Goal: Task Accomplishment & Management: Use online tool/utility

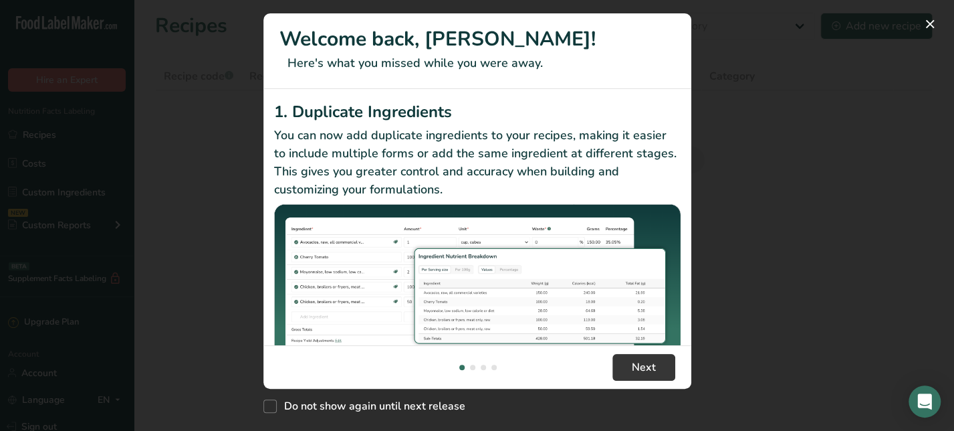
click at [944, 76] on div "New Features" at bounding box center [477, 215] width 954 height 431
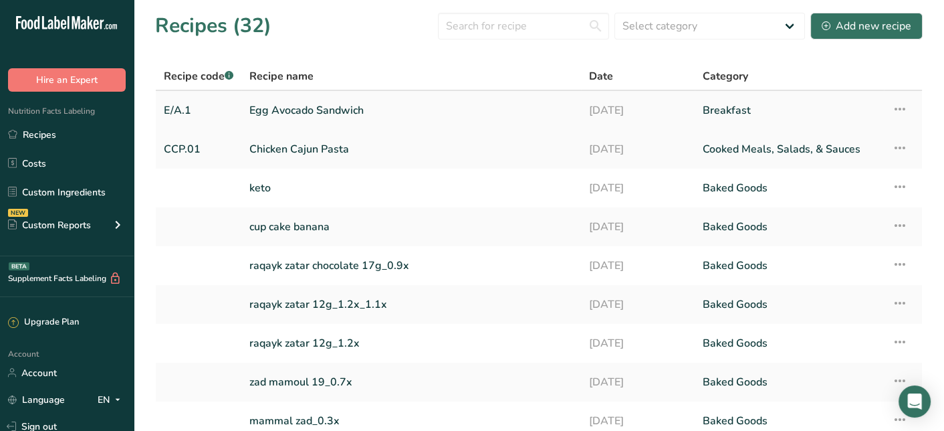
click at [557, 121] on link "Egg Avocado Sandwich" at bounding box center [411, 110] width 324 height 28
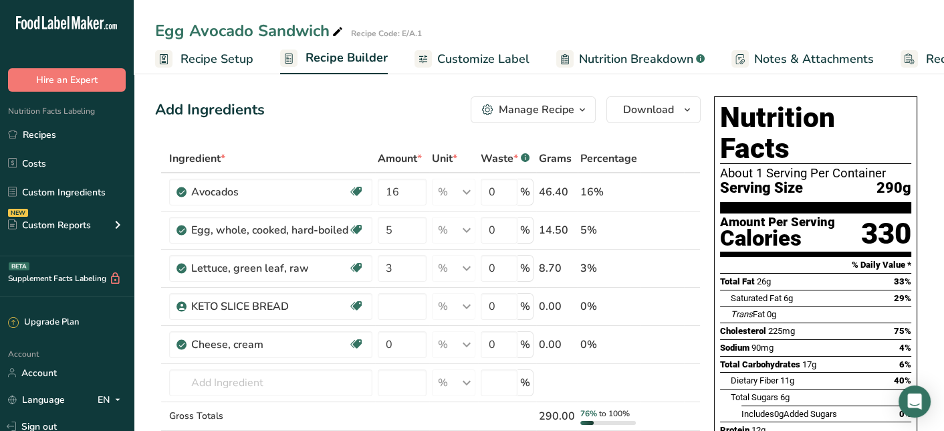
click at [651, 58] on span "Nutrition Breakdown" at bounding box center [636, 59] width 114 height 18
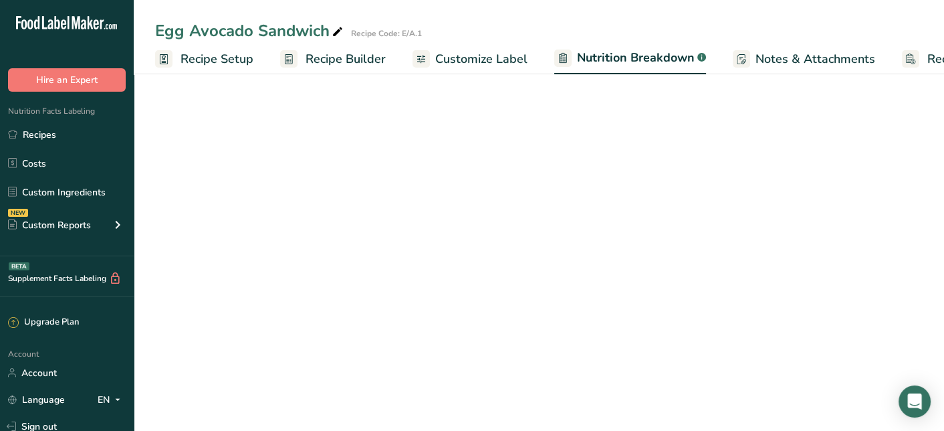
scroll to position [0, 58]
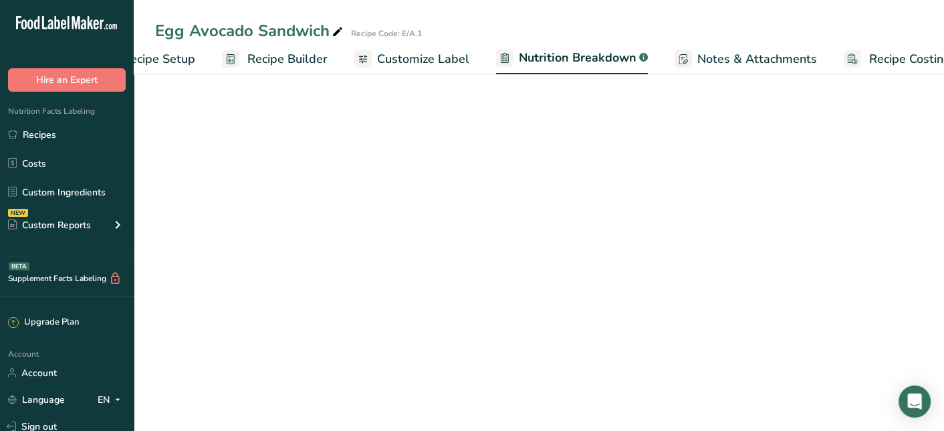
select select "Calories"
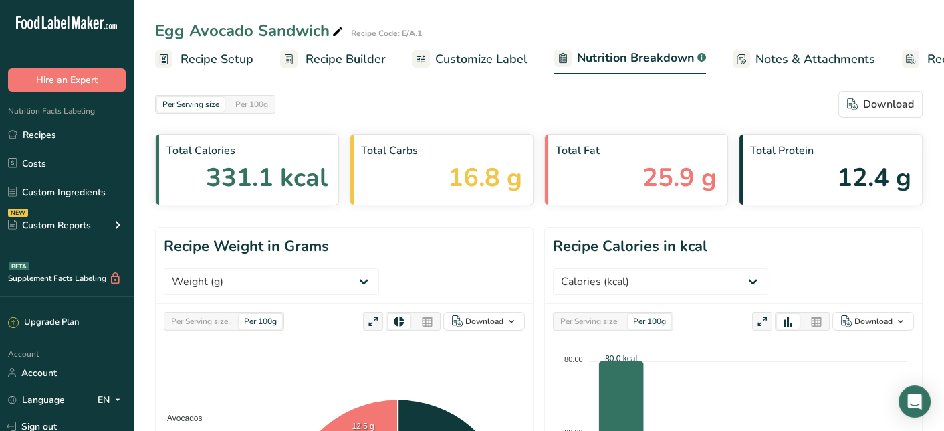
scroll to position [0, 86]
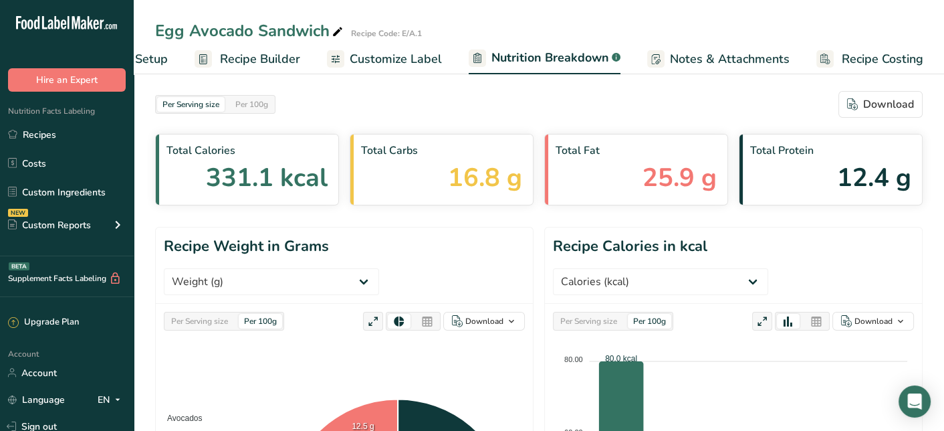
click at [877, 55] on span "Recipe Costing" at bounding box center [883, 59] width 82 height 18
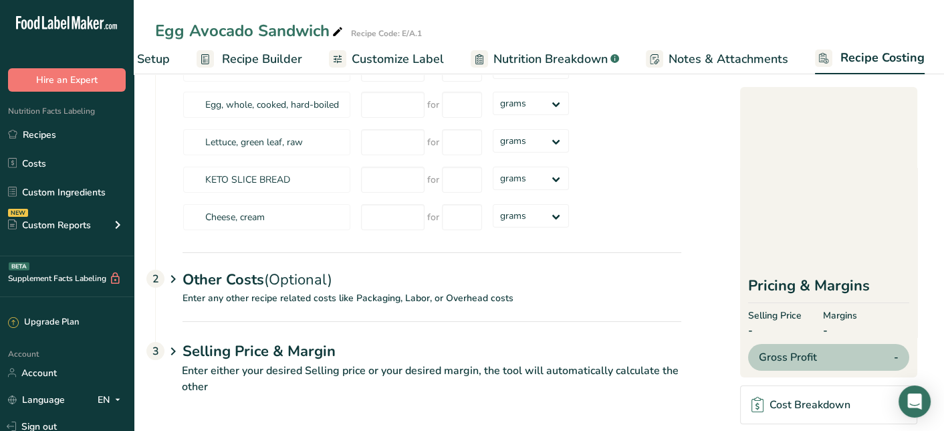
scroll to position [93, 0]
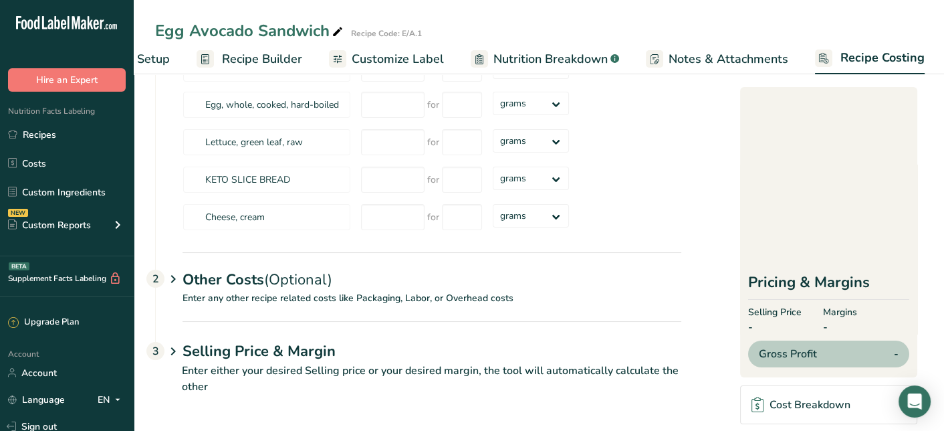
click at [762, 326] on span "-" at bounding box center [775, 327] width 54 height 16
click at [210, 298] on p "Enter any other recipe related costs like Packaging, Labor, or Overhead costs" at bounding box center [419, 306] width 526 height 30
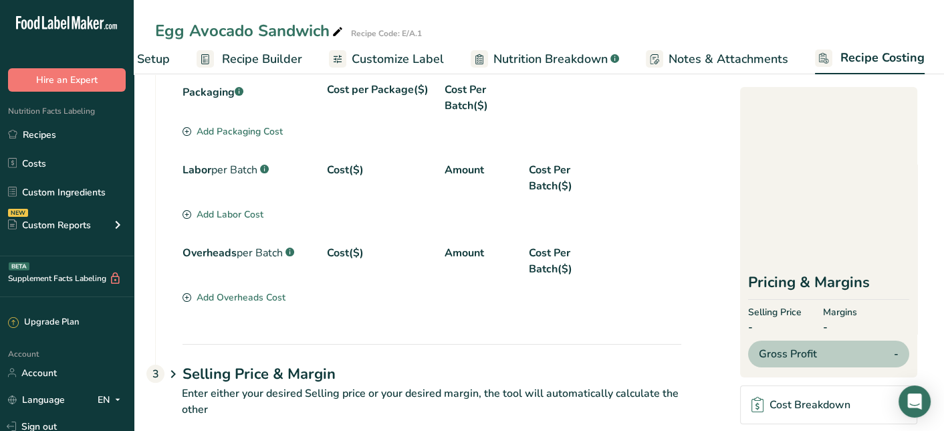
scroll to position [412, 0]
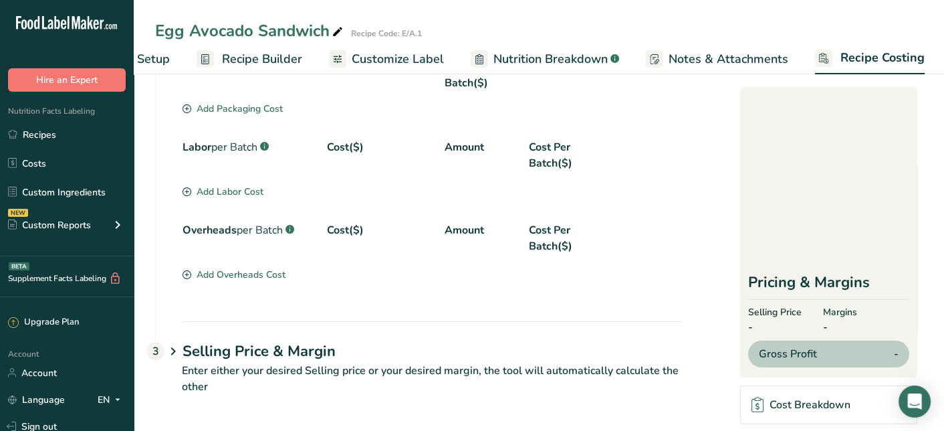
click at [292, 358] on h1 "Selling Price & Margin" at bounding box center [432, 351] width 499 height 22
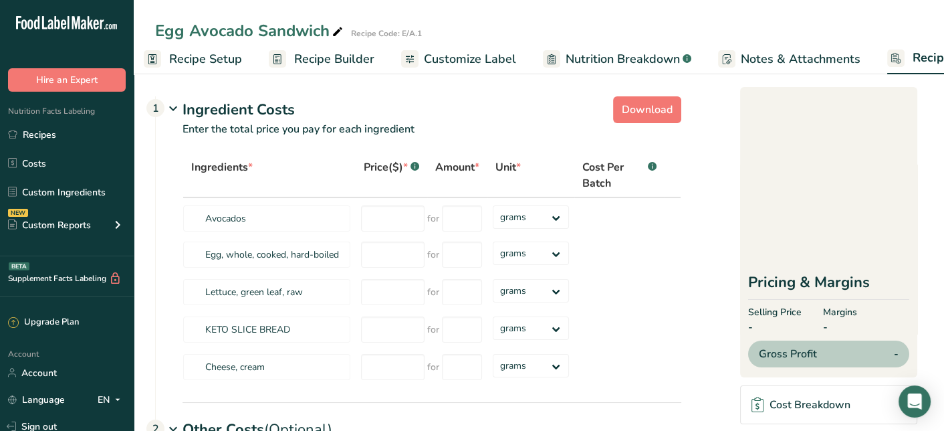
scroll to position [0, 0]
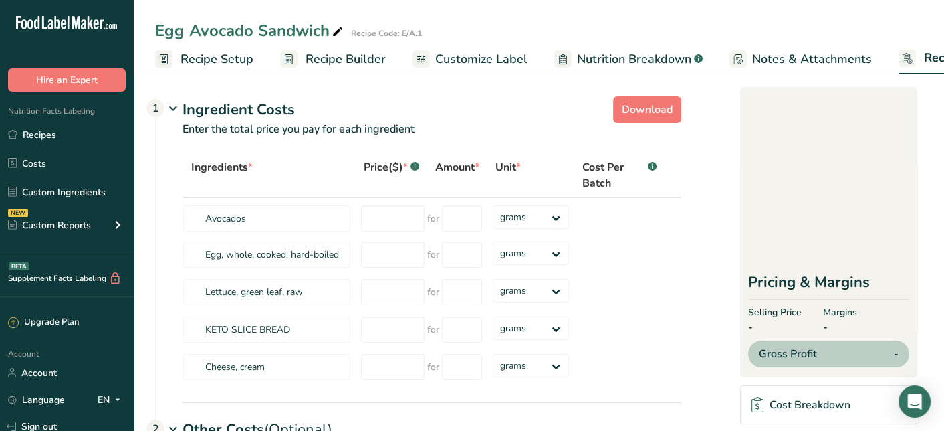
click at [188, 62] on span "Recipe Setup" at bounding box center [217, 59] width 73 height 18
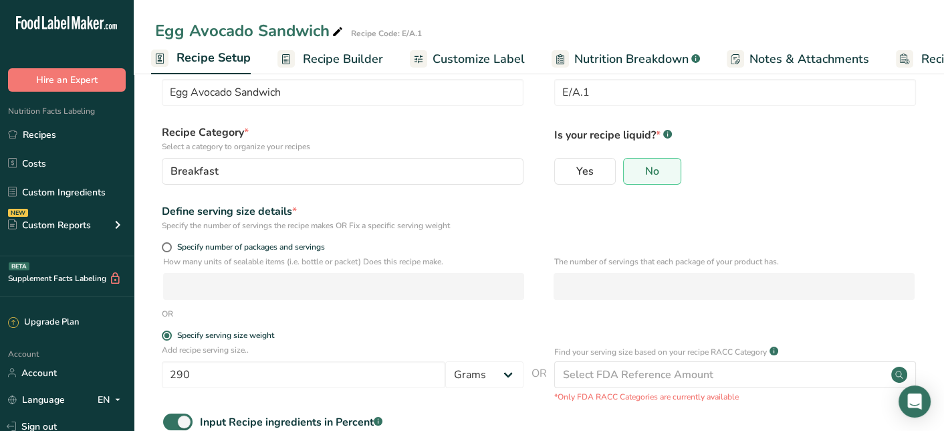
scroll to position [183, 0]
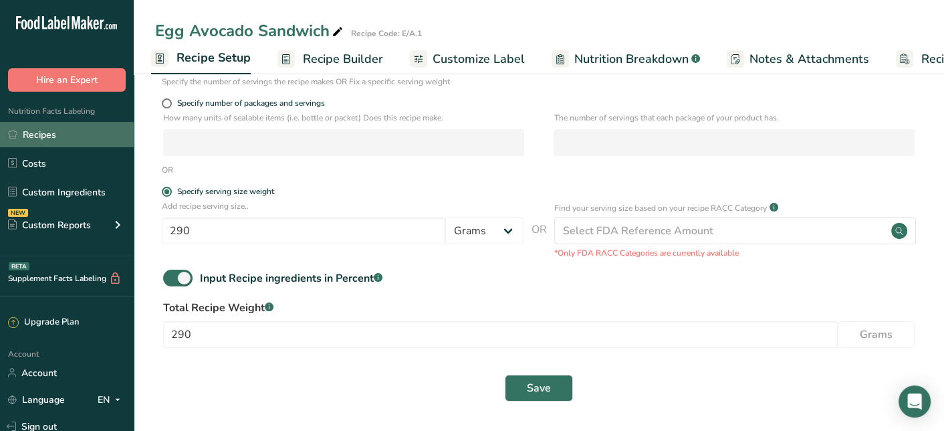
click at [45, 140] on link "Recipes" at bounding box center [67, 134] width 134 height 25
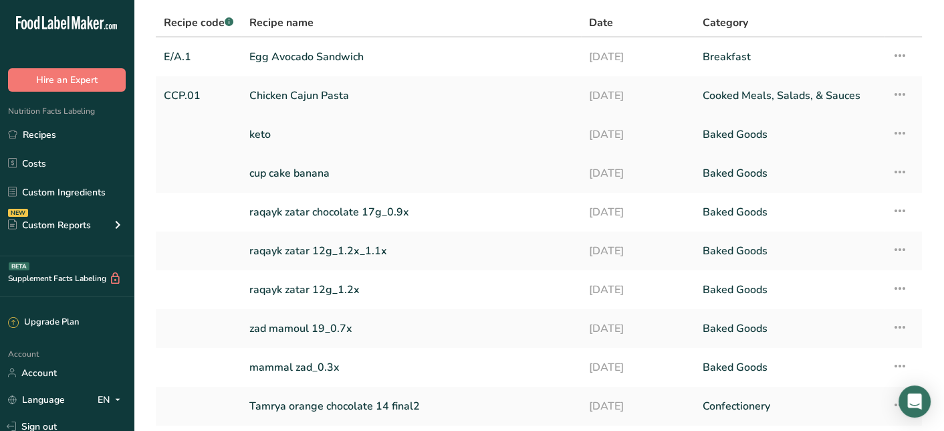
scroll to position [134, 0]
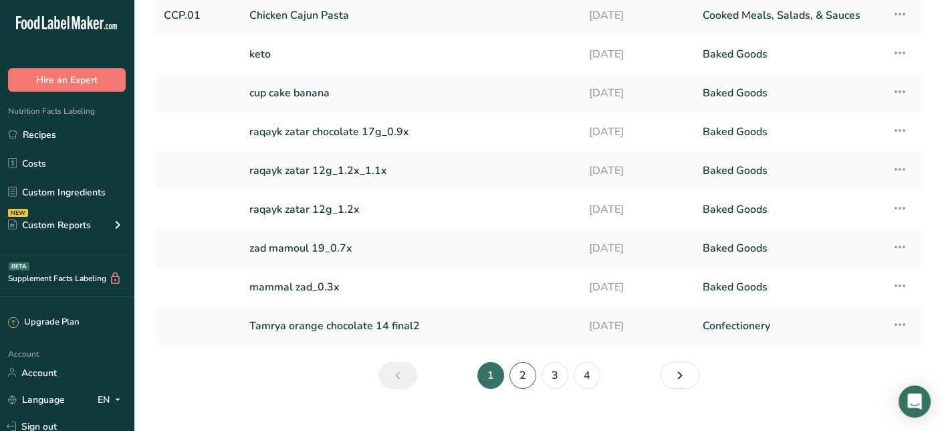
click at [518, 377] on link "2" at bounding box center [523, 375] width 27 height 27
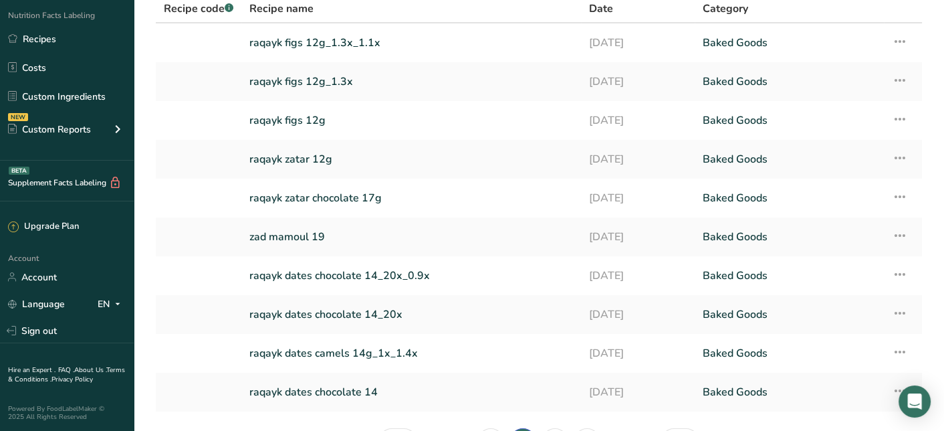
scroll to position [154, 0]
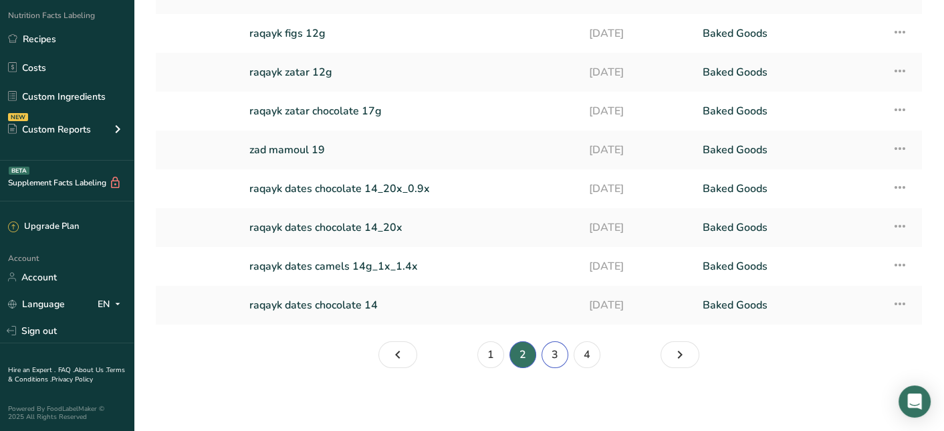
click at [552, 354] on link "3" at bounding box center [555, 354] width 27 height 27
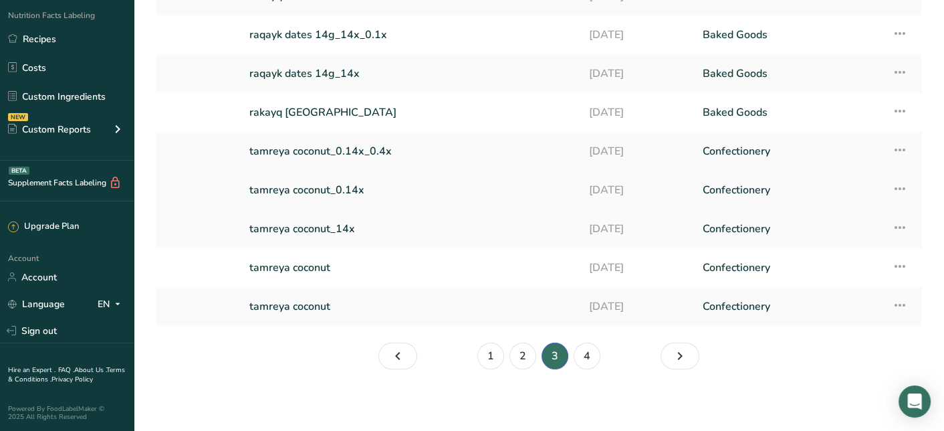
scroll to position [154, 0]
click at [590, 350] on link "4" at bounding box center [587, 354] width 27 height 27
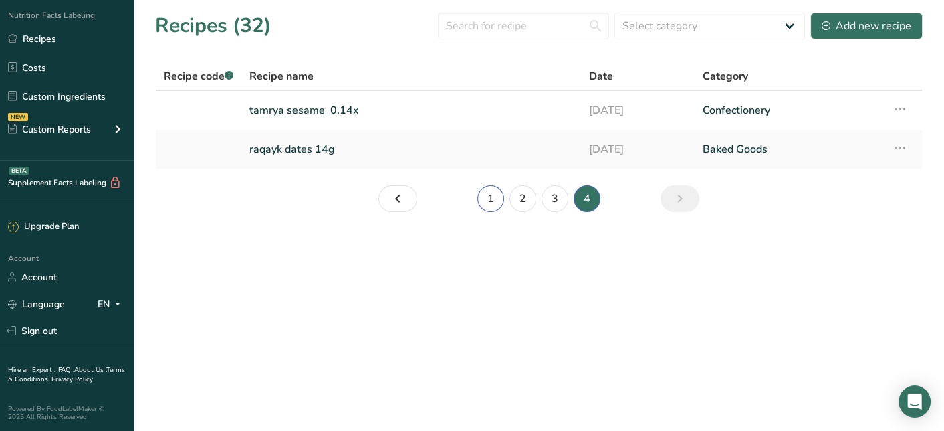
click at [494, 197] on link "1" at bounding box center [491, 198] width 27 height 27
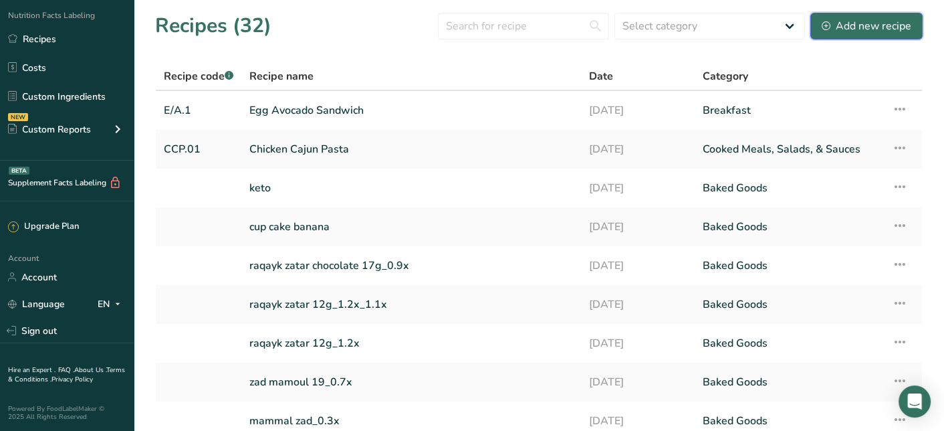
click at [846, 24] on div "Add new recipe" at bounding box center [867, 26] width 90 height 16
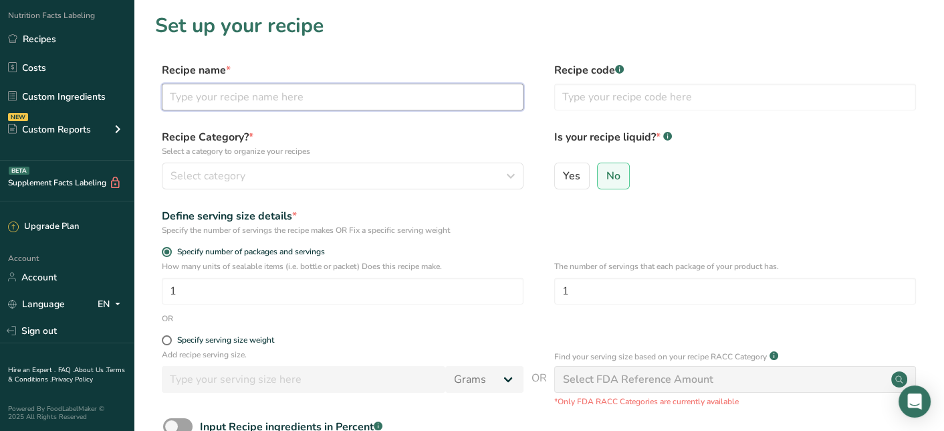
click at [319, 94] on input "text" at bounding box center [343, 97] width 362 height 27
type input "TUNA SANDWICH"
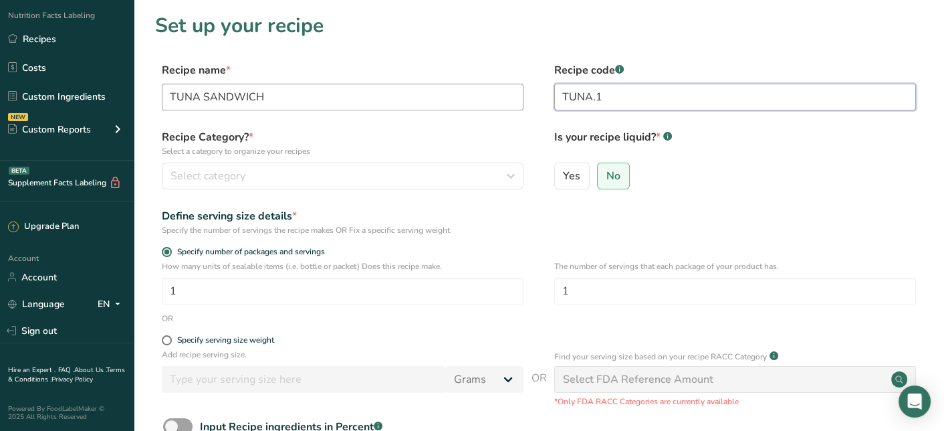
type input "TUNA.1"
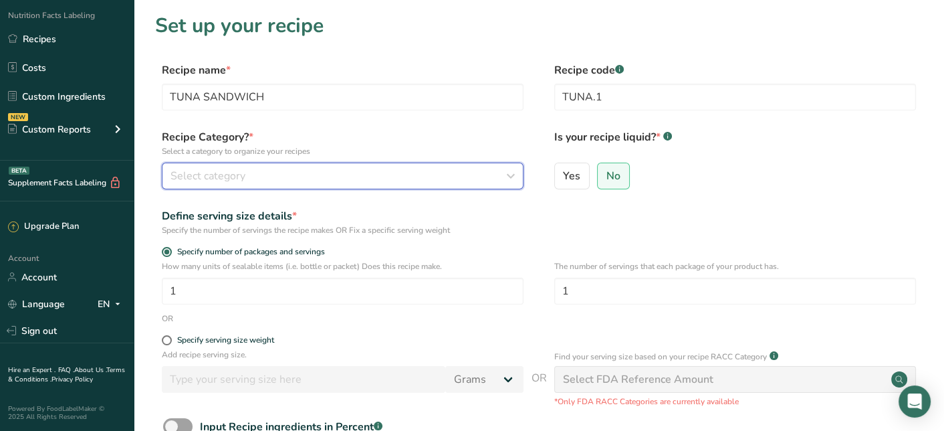
click at [504, 177] on icon "button" at bounding box center [510, 176] width 16 height 24
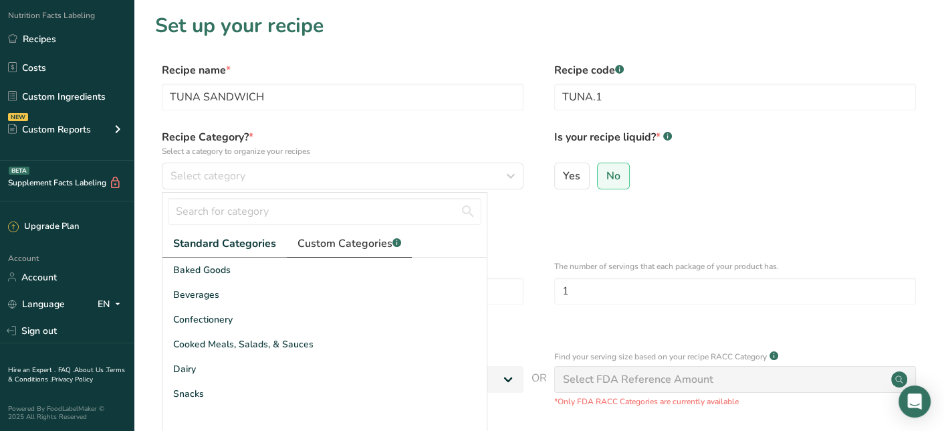
click at [348, 249] on span "Custom Categories .a-a{fill:#347362;}.b-a{fill:#fff;}" at bounding box center [350, 243] width 104 height 16
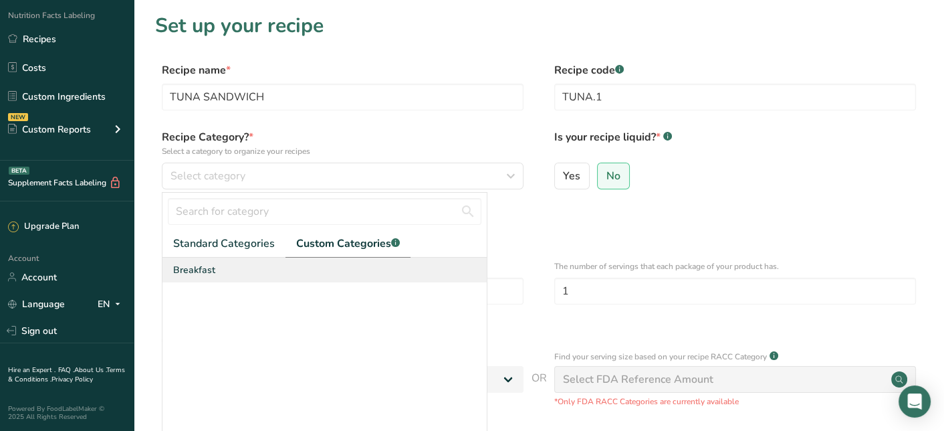
click at [210, 273] on span "Breakfast" at bounding box center [194, 270] width 42 height 14
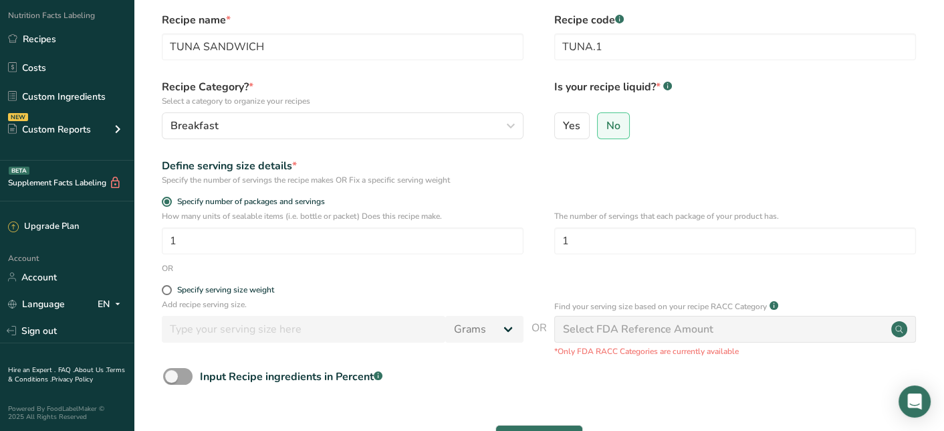
scroll to position [134, 0]
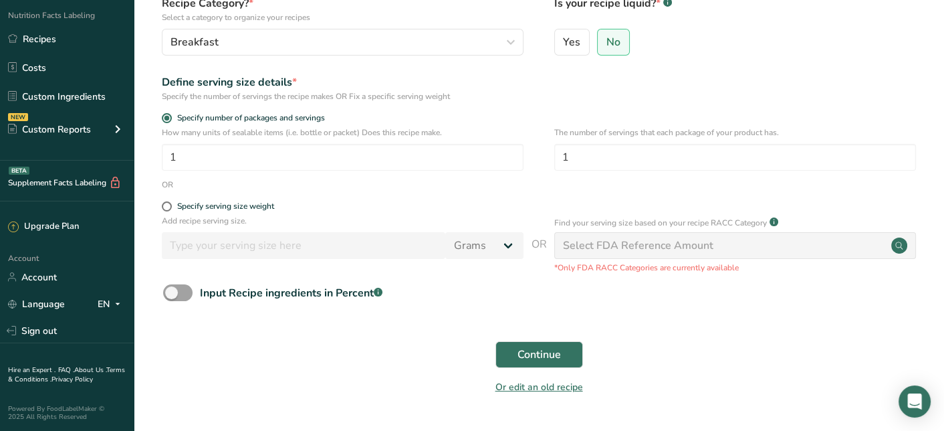
click at [355, 232] on div "Add recipe serving size. Grams kg mg mcg lb oz l mL fl oz tbsp tsp cup qt gallon" at bounding box center [343, 240] width 362 height 51
click at [350, 379] on div "Or edit an old recipe" at bounding box center [539, 389] width 768 height 27
click at [550, 352] on span "Continue" at bounding box center [539, 354] width 43 height 16
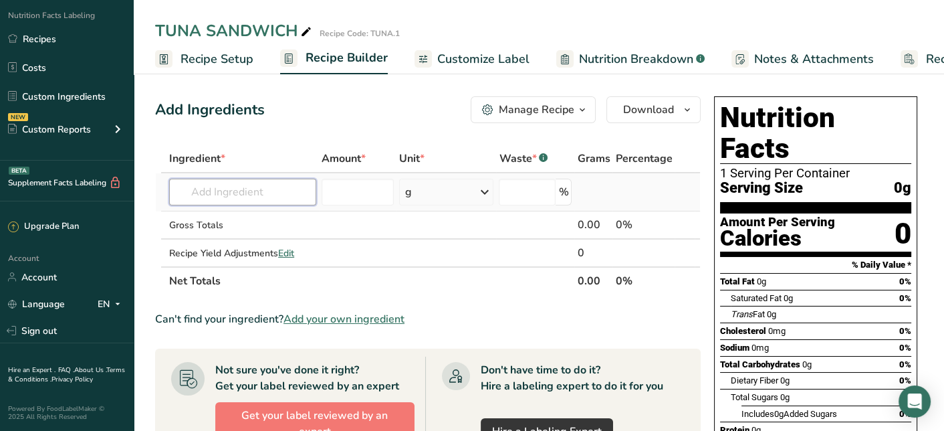
click at [286, 191] on input "text" at bounding box center [242, 192] width 147 height 27
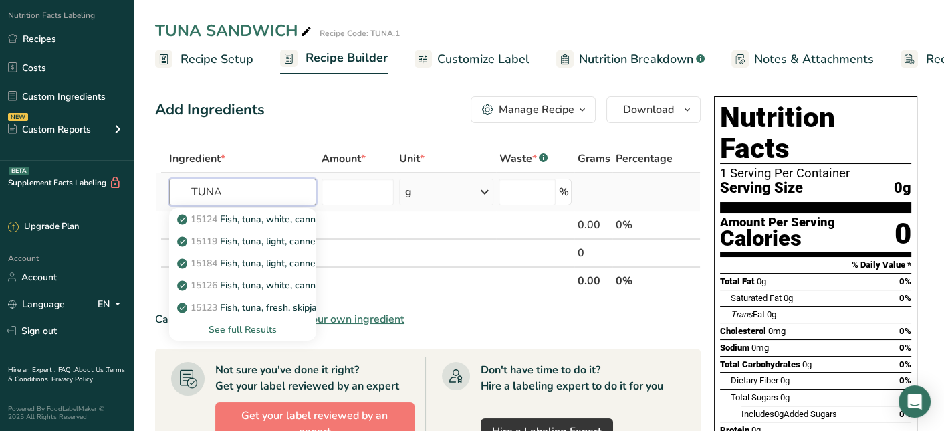
type input "TUNA"
click at [274, 330] on div "See full Results" at bounding box center [243, 329] width 126 height 14
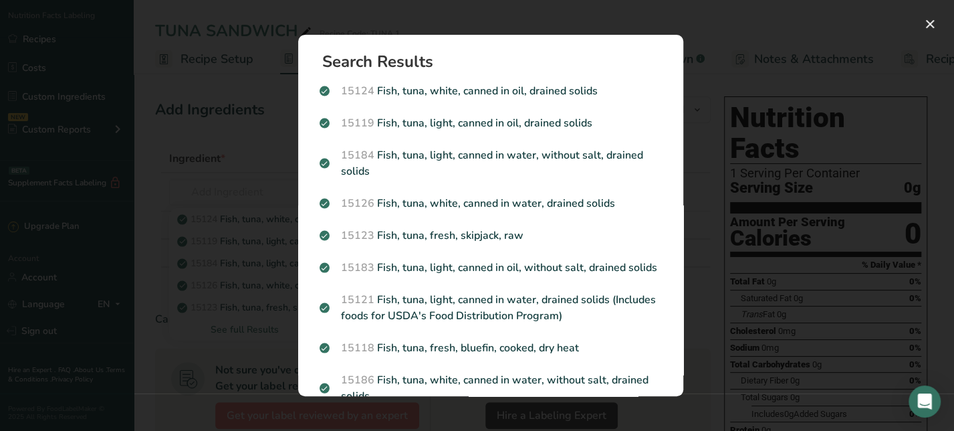
click at [456, 6] on div "Search results modal" at bounding box center [477, 215] width 954 height 431
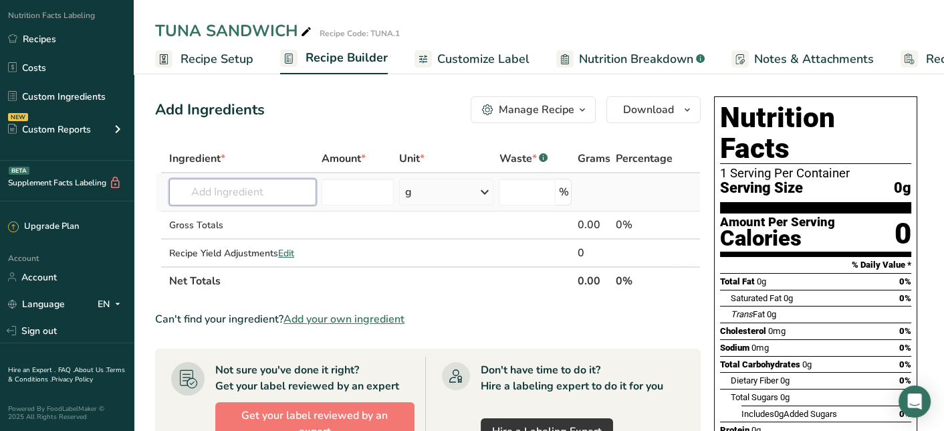
click at [250, 185] on input "text" at bounding box center [242, 192] width 147 height 27
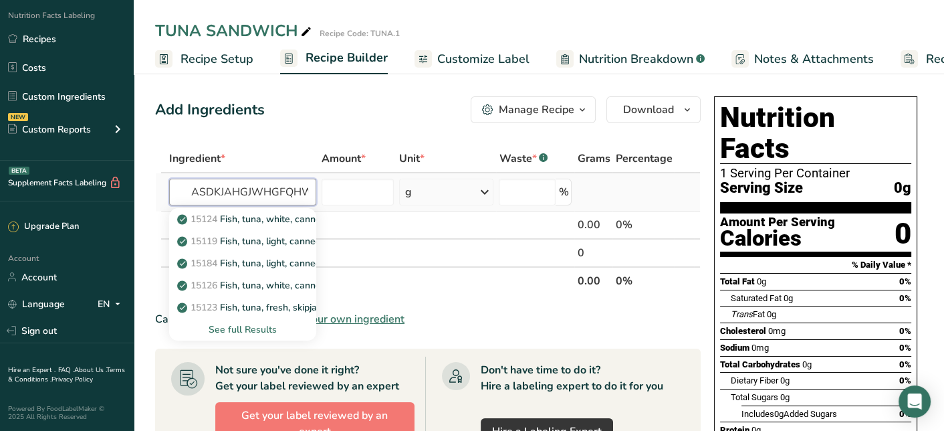
scroll to position [0, 3]
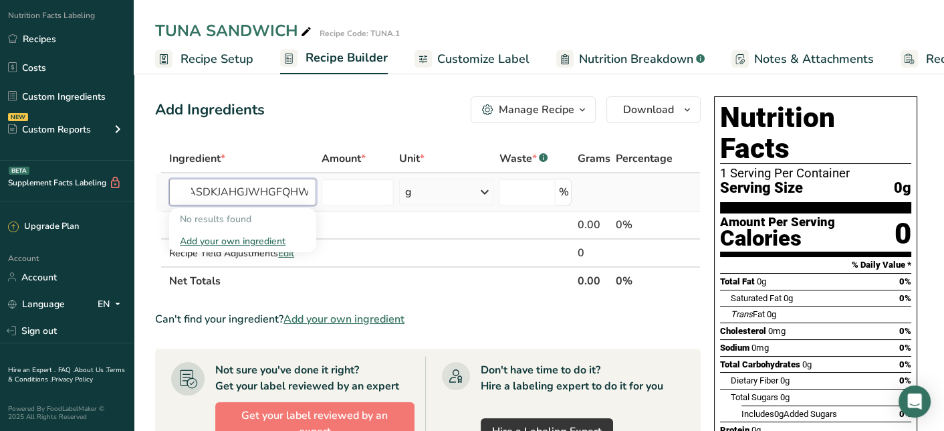
type input "ASDKJAHGJWHGFQHW"
click at [234, 236] on div "Add your own ingredient" at bounding box center [243, 241] width 126 height 14
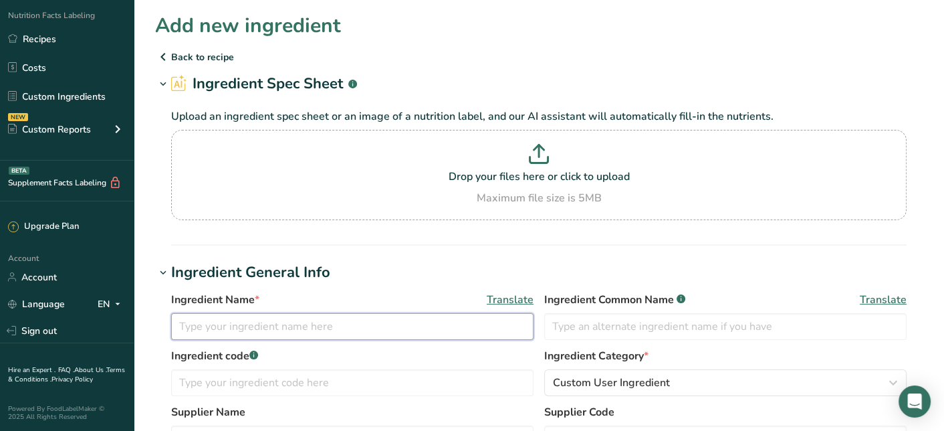
click at [288, 326] on input "text" at bounding box center [352, 326] width 362 height 27
type input "TUNA ALALALI"
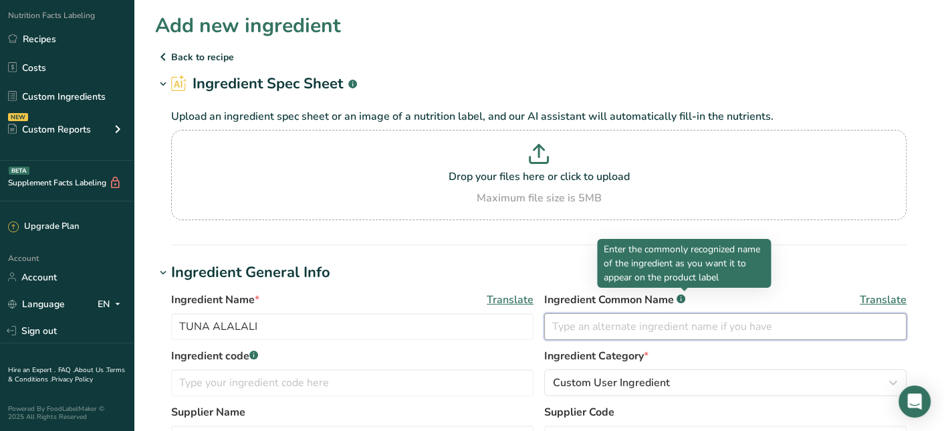
click at [726, 330] on input "text" at bounding box center [725, 326] width 362 height 27
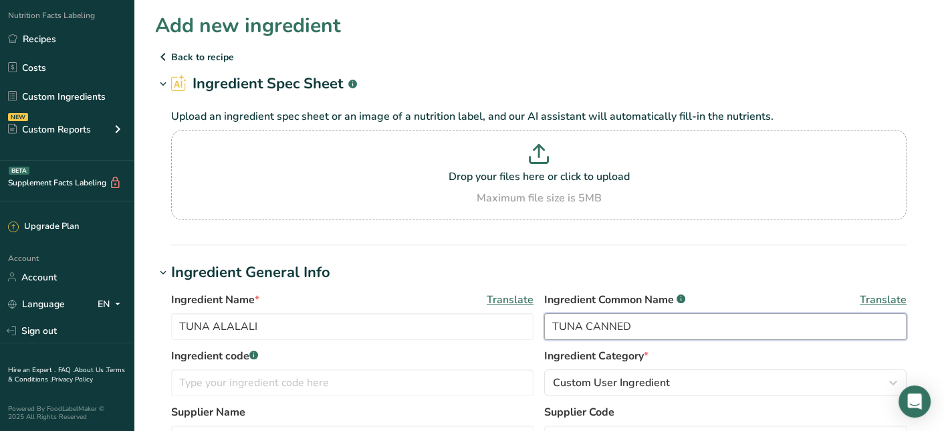
type input "TUNA CANNED"
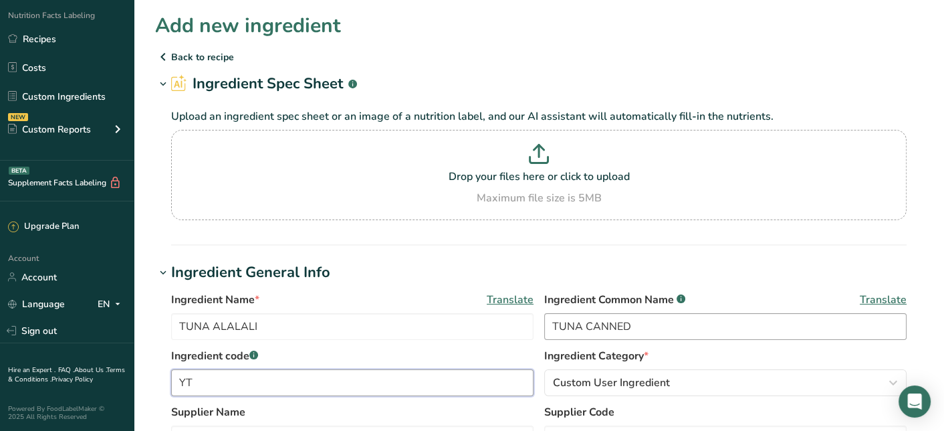
type input "Y"
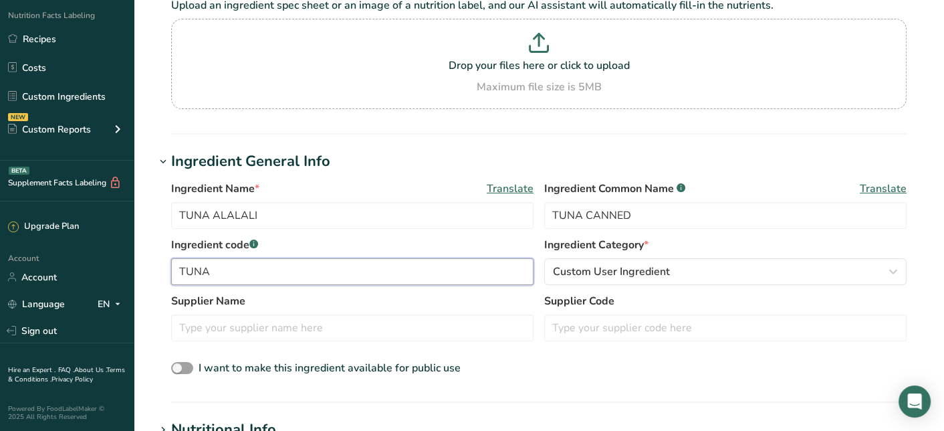
scroll to position [134, 0]
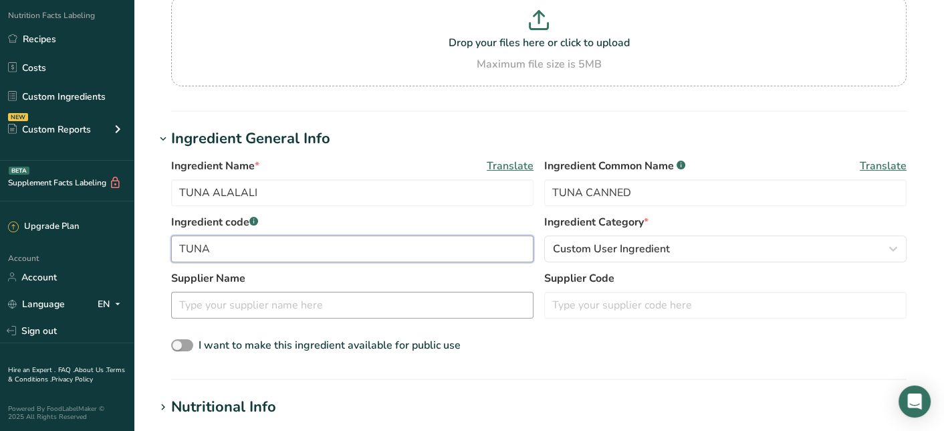
type input "TUNA"
click at [292, 294] on input "text" at bounding box center [352, 305] width 362 height 27
type input "ALALALI SKIP JACK"
click at [399, 194] on input "TUNA ALALALI" at bounding box center [352, 192] width 362 height 27
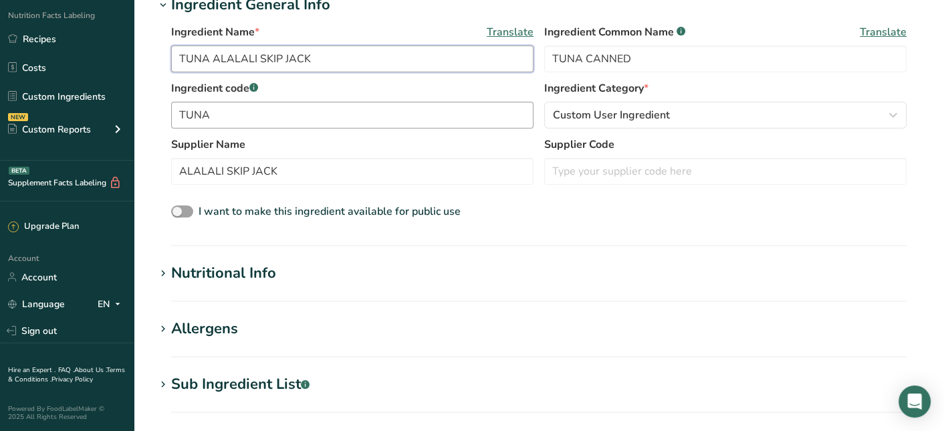
scroll to position [334, 0]
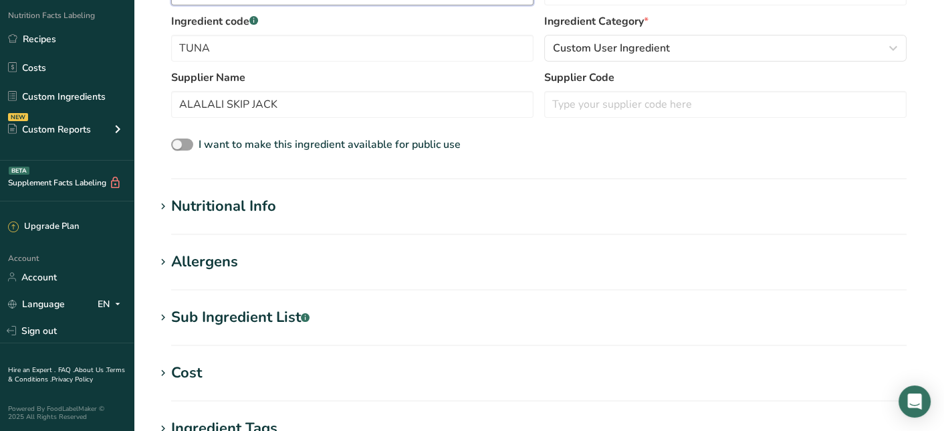
type input "TUNA ALALALI SKIP JACK"
click at [304, 196] on h1 "Nutritional Info" at bounding box center [539, 206] width 768 height 22
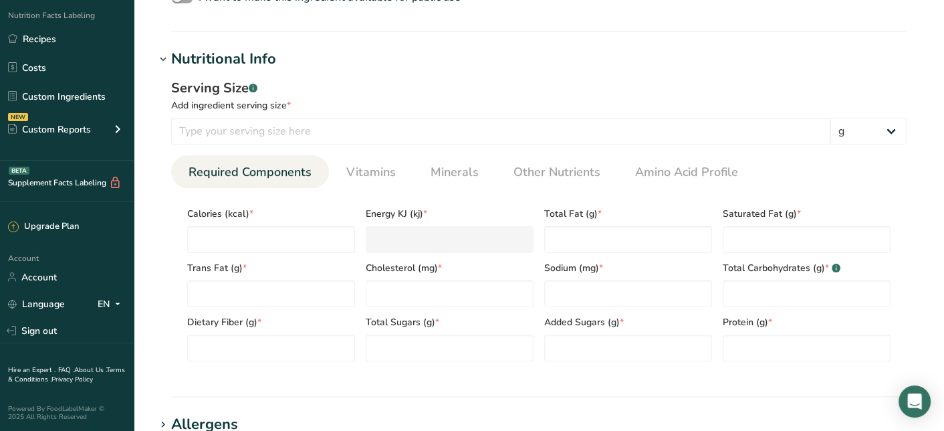
scroll to position [401, 0]
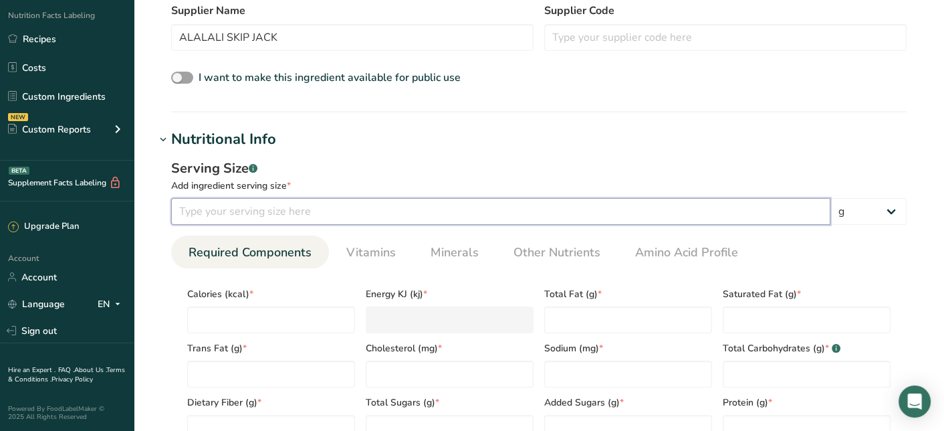
click at [315, 211] on input "number" at bounding box center [500, 211] width 659 height 27
type input "55"
click at [500, 140] on h1 "Nutritional Info" at bounding box center [539, 139] width 768 height 22
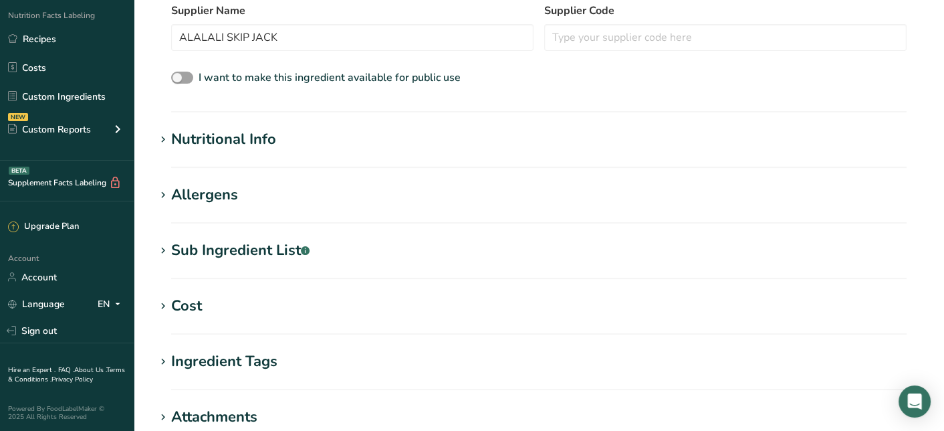
click at [406, 140] on h1 "Nutritional Info" at bounding box center [539, 139] width 768 height 22
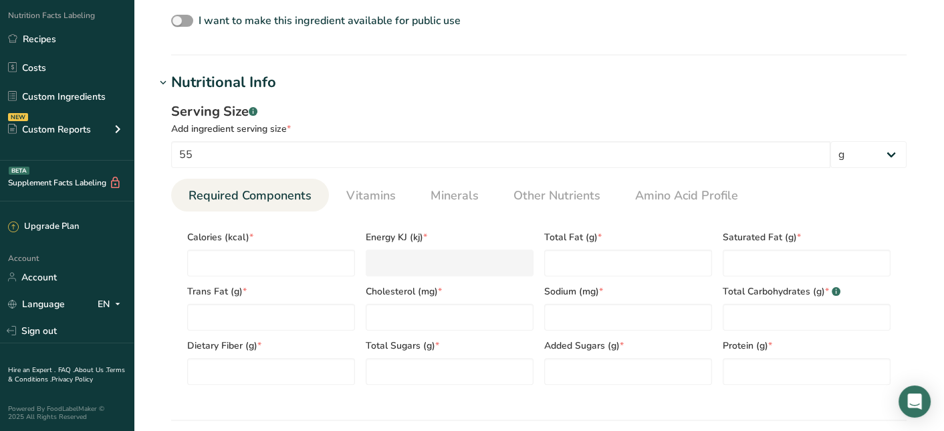
scroll to position [535, 0]
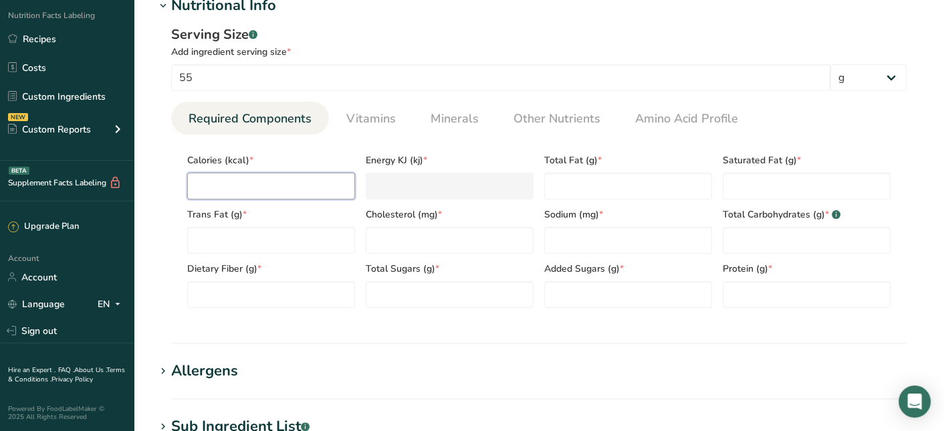
click at [225, 195] on input "number" at bounding box center [271, 186] width 168 height 27
type input "8"
type KJ "33.5"
type input "83"
type KJ "347.3"
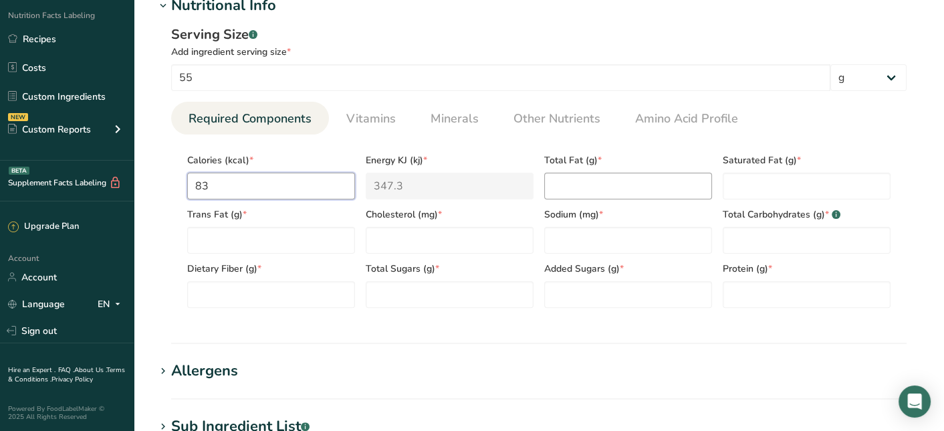
type input "83"
click at [583, 185] on Fat "number" at bounding box center [628, 186] width 168 height 27
type Fat "2.5"
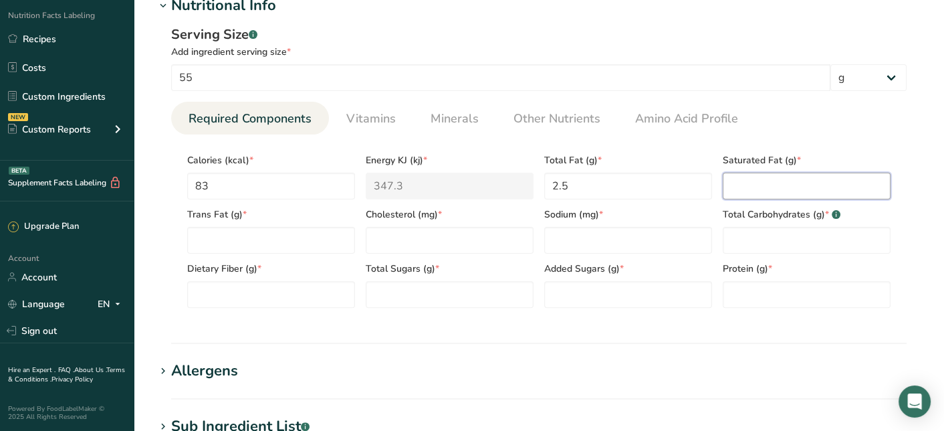
click at [773, 180] on Fat "number" at bounding box center [807, 186] width 168 height 27
type Fat "0.4"
click at [245, 235] on Fat "number" at bounding box center [271, 240] width 168 height 27
type Fat "0"
click at [437, 246] on input "number" at bounding box center [450, 240] width 168 height 27
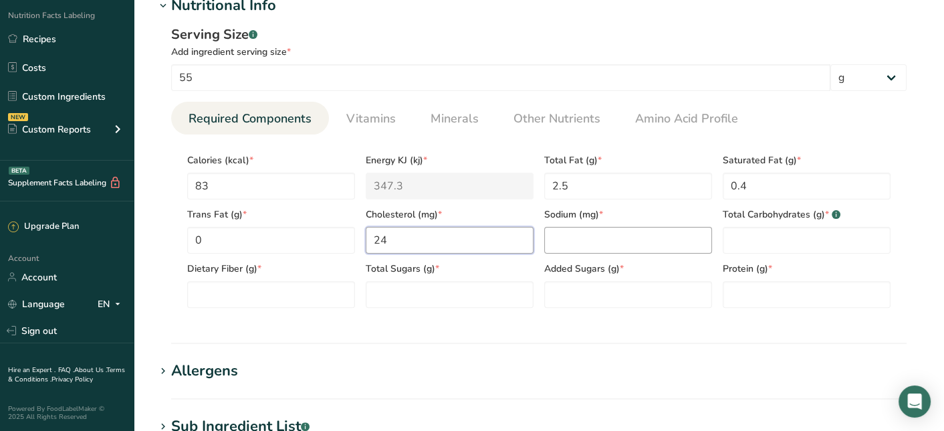
type input "24"
click at [693, 232] on input "number" at bounding box center [628, 240] width 168 height 27
type input "280"
click at [251, 281] on Fiber "number" at bounding box center [271, 294] width 168 height 27
type Fiber "0"
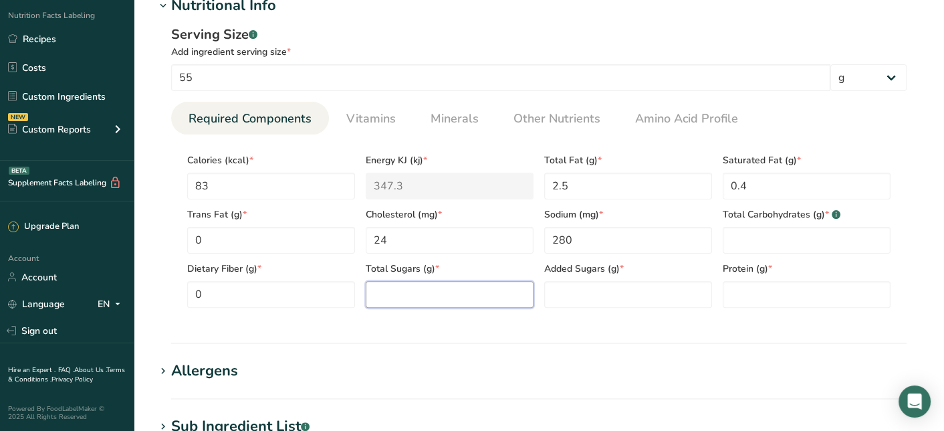
click at [472, 286] on Sugars "number" at bounding box center [450, 294] width 168 height 27
type Sugars "0"
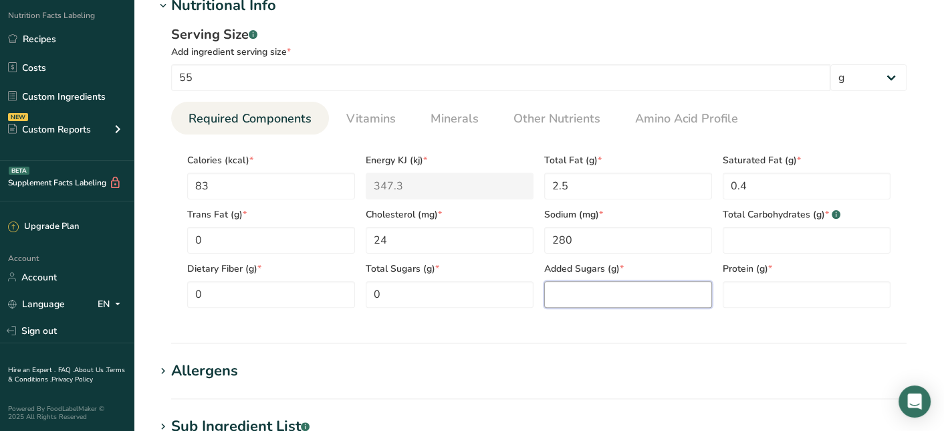
click at [600, 292] on Sugars "number" at bounding box center [628, 294] width 168 height 27
type Sugars "0"
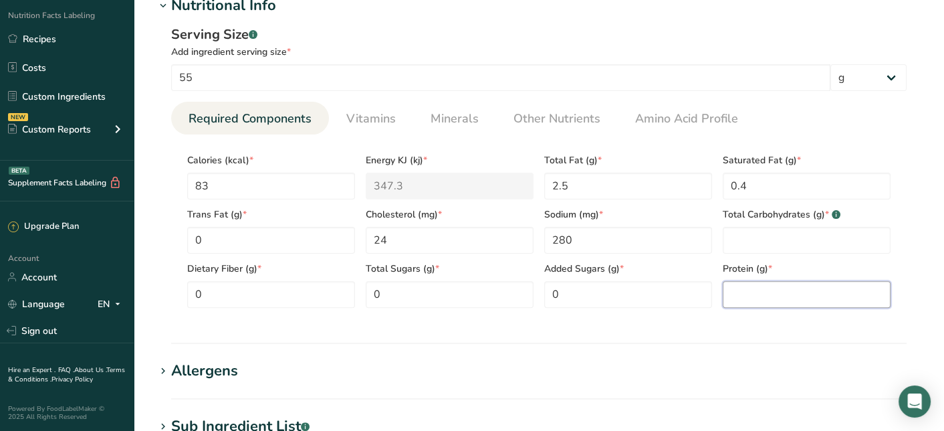
click at [805, 296] on input "number" at bounding box center [807, 294] width 168 height 27
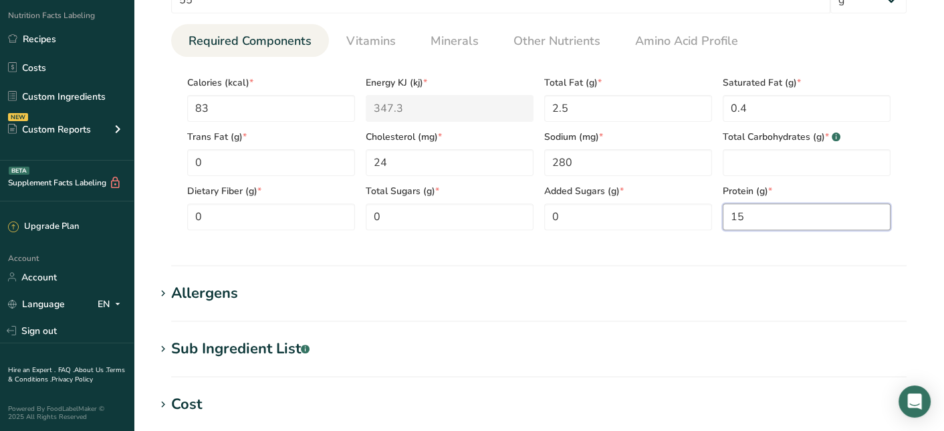
scroll to position [669, 0]
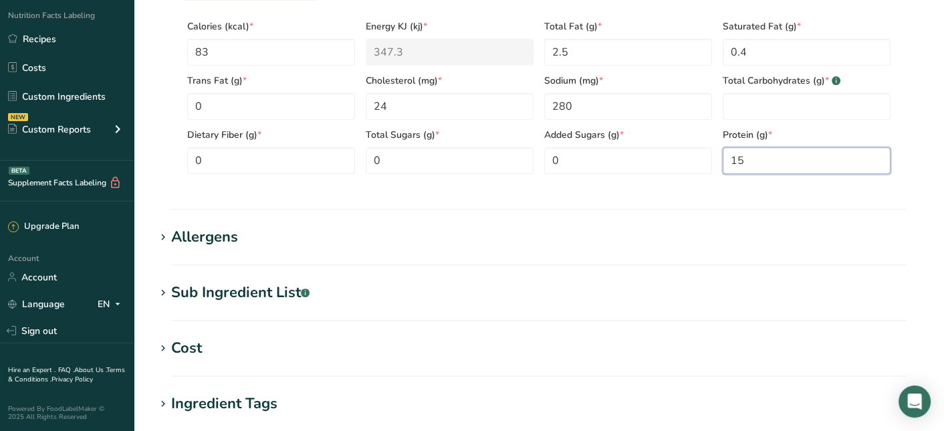
type input "15"
click at [237, 232] on h1 "Allergens" at bounding box center [539, 237] width 768 height 22
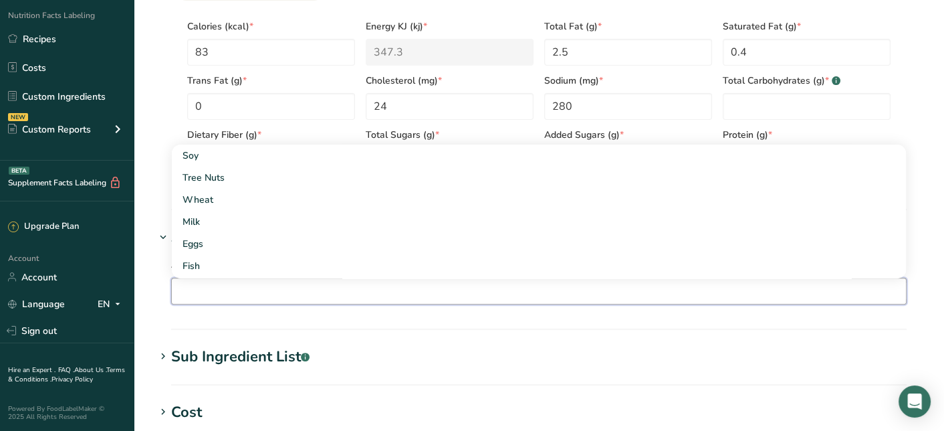
click at [443, 284] on input "text" at bounding box center [539, 290] width 734 height 21
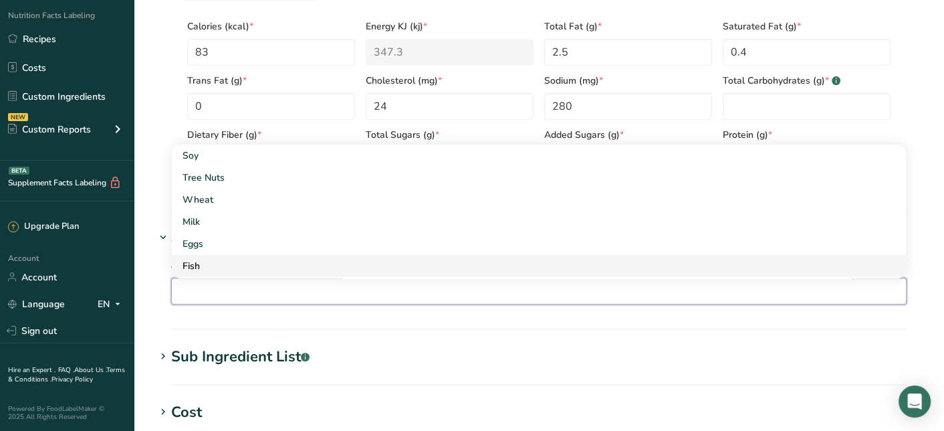
click at [395, 272] on link "Fish" at bounding box center [539, 266] width 734 height 22
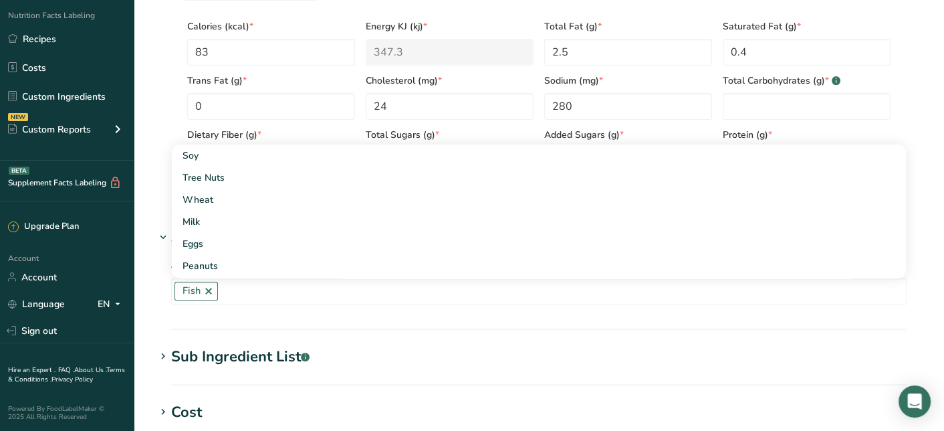
click at [158, 297] on div "Add any known allergens associated with your ingredient Fish Soy Tree Nuts Whea…" at bounding box center [539, 280] width 768 height 64
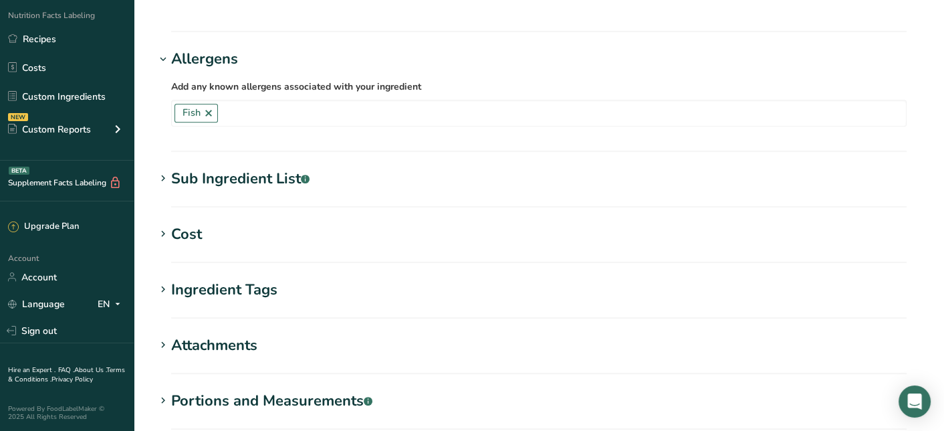
scroll to position [869, 0]
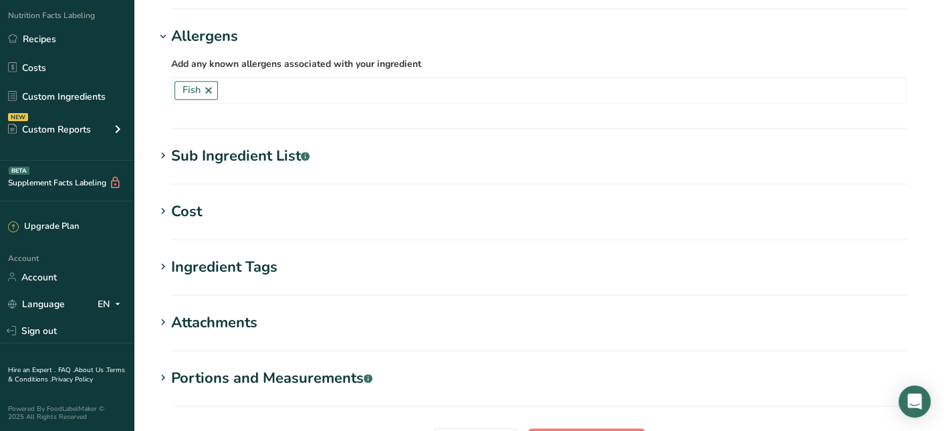
click at [237, 272] on div "Ingredient Tags" at bounding box center [224, 267] width 106 height 22
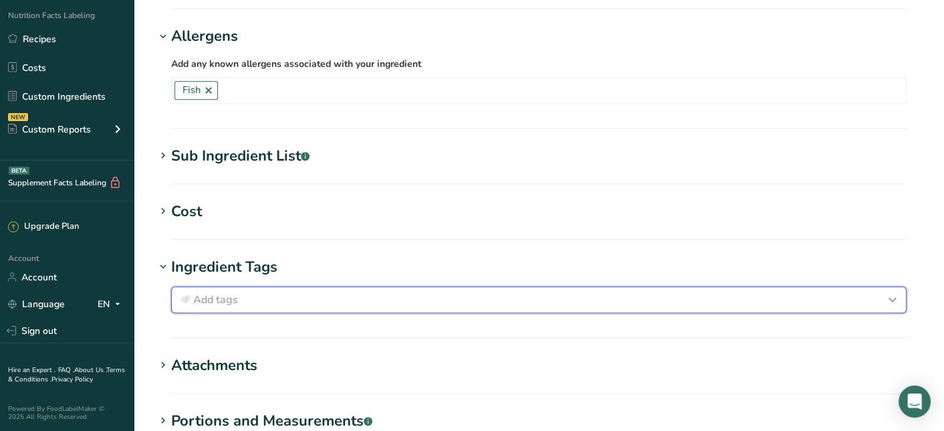
click at [240, 298] on div "Add tags" at bounding box center [539, 300] width 724 height 16
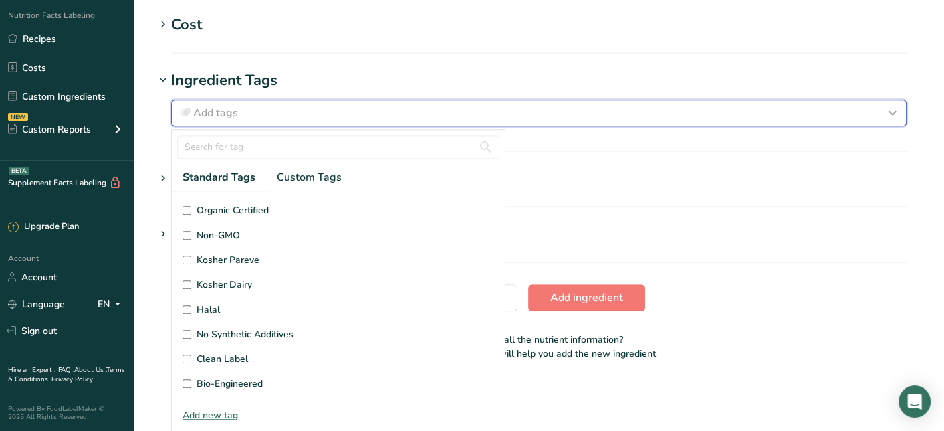
scroll to position [319, 0]
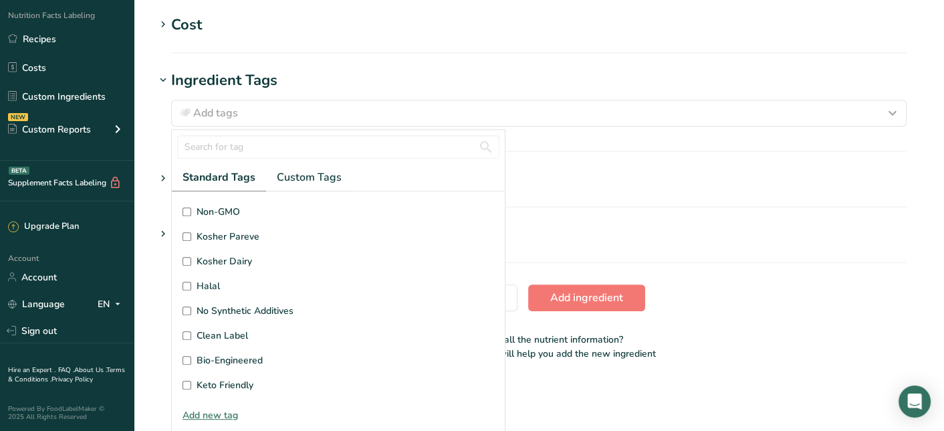
click at [237, 379] on span "Keto Friendly" at bounding box center [225, 385] width 57 height 14
click at [191, 381] on input "Keto Friendly" at bounding box center [187, 385] width 9 height 9
checkbox input "true"
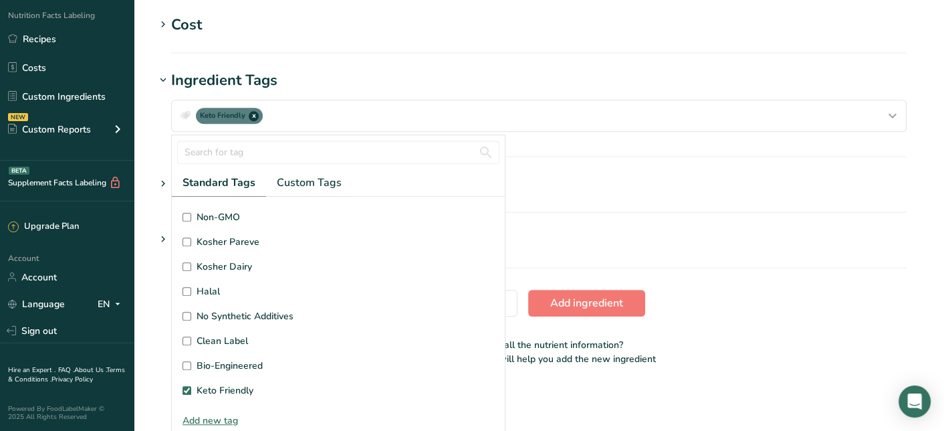
scroll to position [8, 0]
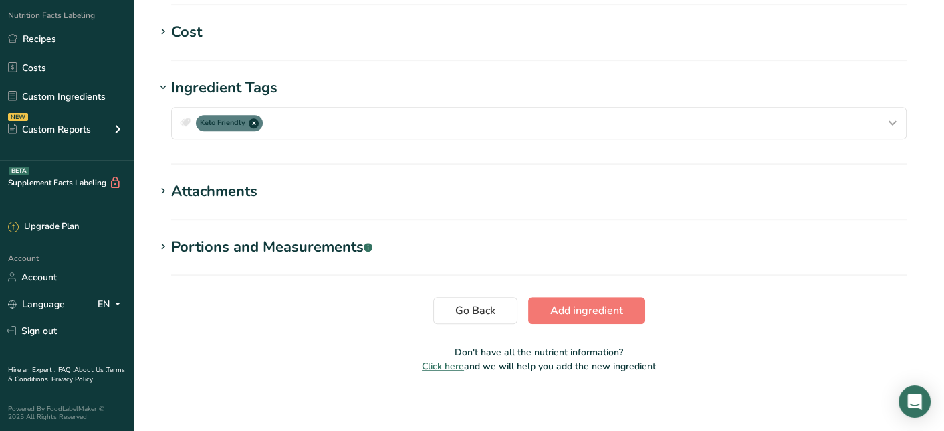
scroll to position [1053, 0]
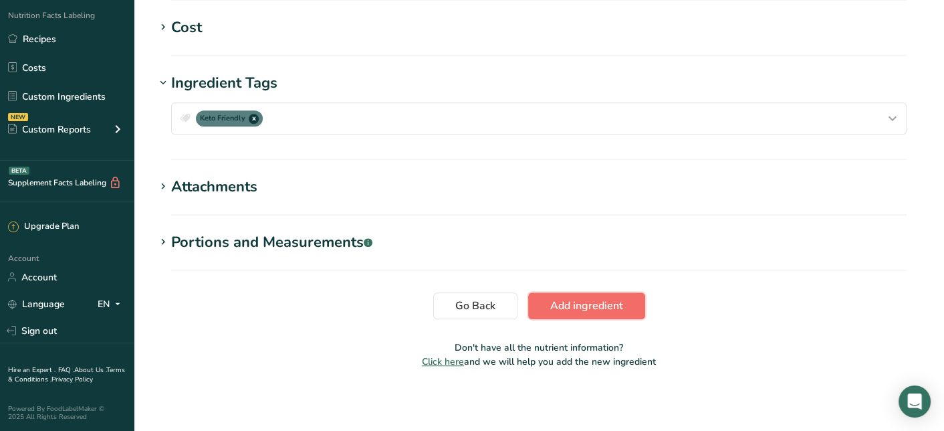
click at [600, 298] on span "Add ingredient" at bounding box center [586, 306] width 73 height 16
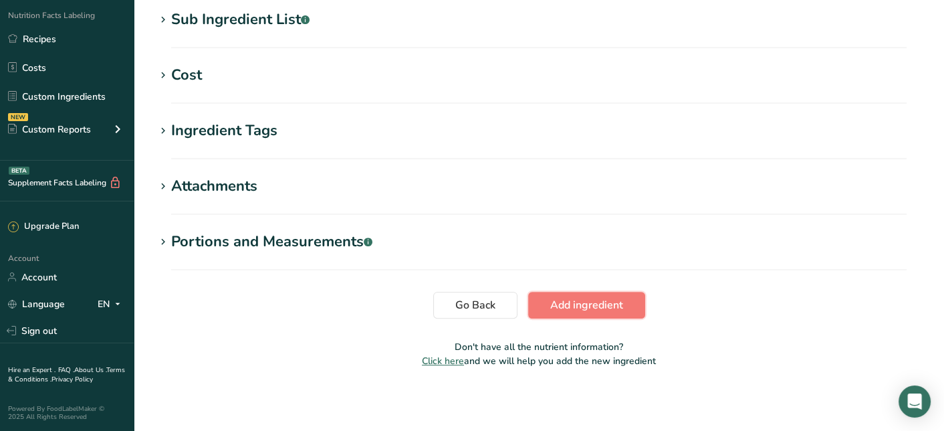
scroll to position [597, 0]
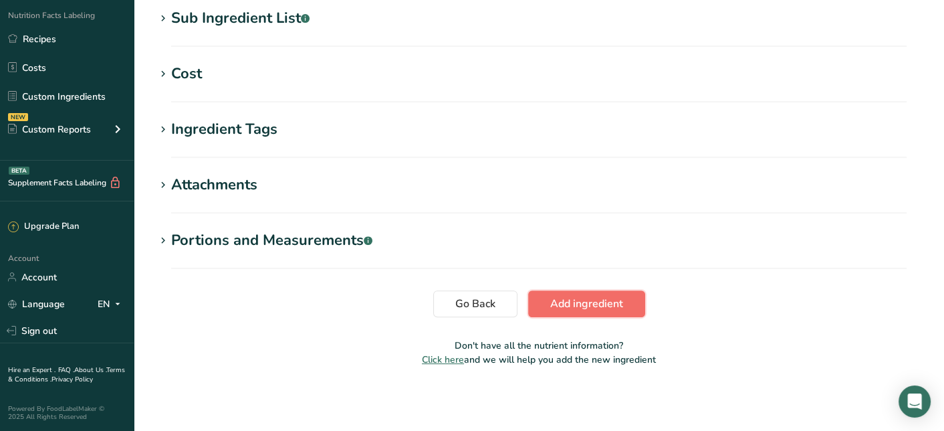
click at [586, 306] on span "Add ingredient" at bounding box center [586, 304] width 73 height 16
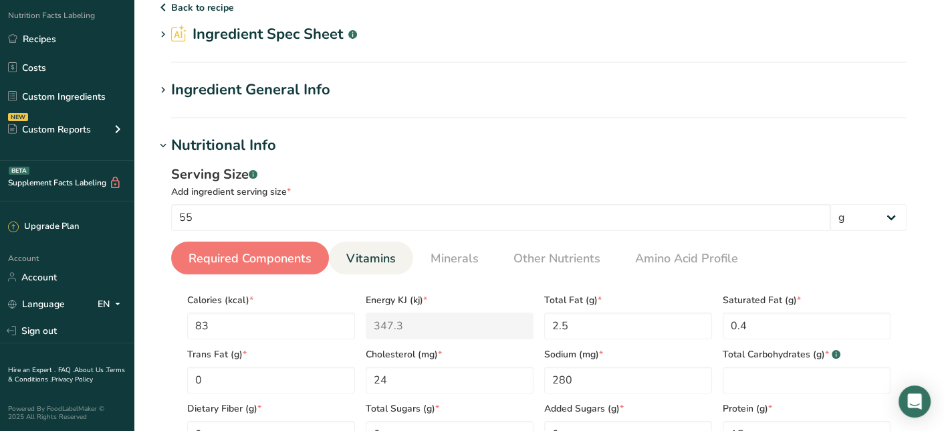
scroll to position [0, 0]
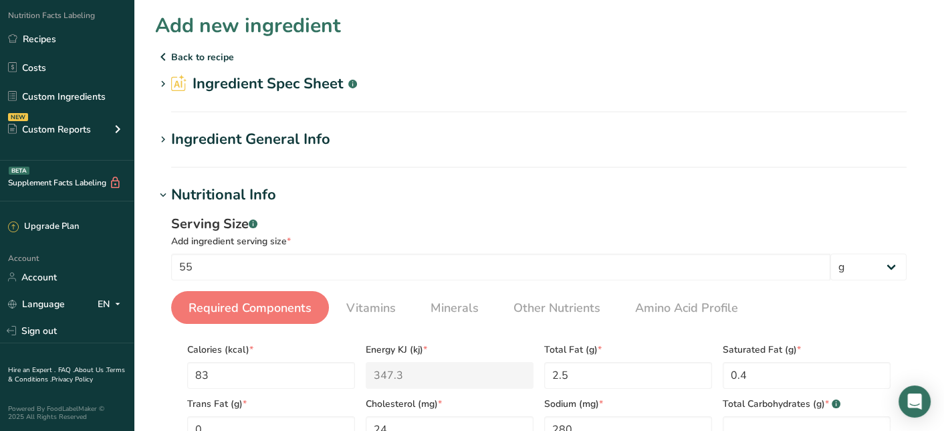
click at [308, 92] on h2 "Ingredient Spec Sheet .a-a{fill:#347362;}.b-a{fill:#fff;}" at bounding box center [264, 84] width 186 height 22
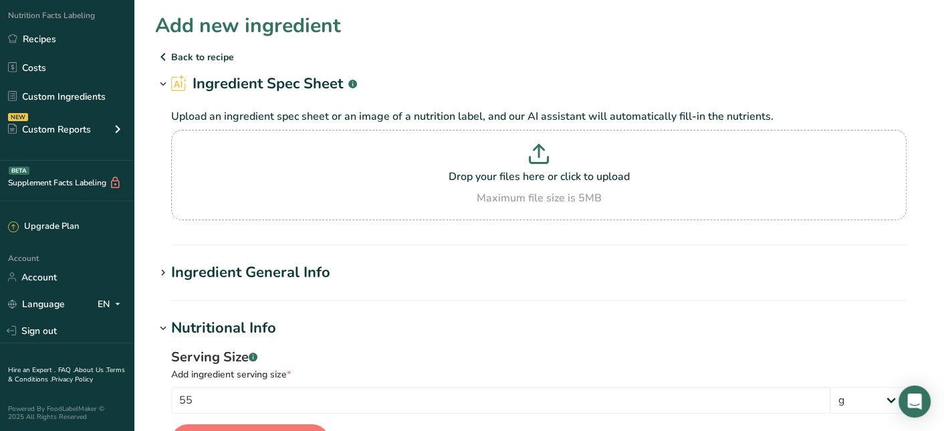
click at [287, 268] on div "Ingredient General Info" at bounding box center [250, 273] width 159 height 22
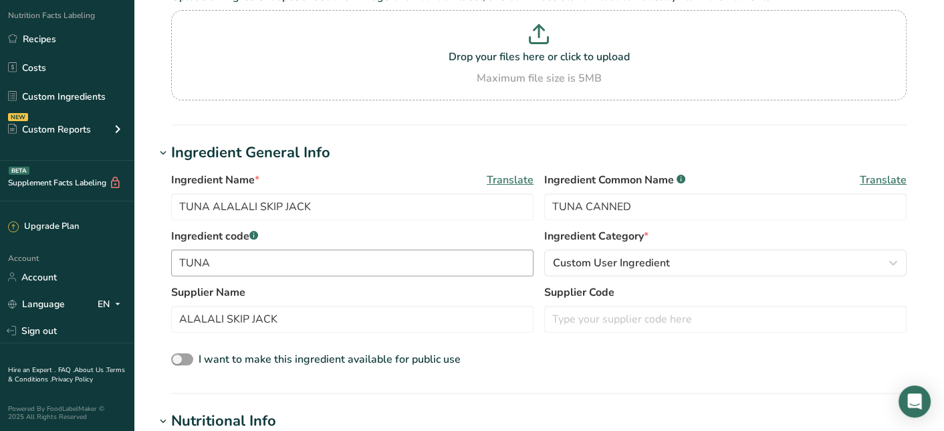
scroll to position [134, 0]
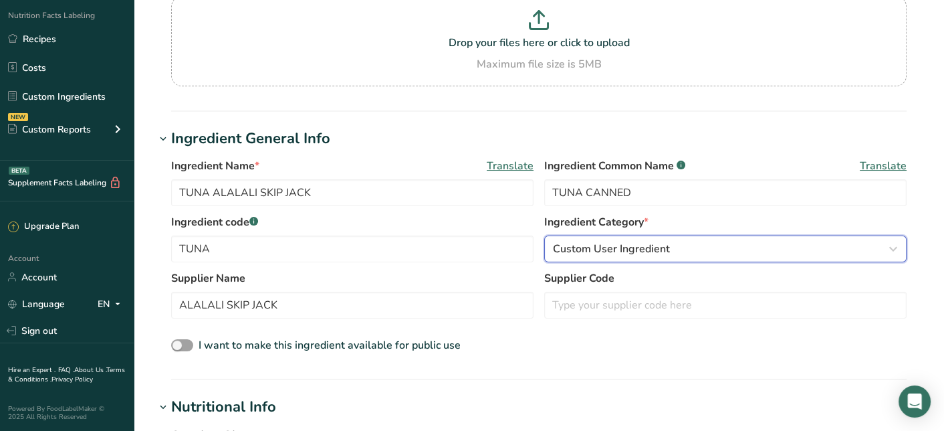
click at [562, 247] on span "Custom User Ingredient" at bounding box center [611, 249] width 117 height 16
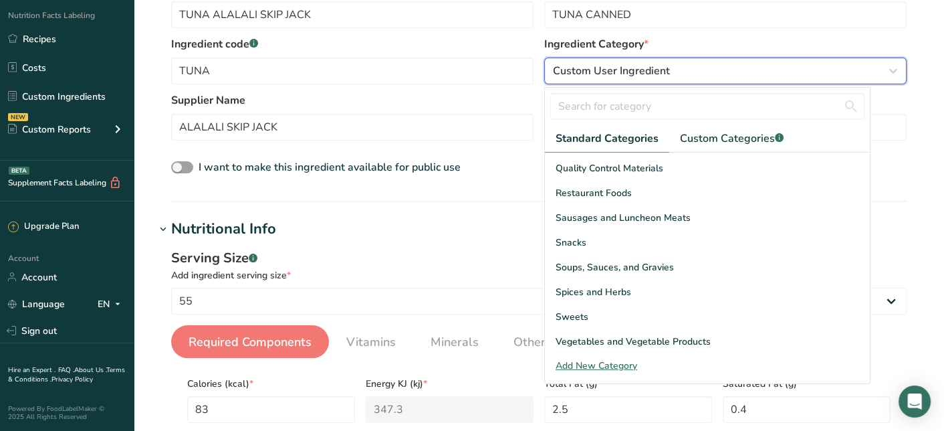
scroll to position [334, 0]
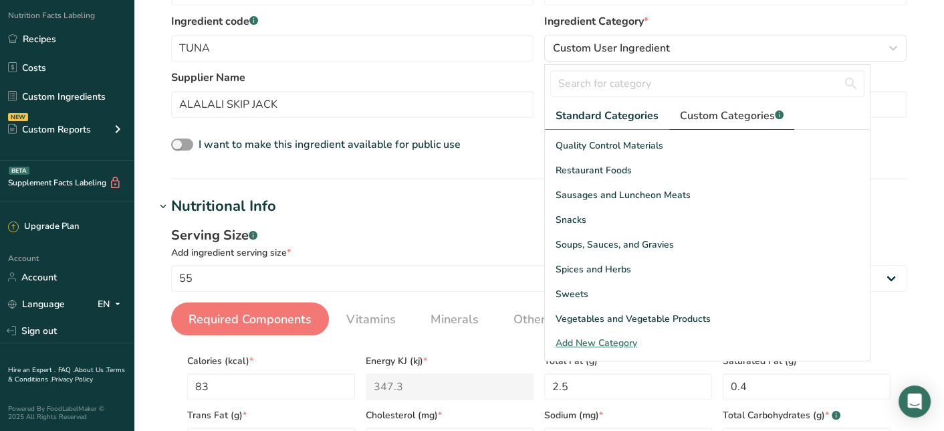
click at [732, 116] on span "Custom Categories .a-a{fill:#347362;}.b-a{fill:#fff;}" at bounding box center [732, 116] width 104 height 16
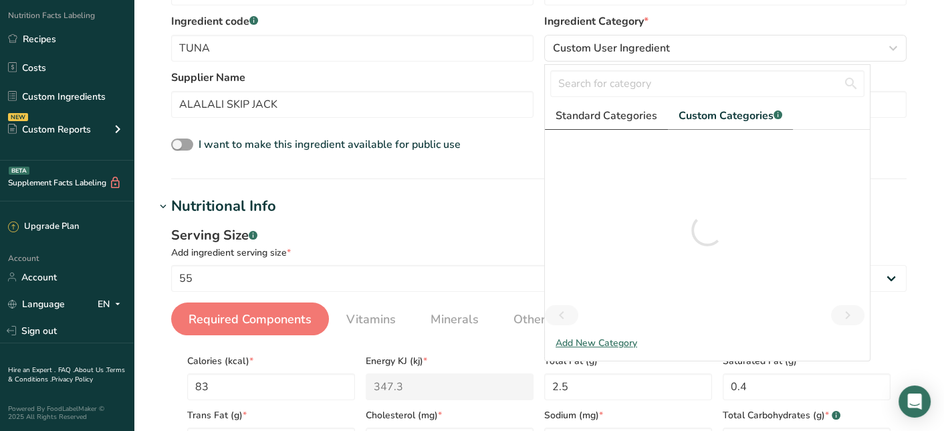
click at [623, 116] on span "Standard Categories" at bounding box center [607, 116] width 102 height 16
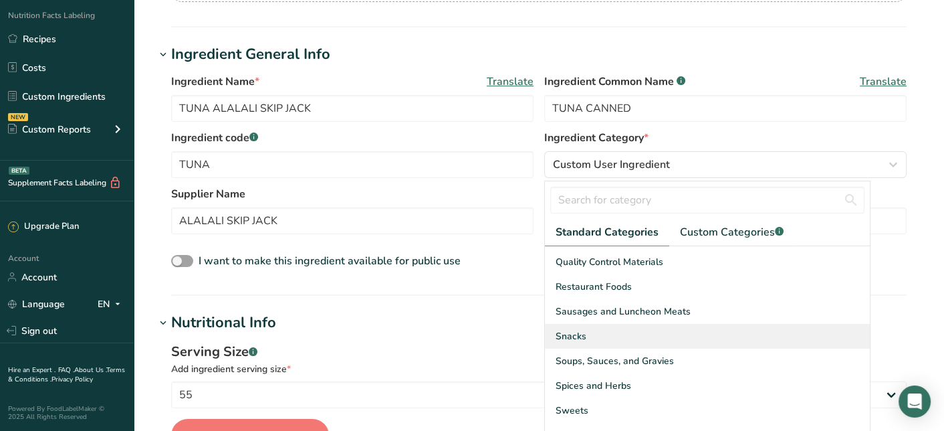
scroll to position [0, 0]
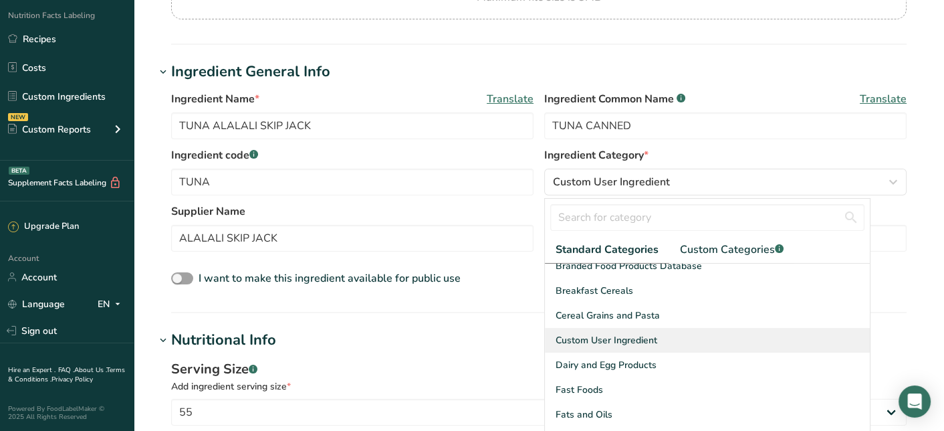
click at [722, 339] on div "Custom User Ingredient" at bounding box center [707, 340] width 325 height 25
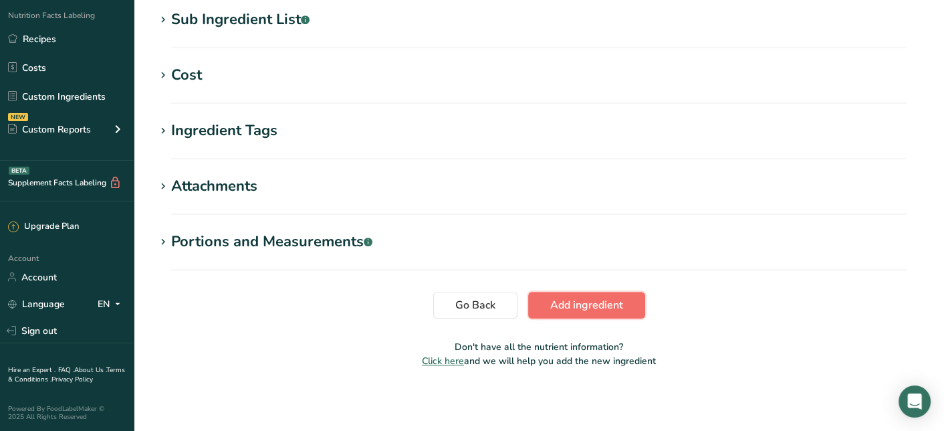
click at [613, 314] on button "Add ingredient" at bounding box center [586, 305] width 117 height 27
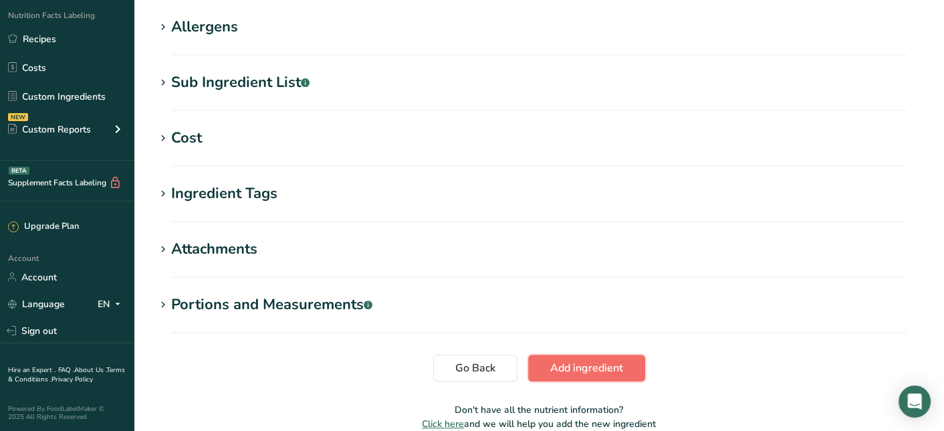
scroll to position [529, 0]
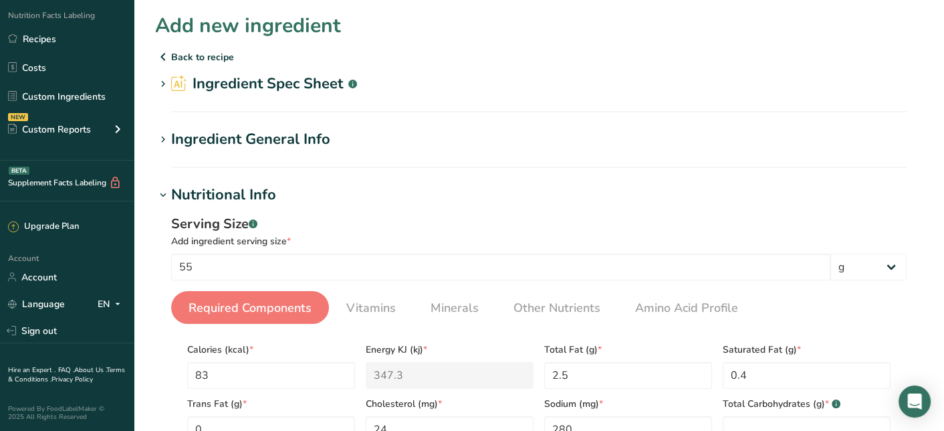
click at [288, 131] on div "Ingredient General Info" at bounding box center [250, 139] width 159 height 22
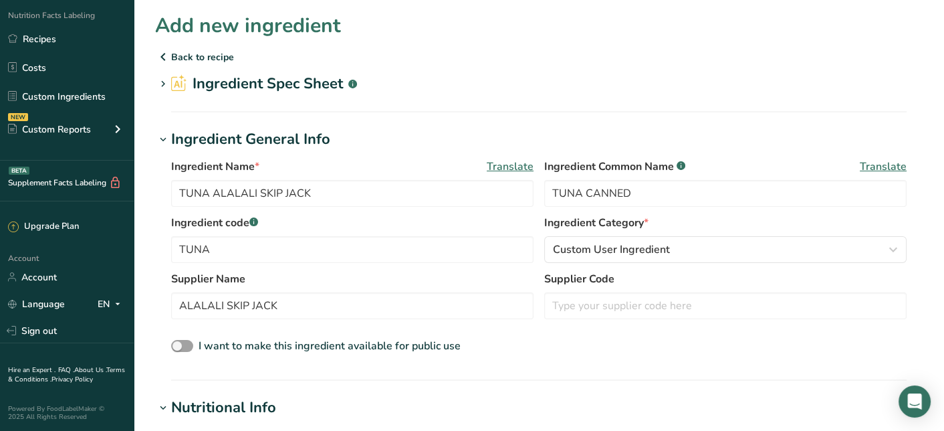
click at [284, 87] on h2 "Ingredient Spec Sheet .a-a{fill:#347362;}.b-a{fill:#fff;}" at bounding box center [264, 84] width 186 height 22
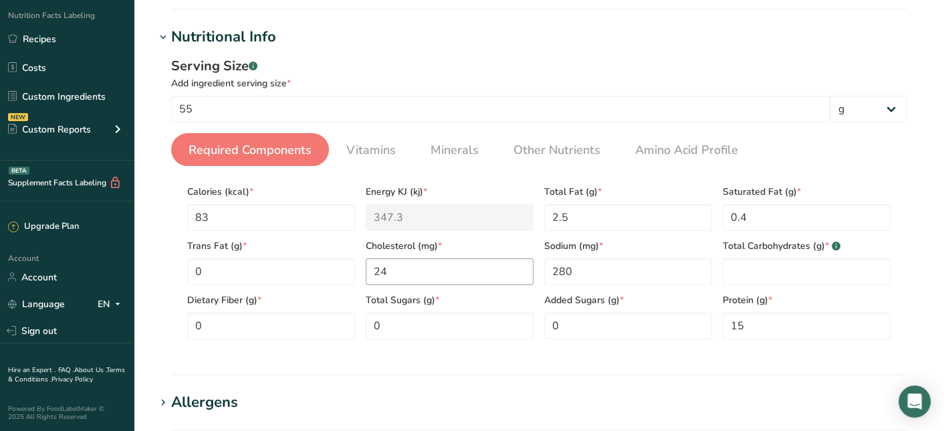
scroll to position [535, 0]
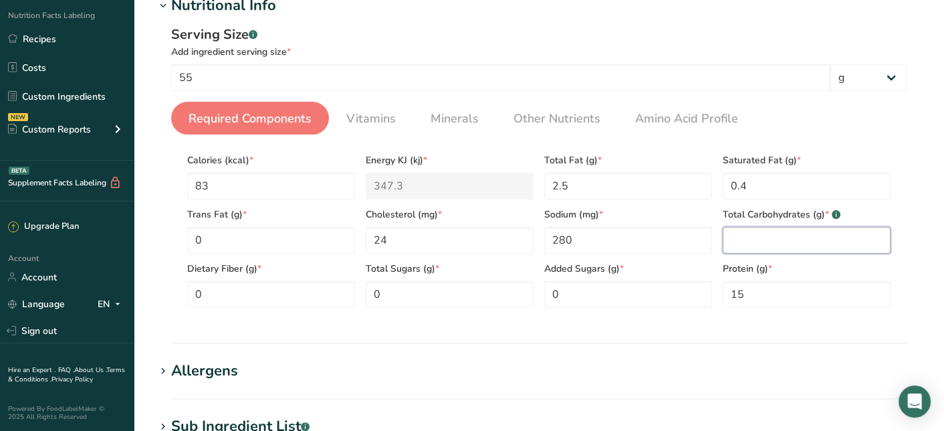
click at [798, 237] on Carbohydrates "number" at bounding box center [807, 240] width 168 height 27
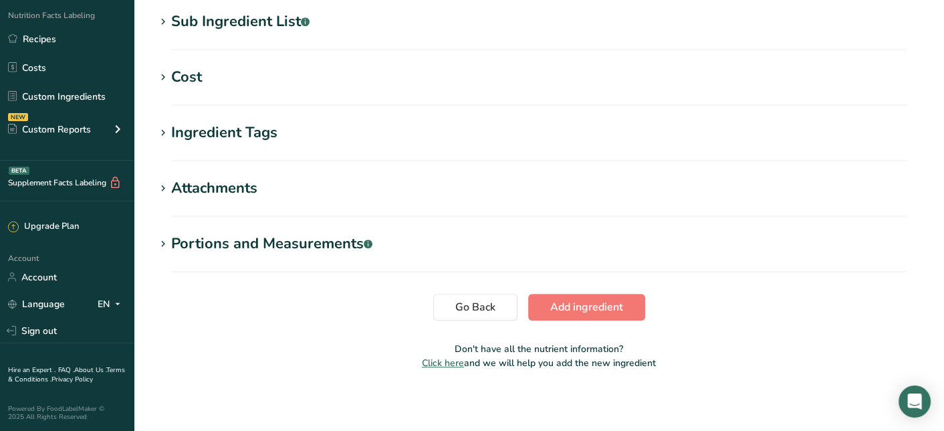
scroll to position [942, 0]
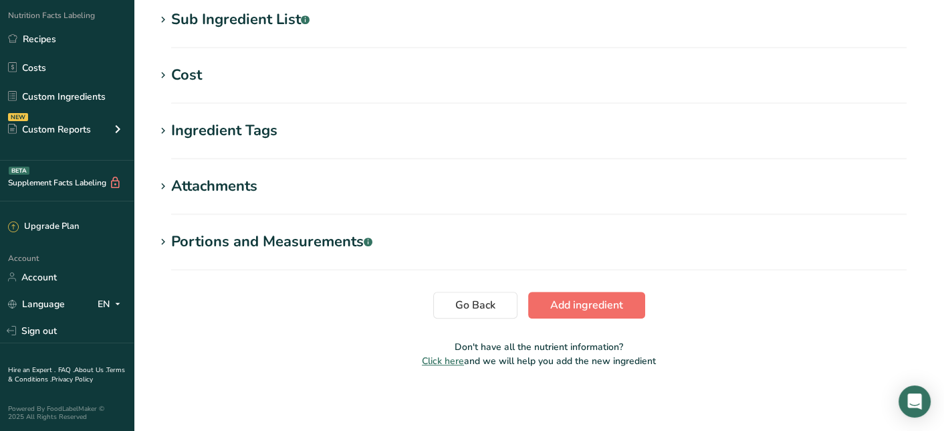
type Carbohydrates "0"
click at [602, 297] on span "Add ingredient" at bounding box center [586, 305] width 73 height 16
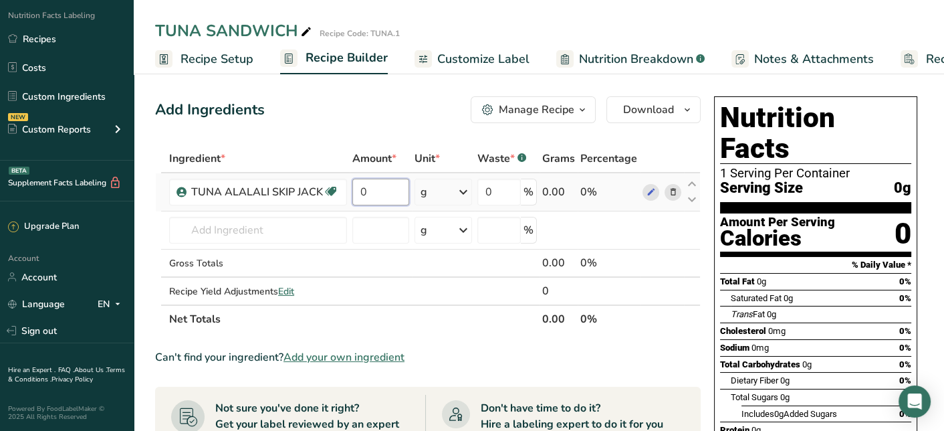
drag, startPoint x: 387, startPoint y: 190, endPoint x: 354, endPoint y: 191, distance: 32.8
click at [354, 191] on input "0" at bounding box center [380, 192] width 57 height 27
type input "40"
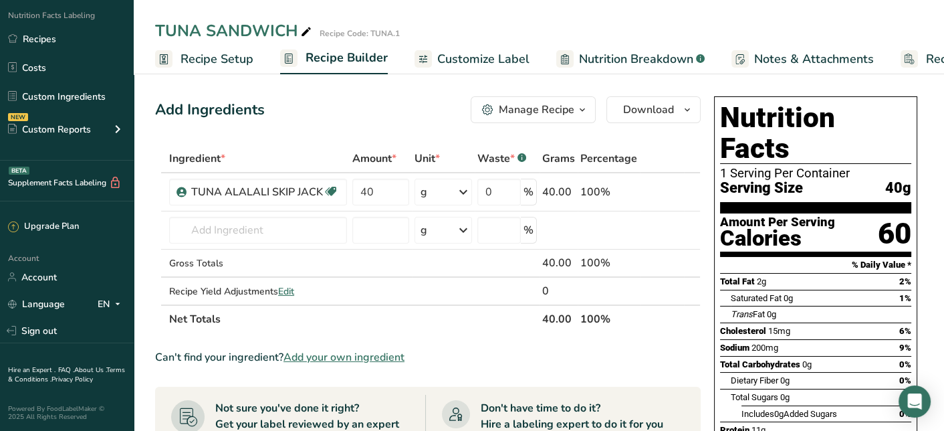
click at [606, 61] on span "Nutrition Breakdown" at bounding box center [636, 59] width 114 height 18
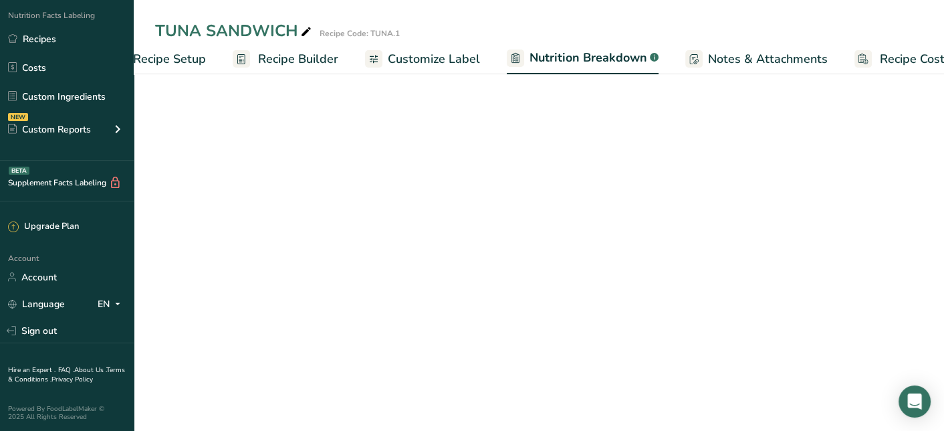
select select "Calories"
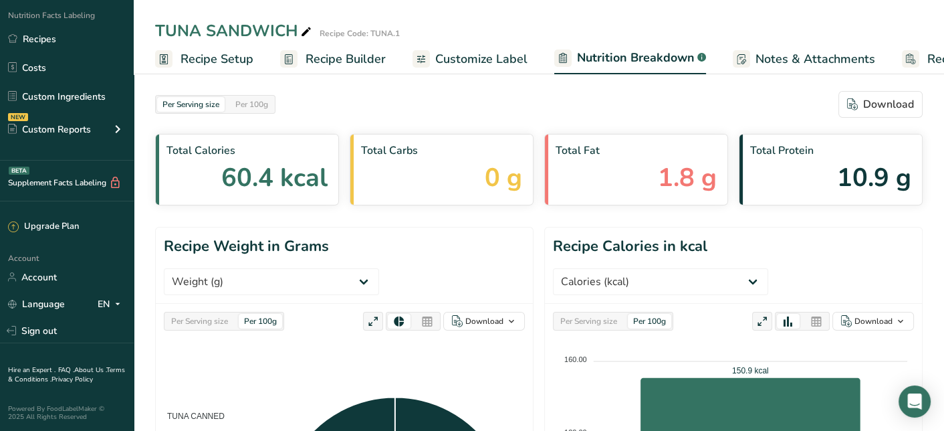
click at [319, 67] on span "Recipe Builder" at bounding box center [346, 59] width 80 height 18
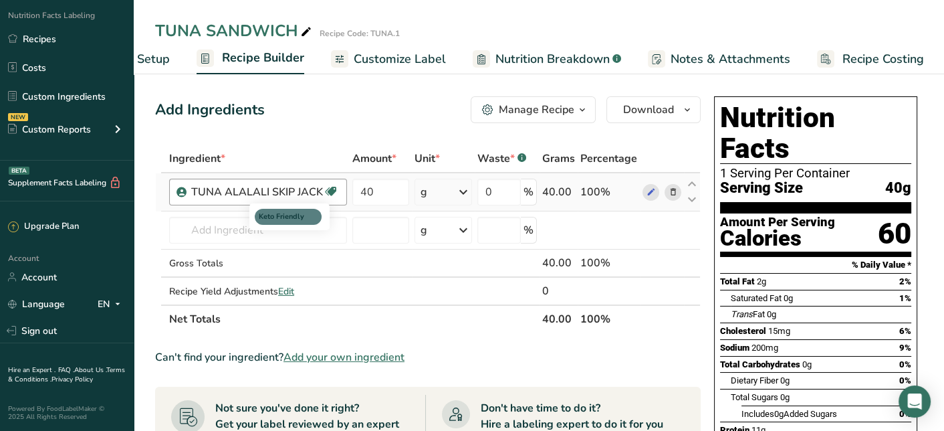
click at [332, 187] on icon at bounding box center [330, 191] width 13 height 21
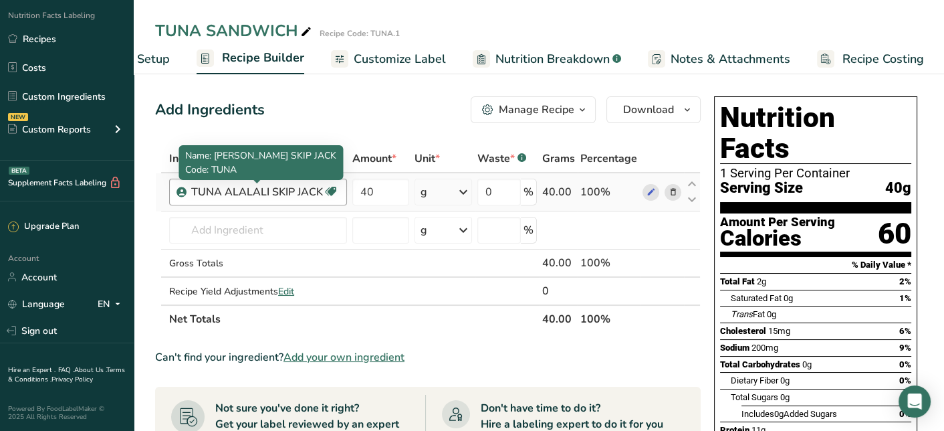
click at [313, 188] on div "TUNA ALALALI SKIP JACK" at bounding box center [257, 192] width 132 height 16
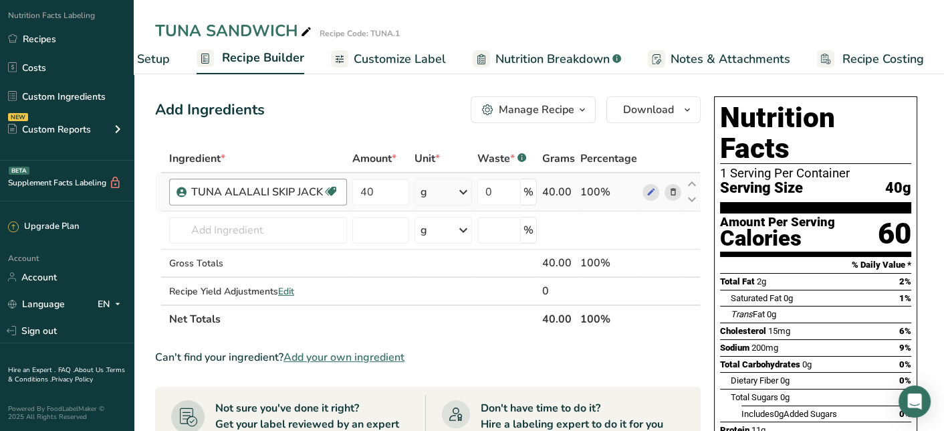
click at [311, 190] on div "TUNA ALALALI SKIP JACK" at bounding box center [257, 192] width 132 height 16
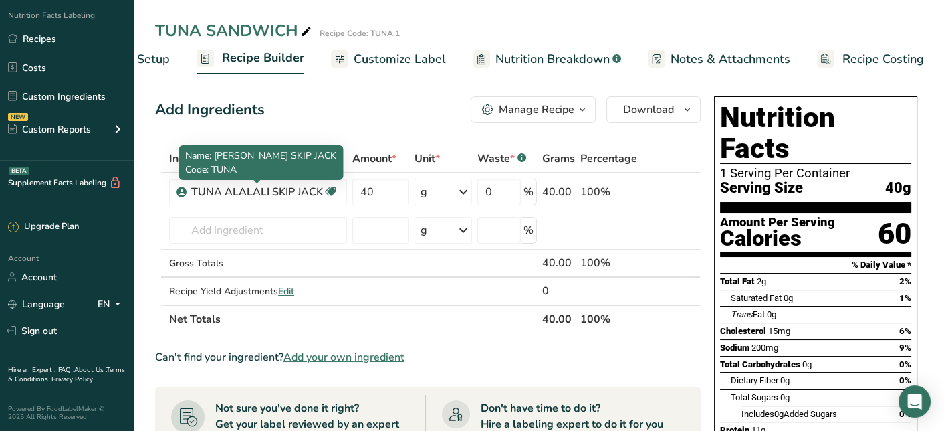
click at [255, 167] on p "Code: TUNA" at bounding box center [260, 170] width 151 height 14
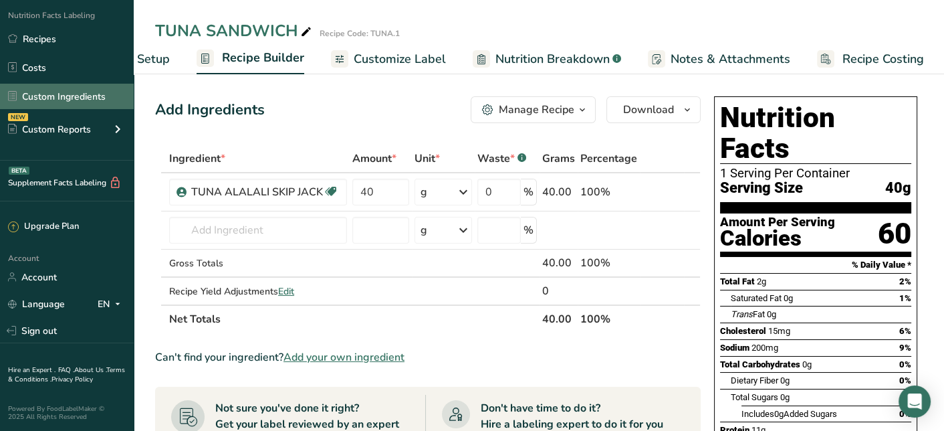
click at [102, 101] on link "Custom Ingredients" at bounding box center [67, 96] width 134 height 25
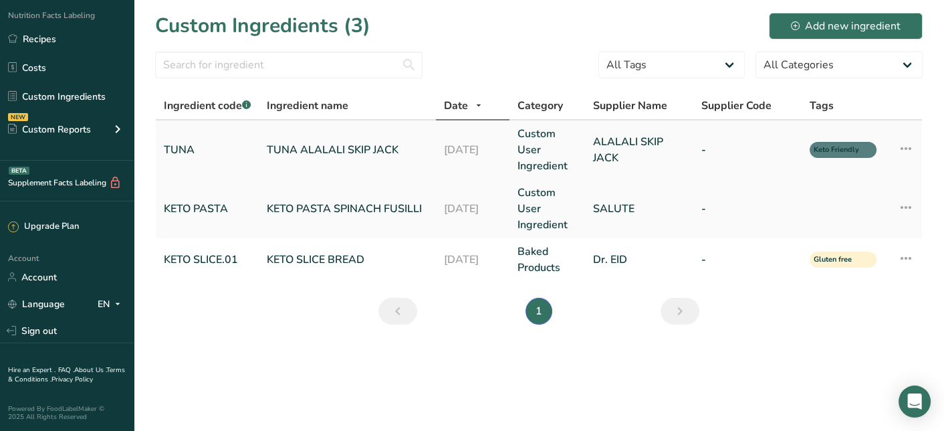
click at [904, 154] on icon at bounding box center [906, 148] width 16 height 24
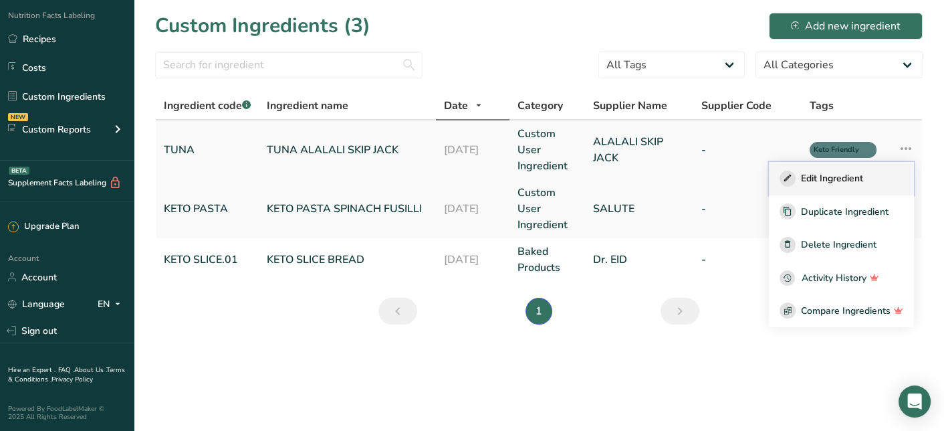
click at [821, 175] on span "Edit Ingredient" at bounding box center [832, 178] width 62 height 14
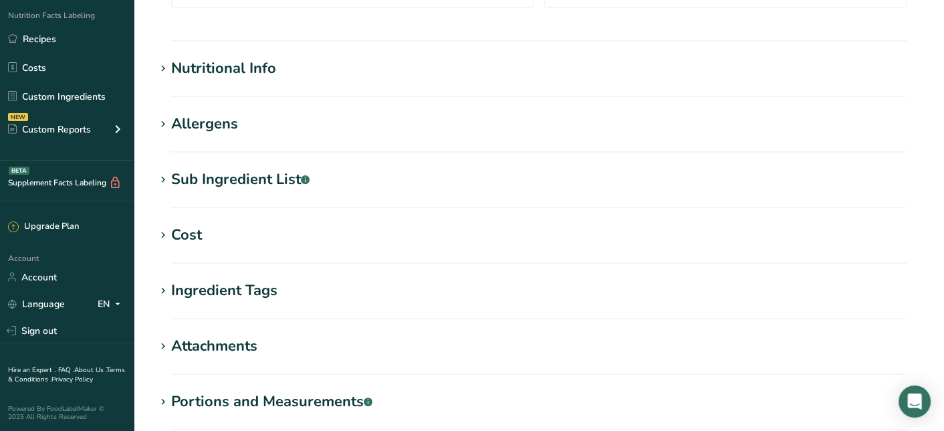
scroll to position [468, 0]
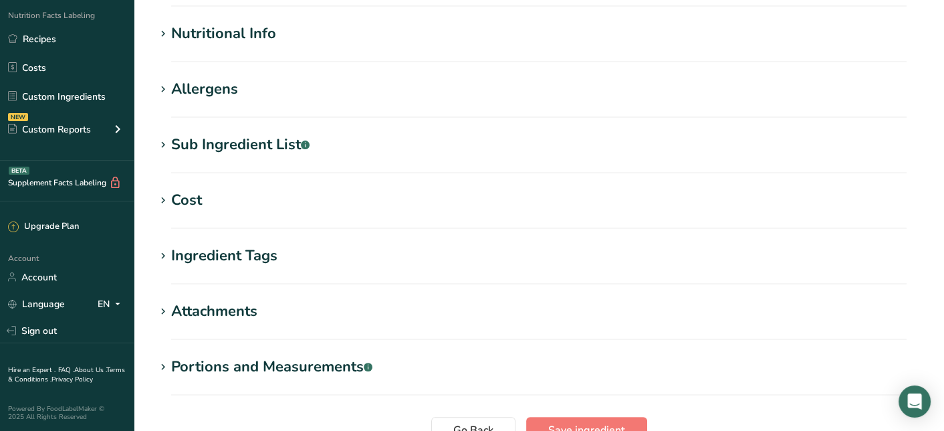
click at [256, 41] on div "Nutritional Info" at bounding box center [223, 34] width 105 height 22
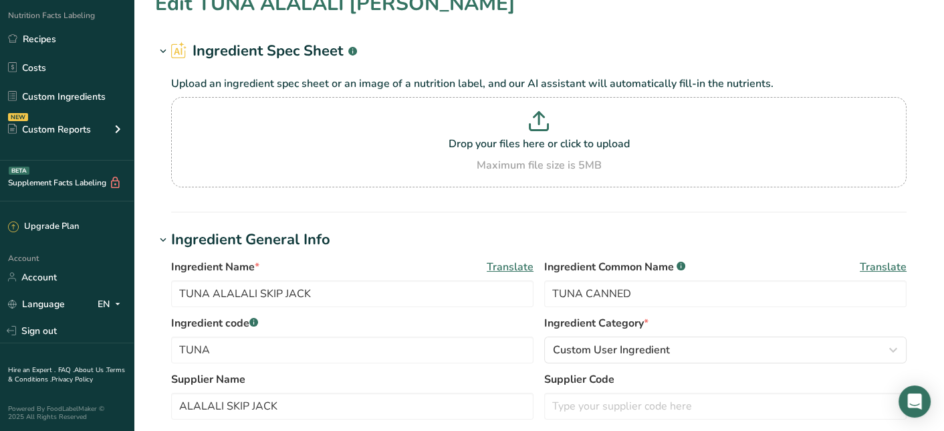
scroll to position [0, 0]
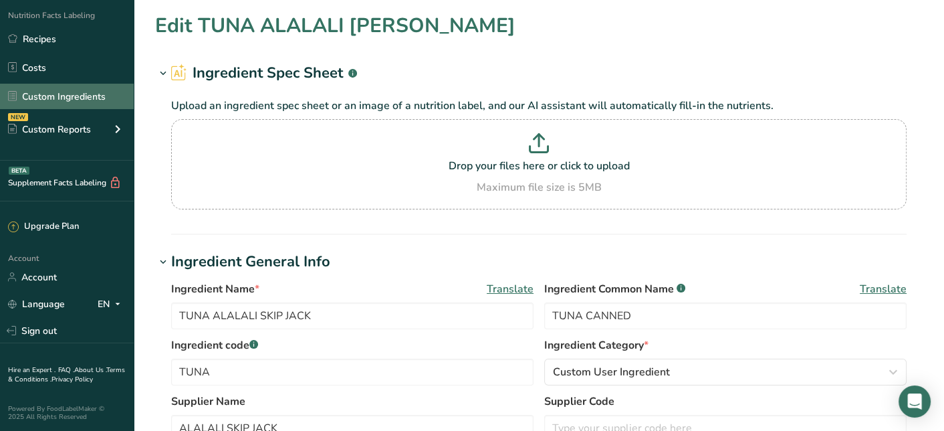
click at [93, 98] on link "Custom Ingredients" at bounding box center [67, 96] width 134 height 25
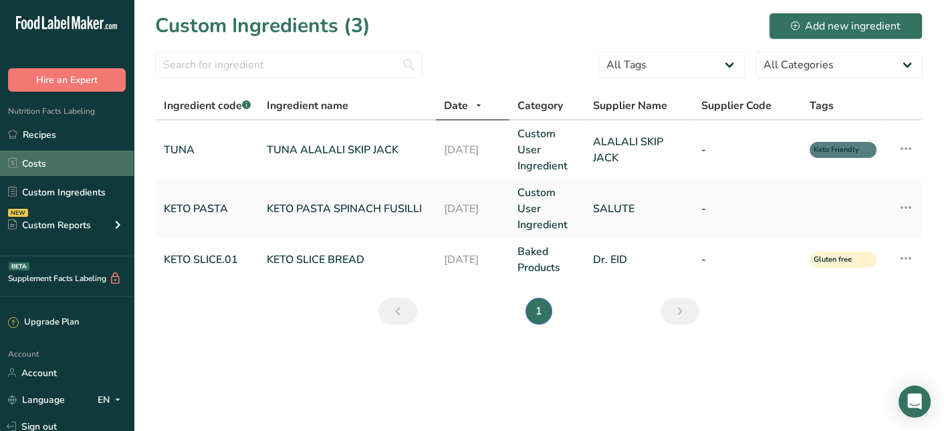
click at [70, 155] on link "Costs" at bounding box center [67, 162] width 134 height 25
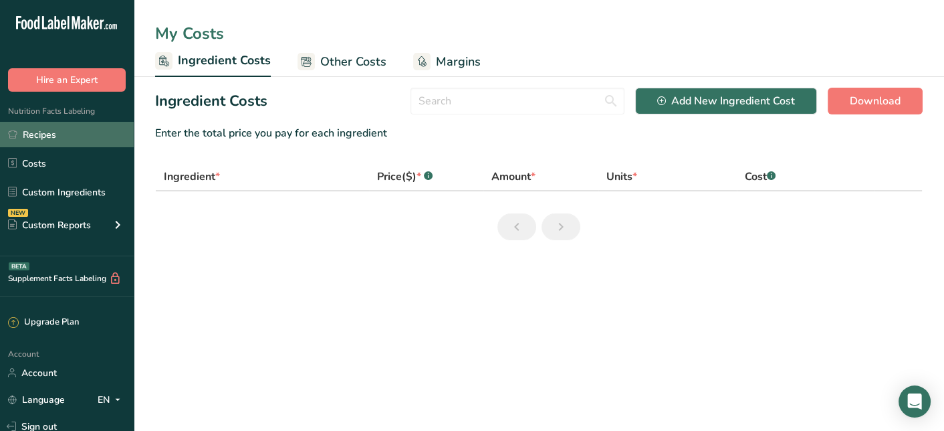
click at [70, 138] on link "Recipes" at bounding box center [67, 134] width 134 height 25
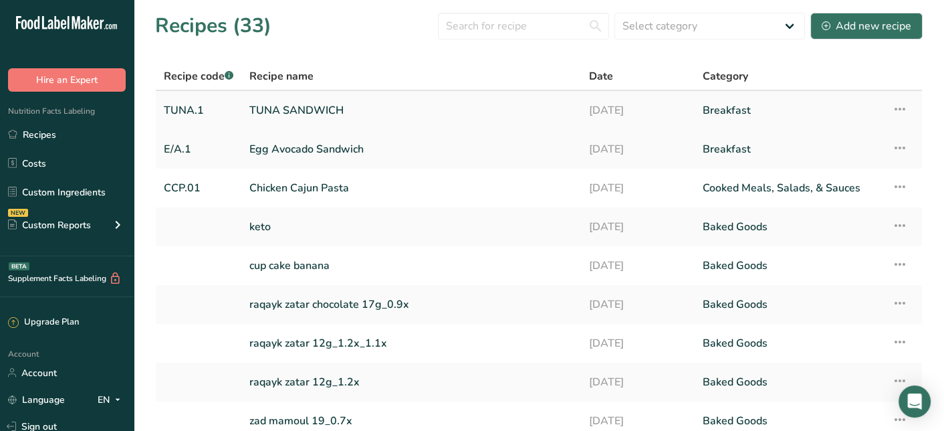
click at [328, 114] on link "TUNA SANDWICH" at bounding box center [411, 110] width 324 height 28
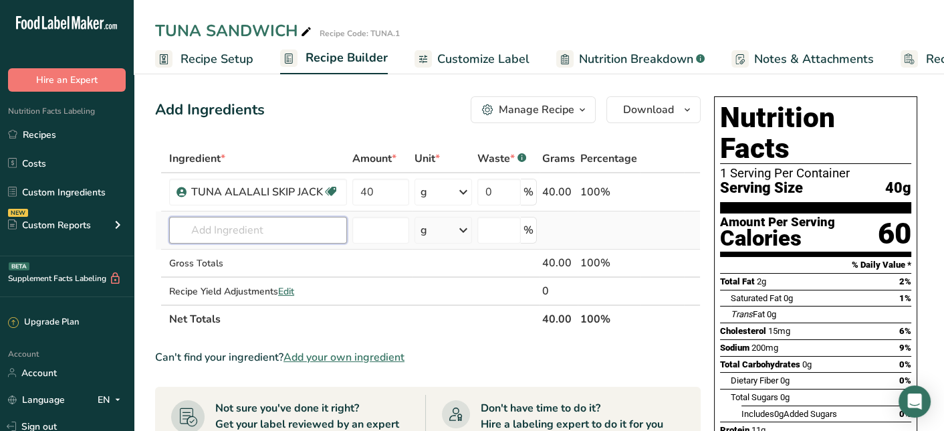
click at [292, 227] on input "text" at bounding box center [258, 230] width 178 height 27
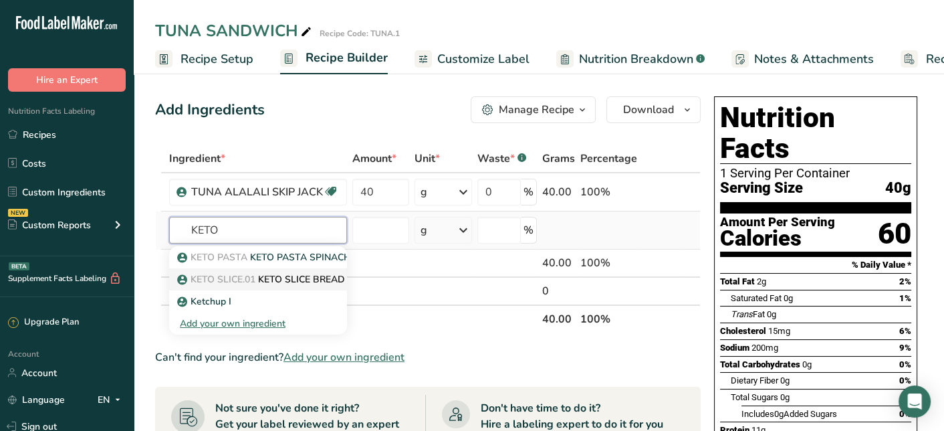
type input "KETO"
click at [293, 275] on p "KETO SLICE.01 KETO SLICE BREAD" at bounding box center [262, 279] width 165 height 14
type input "KETO SLICE BREAD"
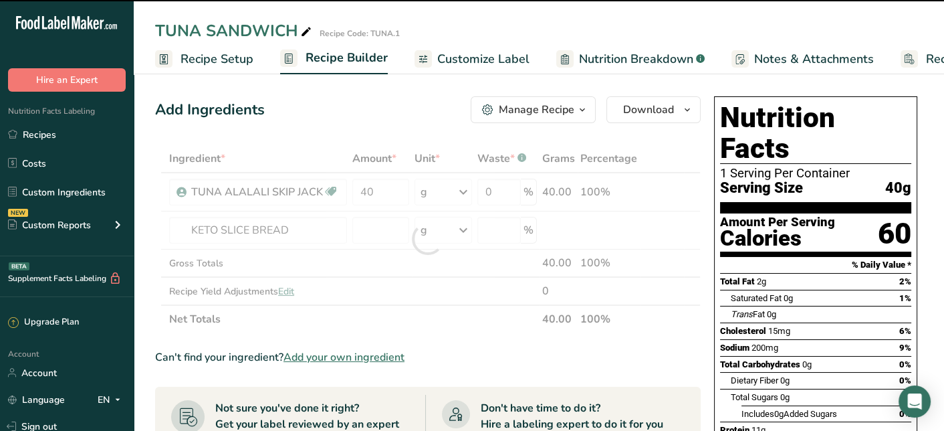
type input "0"
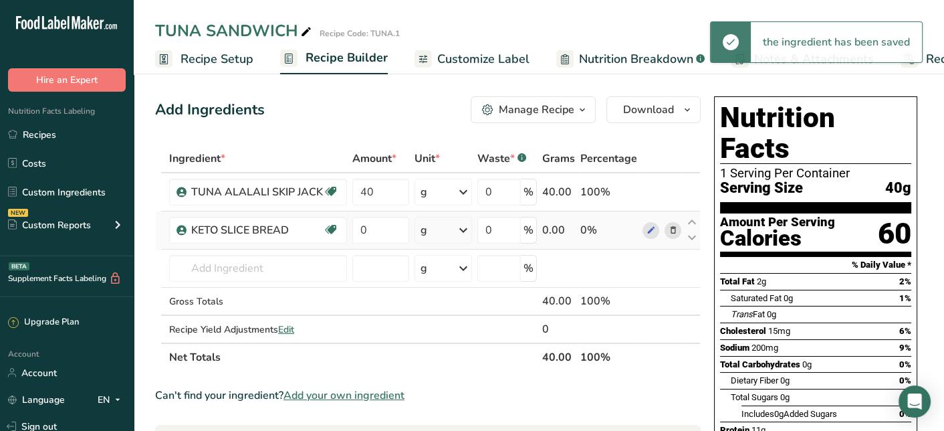
click at [464, 219] on icon at bounding box center [463, 230] width 16 height 24
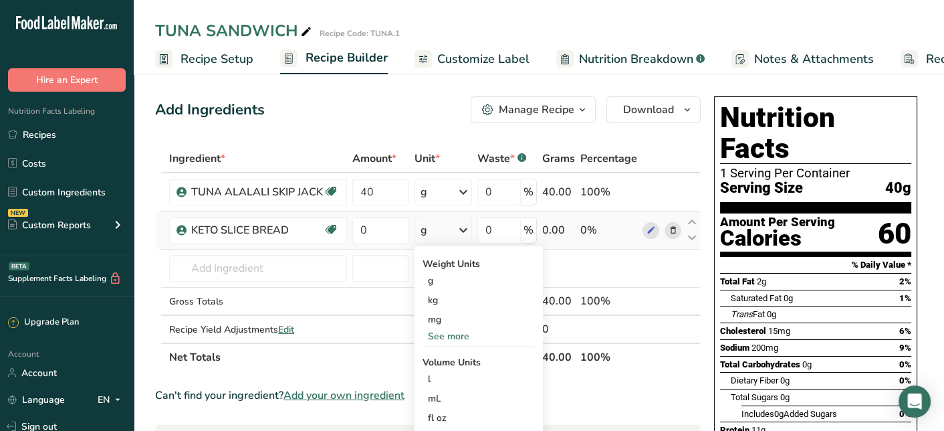
click at [467, 334] on div "See more" at bounding box center [479, 336] width 112 height 14
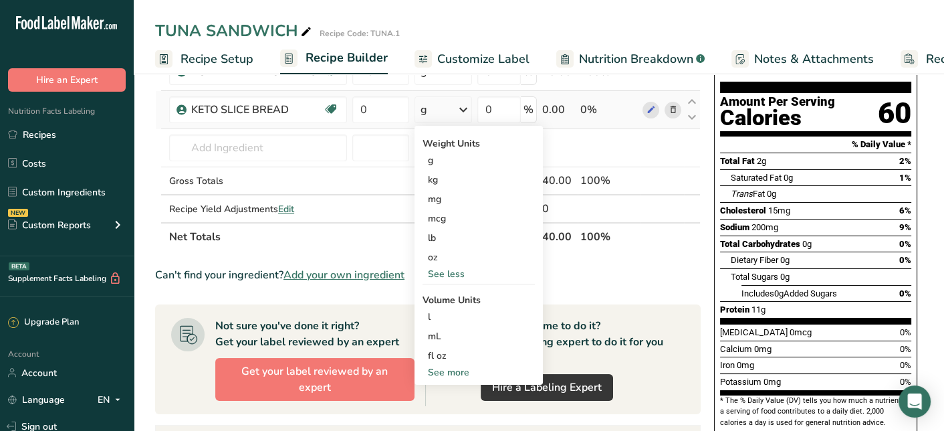
scroll to position [201, 0]
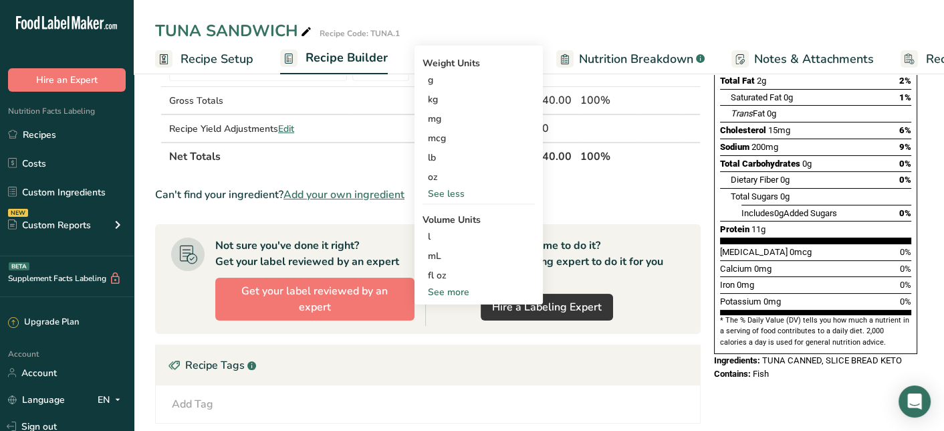
click at [449, 294] on div "See more" at bounding box center [479, 292] width 112 height 14
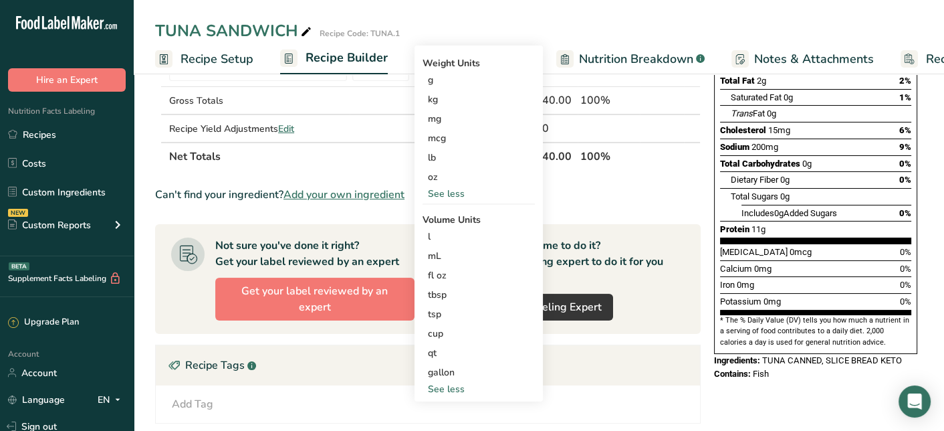
scroll to position [67, 0]
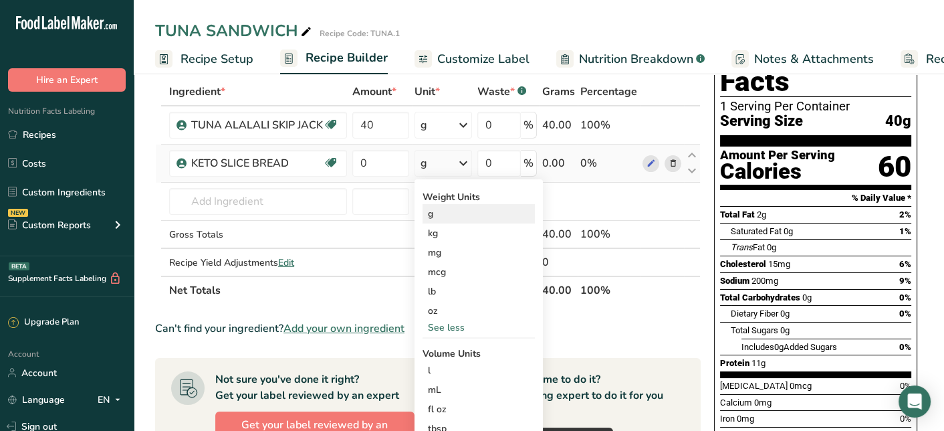
click at [486, 209] on div "g" at bounding box center [479, 213] width 112 height 19
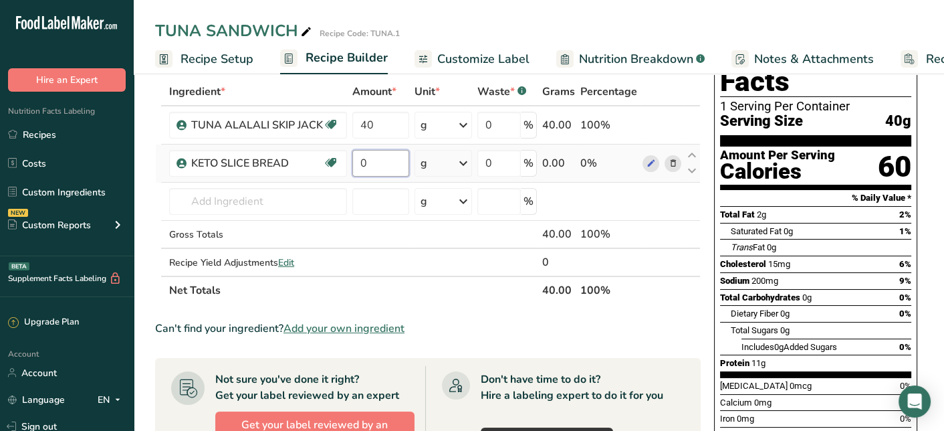
drag, startPoint x: 386, startPoint y: 166, endPoint x: 351, endPoint y: 166, distance: 34.8
click at [352, 166] on input "0" at bounding box center [380, 163] width 57 height 27
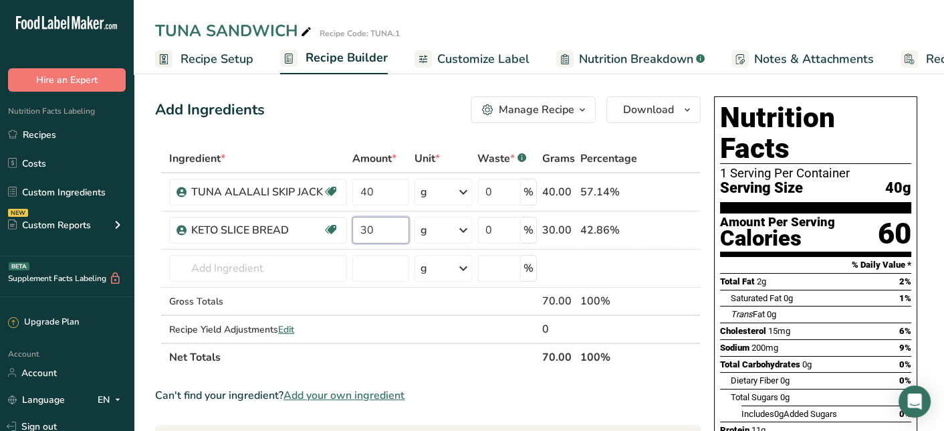
type input "30"
click at [415, 105] on div "Add Ingredients Manage Recipe Delete Recipe Duplicate Recipe Scale Recipe Save …" at bounding box center [428, 109] width 546 height 27
click at [212, 266] on input "text" at bounding box center [258, 268] width 178 height 27
click at [311, 270] on input "text" at bounding box center [258, 268] width 178 height 27
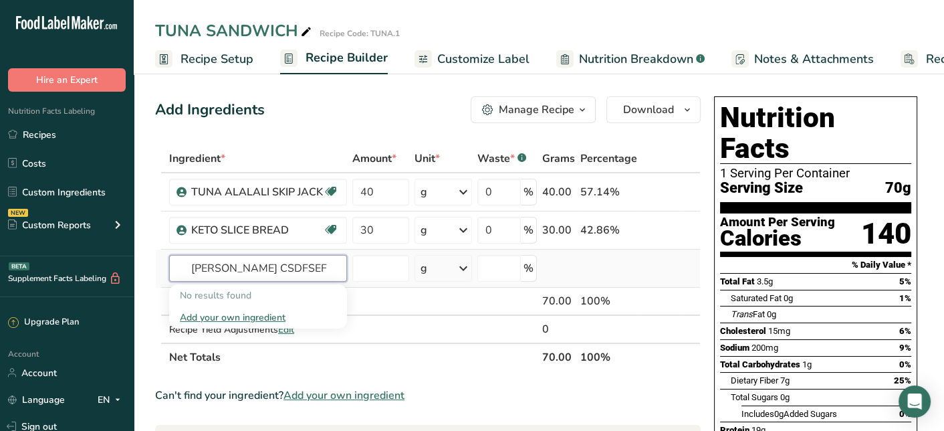
type input "[PERSON_NAME] CSDFSEF"
click at [240, 318] on div "Add your own ingredient" at bounding box center [258, 317] width 156 height 14
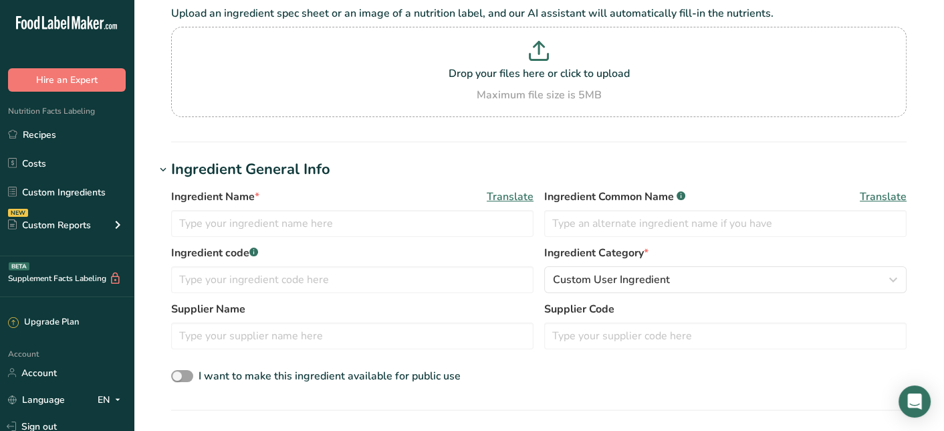
scroll to position [134, 0]
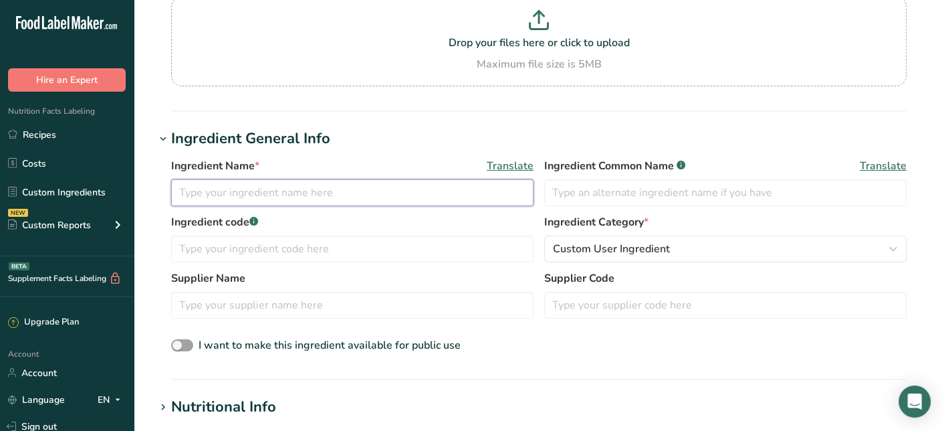
click at [347, 188] on input "text" at bounding box center [352, 192] width 362 height 27
type input "WHITE CHEESE SLICE"
click at [311, 246] on input "text" at bounding box center [352, 248] width 362 height 27
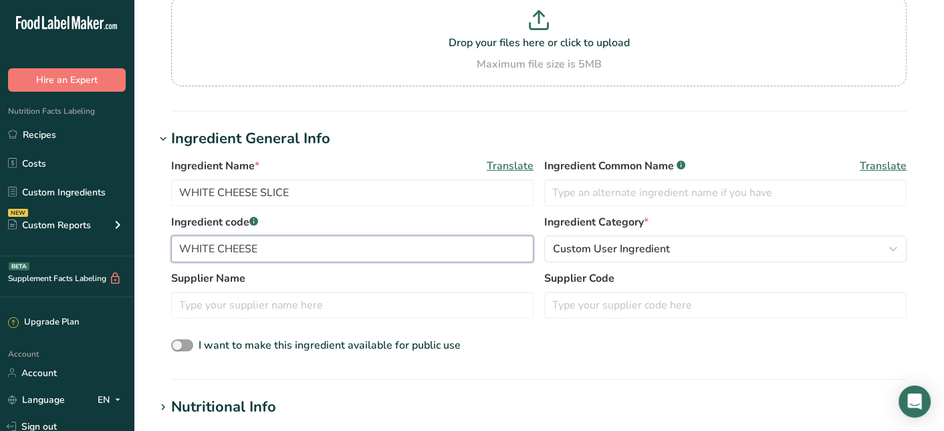
type input "WHITE CHEESE"
click at [328, 292] on input "text" at bounding box center [352, 305] width 362 height 27
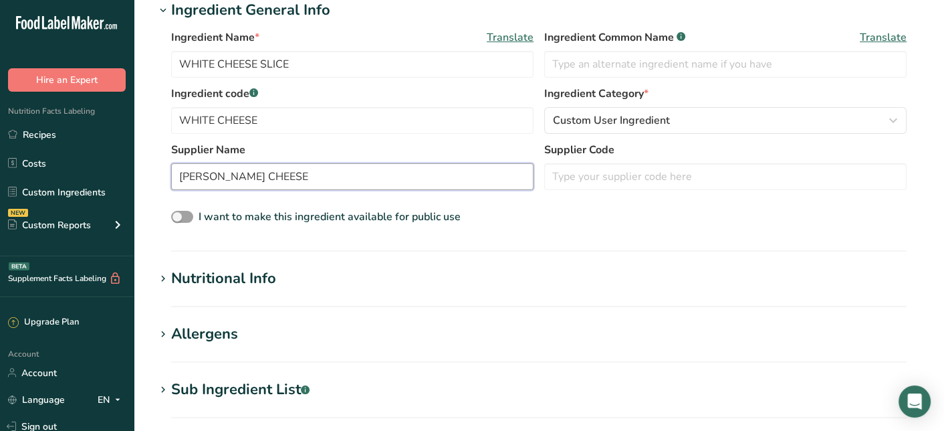
scroll to position [268, 0]
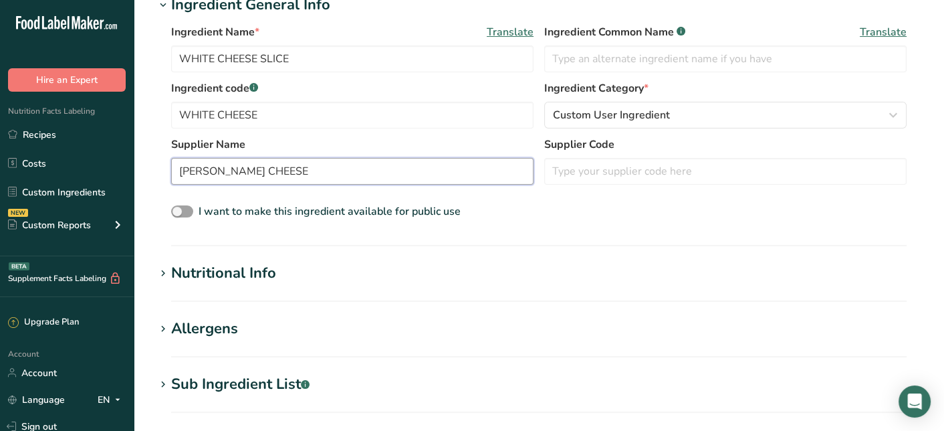
type input "[PERSON_NAME] CHEESE"
click at [221, 270] on div "Nutritional Info" at bounding box center [223, 273] width 105 height 22
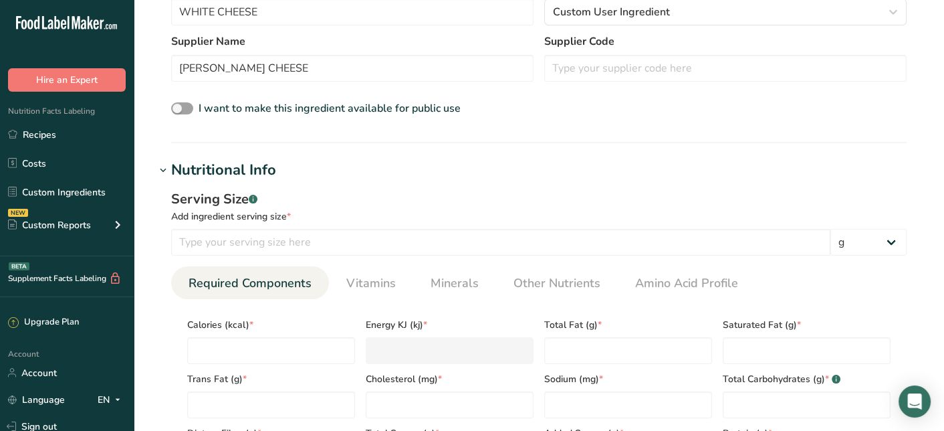
scroll to position [401, 0]
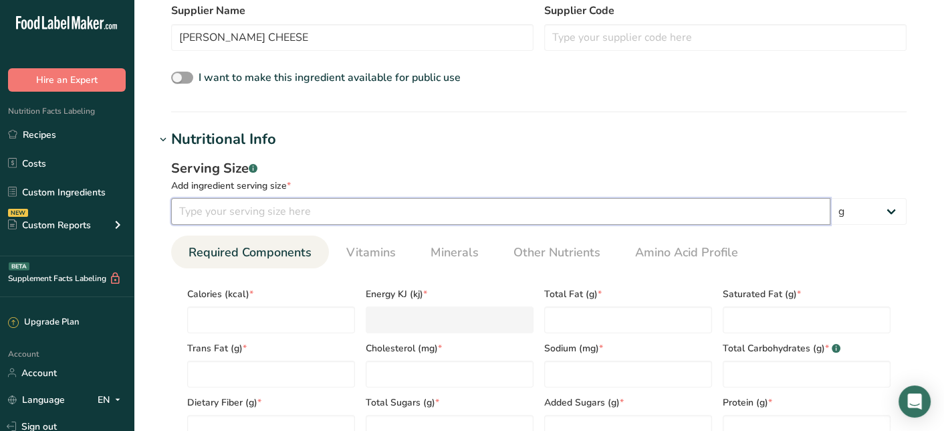
click at [407, 211] on input "number" at bounding box center [500, 211] width 659 height 27
click at [807, 126] on section "Add new ingredient Back to recipe Ingredient Spec Sheet .a-a{fill:#347362;}.b-a…" at bounding box center [539, 264] width 811 height 1331
drag, startPoint x: 481, startPoint y: 207, endPoint x: 164, endPoint y: 213, distance: 317.1
click at [164, 213] on div "Serving Size .a-a{fill:#347362;}.b-a{fill:#fff;} Add ingredient serving size * …" at bounding box center [539, 305] width 768 height 310
type input "100"
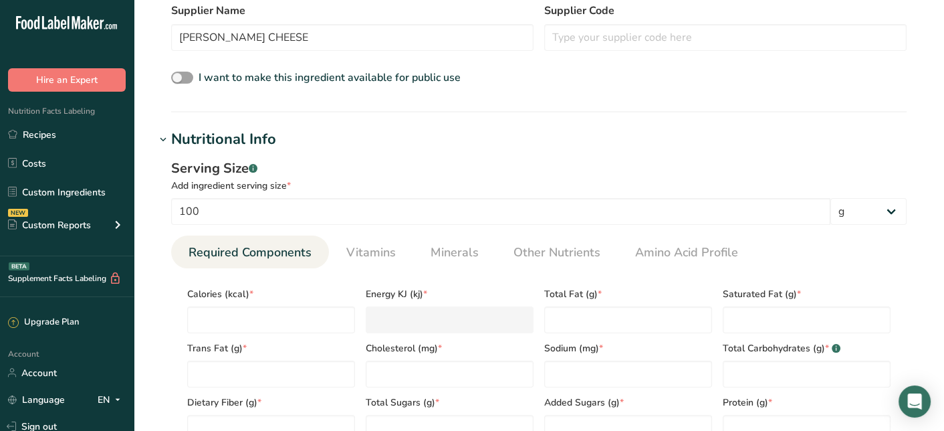
click at [648, 144] on h1 "Nutritional Info" at bounding box center [539, 139] width 768 height 22
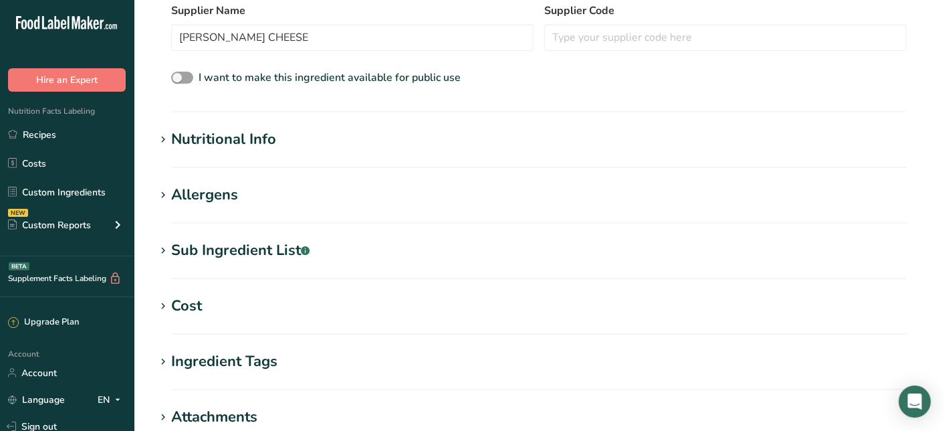
click at [384, 142] on h1 "Nutritional Info" at bounding box center [539, 139] width 768 height 22
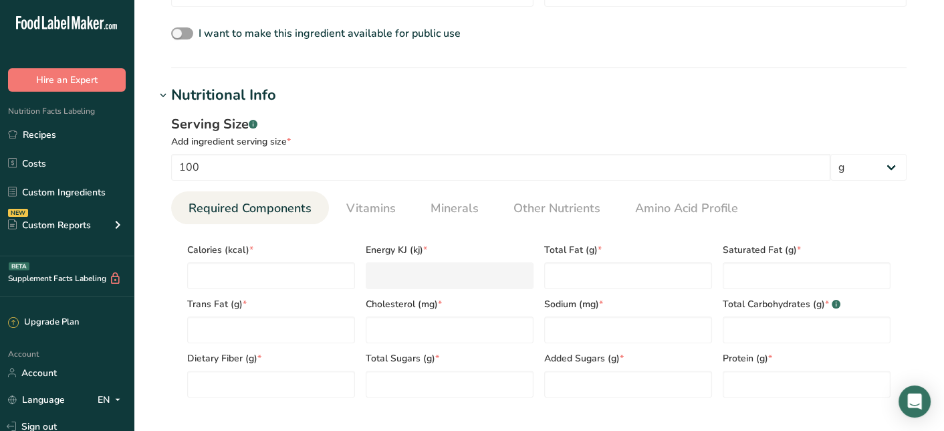
scroll to position [468, 0]
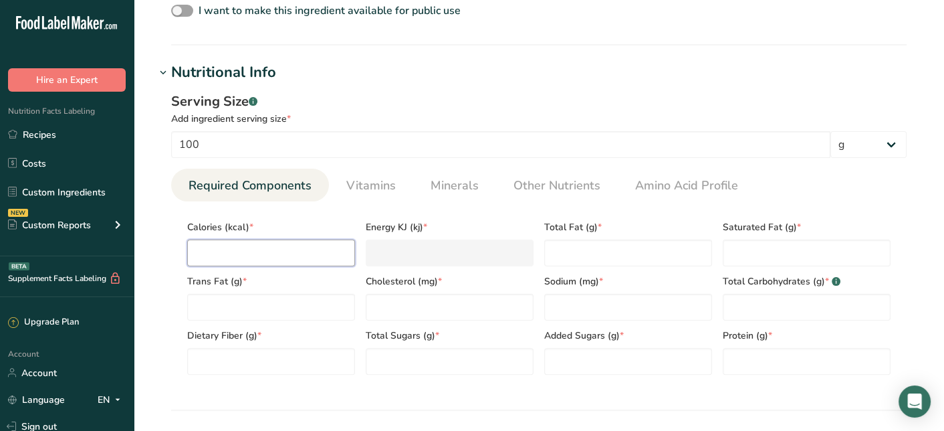
click at [278, 245] on input "number" at bounding box center [271, 252] width 168 height 27
type input "3"
type KJ "12.6"
type input "30"
type KJ "125.5"
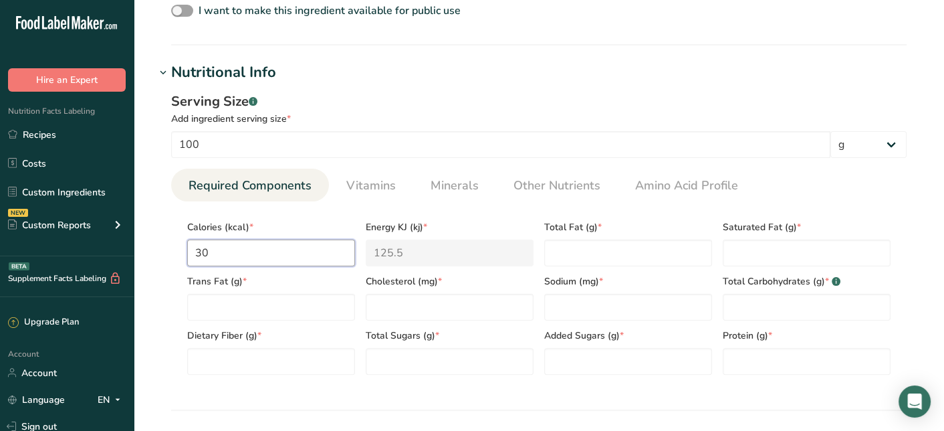
type input "304"
type KJ "1271.9"
type input "304"
click at [564, 249] on Fat "number" at bounding box center [628, 252] width 168 height 27
type Fat "25.9"
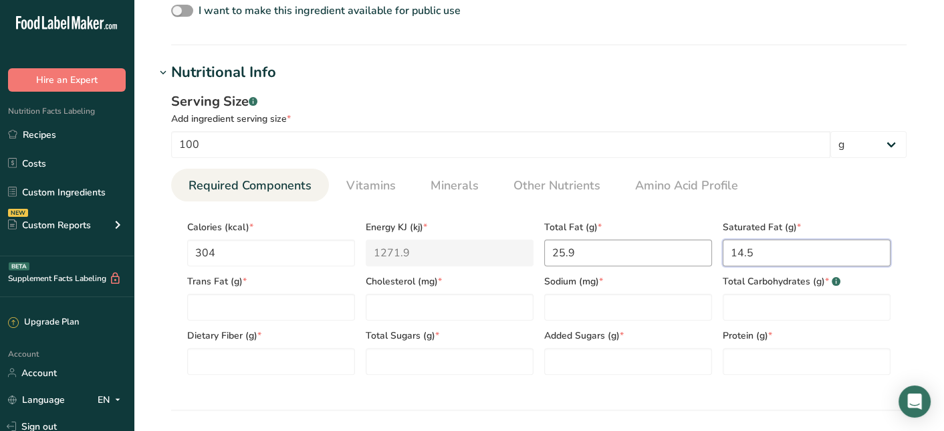
type Fat "14.5"
type Fat "0.5"
type input "40"
type input "0.88"
type Carbohydrates "4.7"
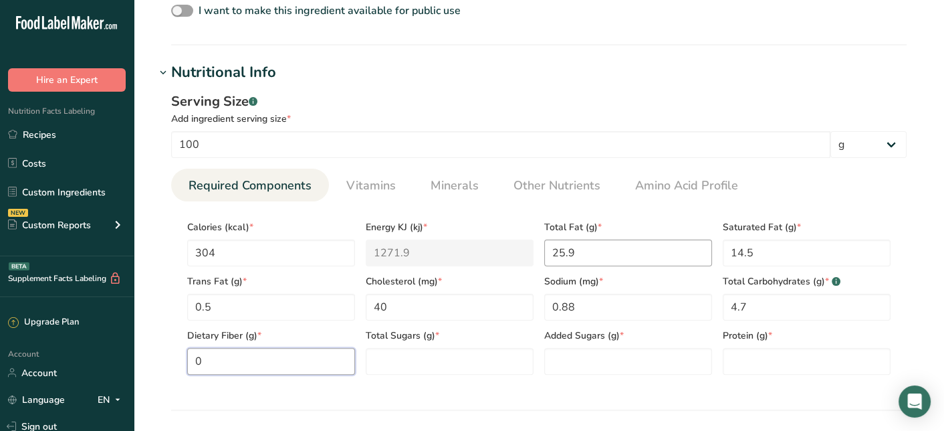
type Fiber "0"
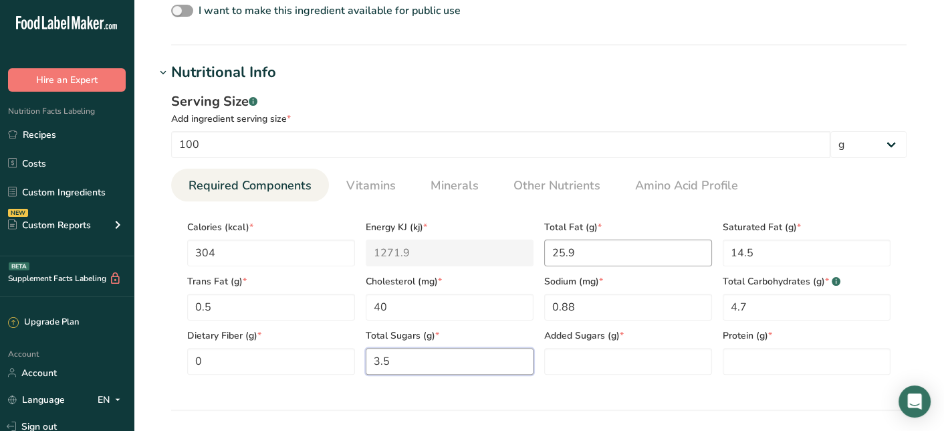
type Sugars "3.5"
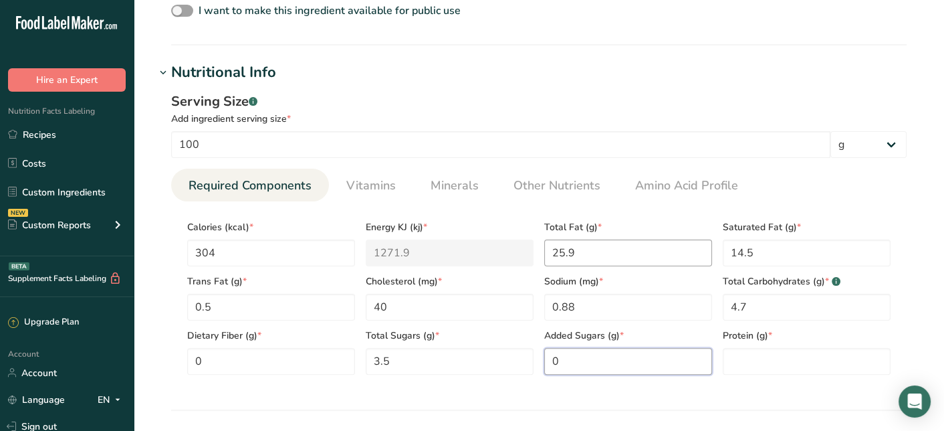
type Sugars "0"
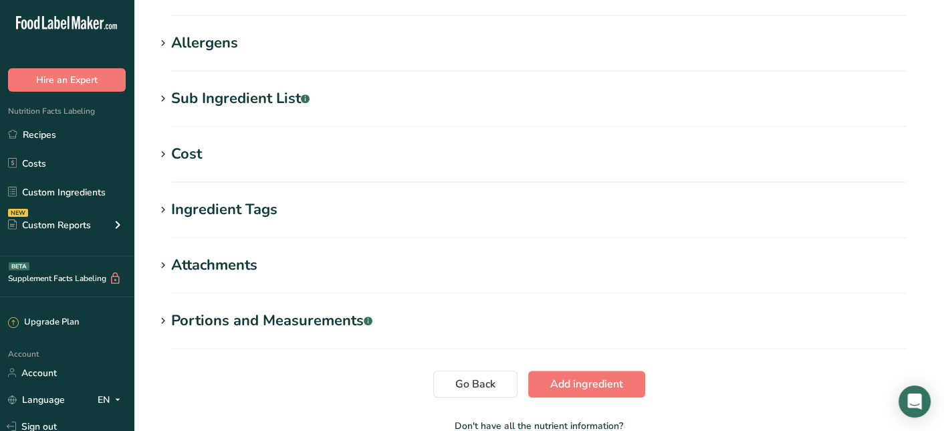
scroll to position [942, 0]
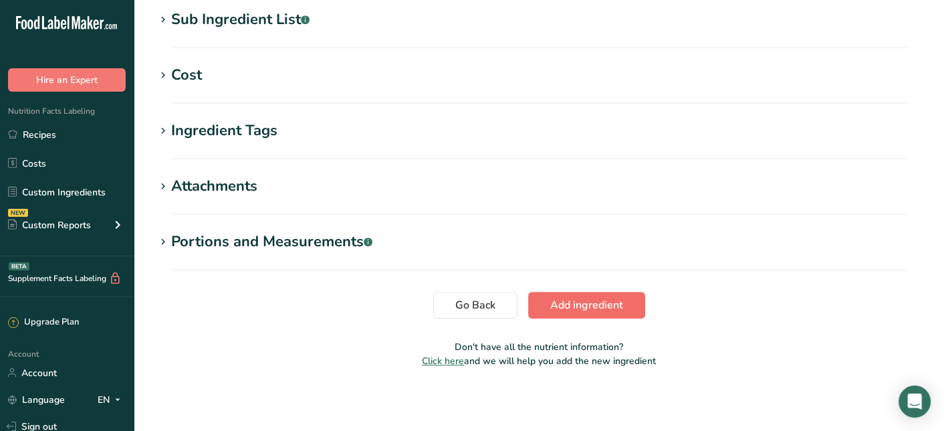
type input "17.1"
click at [634, 303] on button "Add ingredient" at bounding box center [586, 305] width 117 height 27
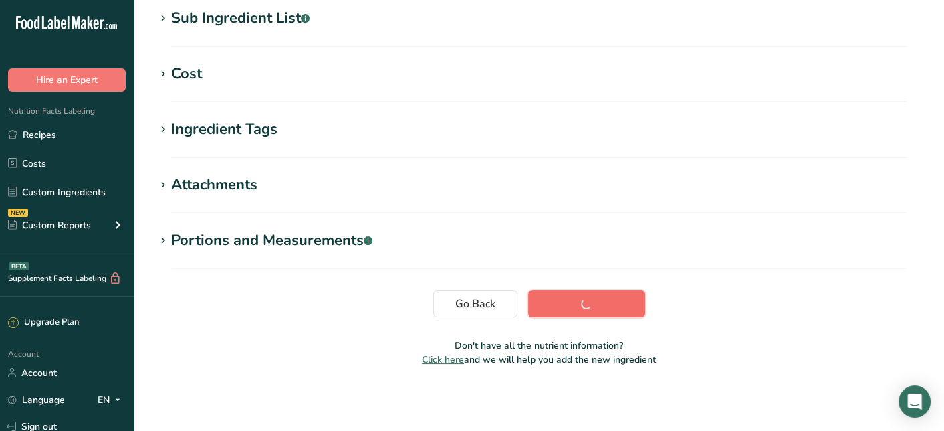
scroll to position [287, 0]
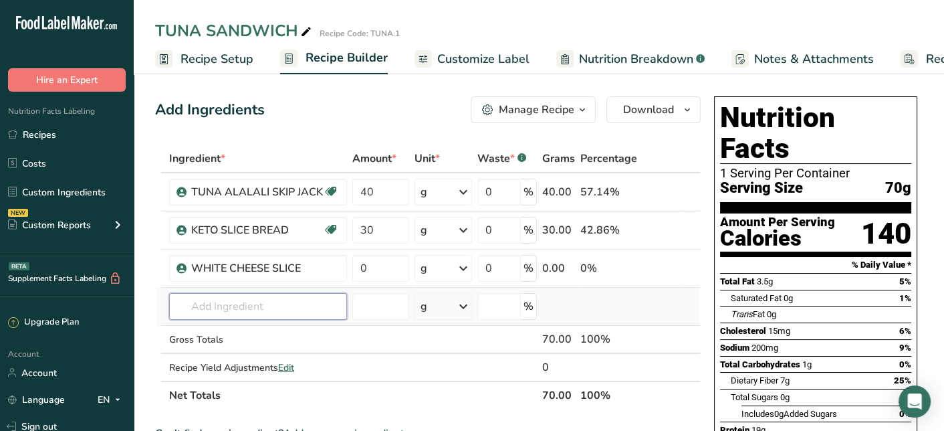
click at [219, 316] on input "text" at bounding box center [258, 306] width 178 height 27
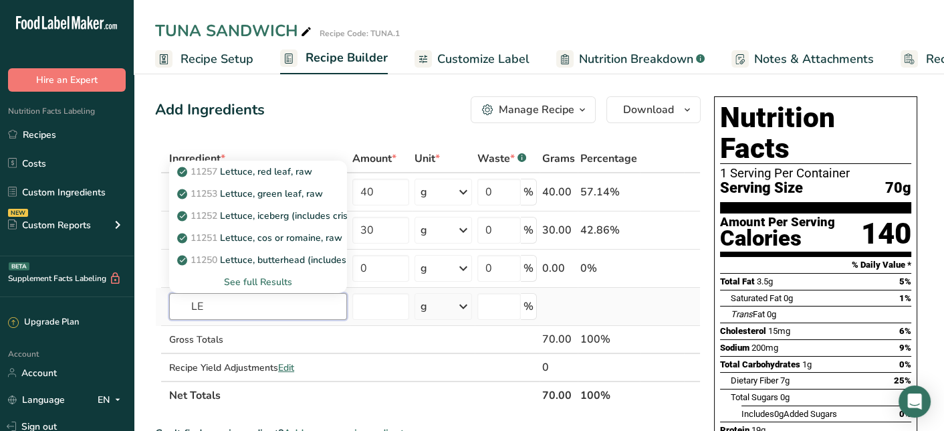
type input "L"
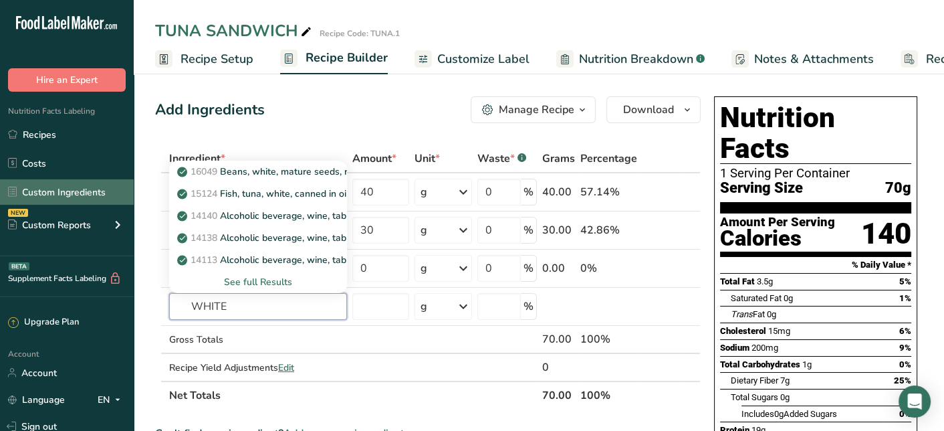
type input "WHITE"
click at [93, 191] on link "Custom Ingredients" at bounding box center [67, 191] width 134 height 25
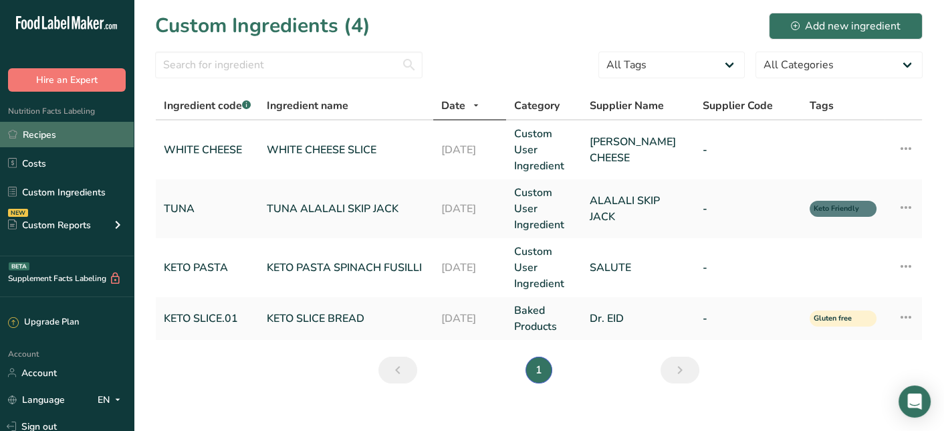
click at [64, 137] on link "Recipes" at bounding box center [67, 134] width 134 height 25
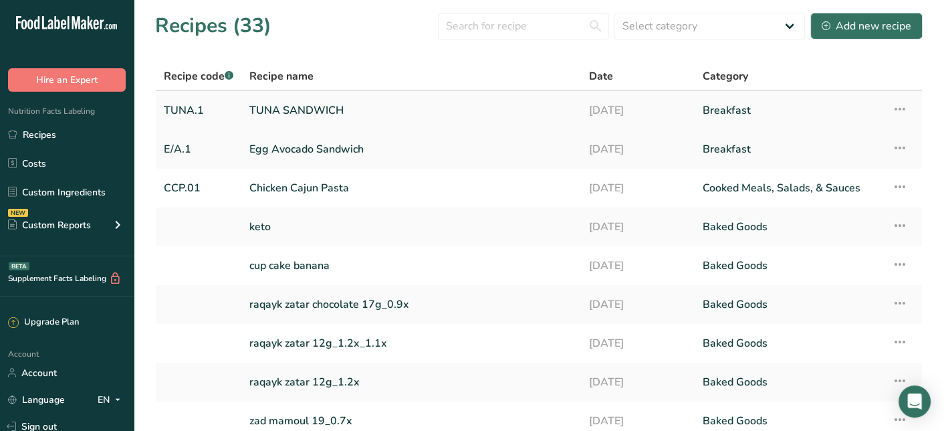
click at [336, 102] on link "TUNA SANDWICH" at bounding box center [411, 110] width 324 height 28
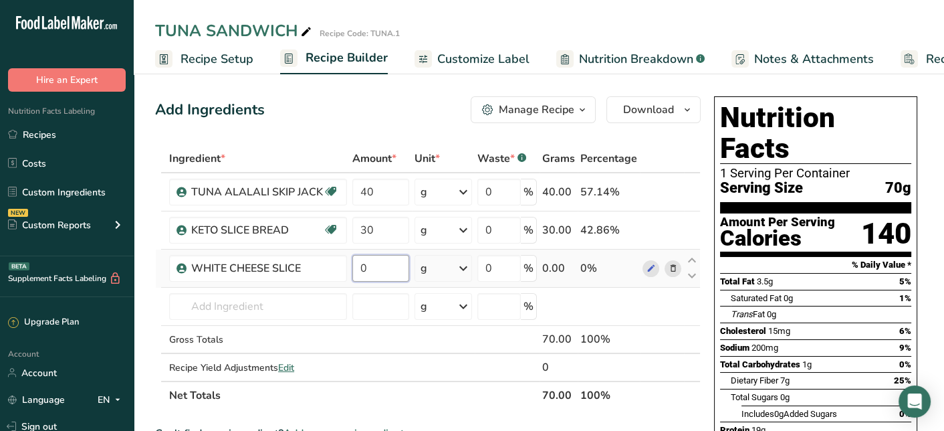
drag, startPoint x: 399, startPoint y: 262, endPoint x: 362, endPoint y: 269, distance: 37.4
click at [362, 269] on input "0" at bounding box center [380, 268] width 57 height 27
type input "2"
click at [274, 300] on div "Ingredient * Amount * Unit * Waste * .a-a{fill:#347362;}.b-a{fill:#fff;} Grams …" at bounding box center [428, 276] width 546 height 265
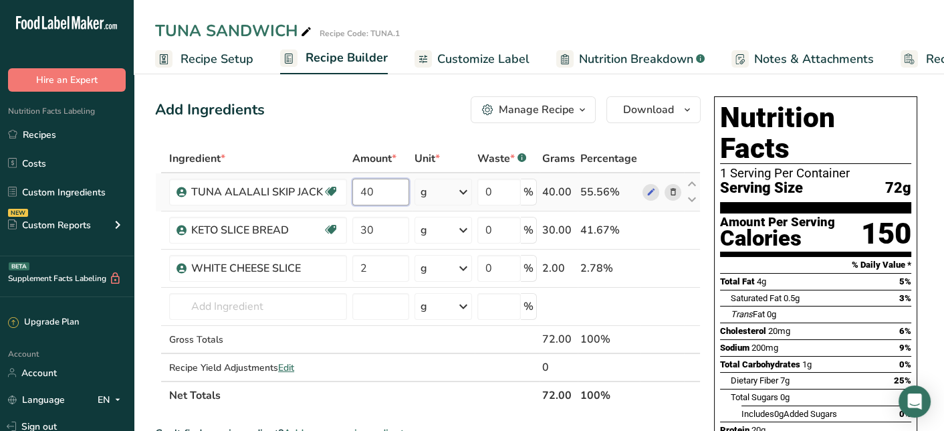
drag, startPoint x: 388, startPoint y: 197, endPoint x: 357, endPoint y: 197, distance: 30.8
click at [357, 197] on input "40" at bounding box center [380, 192] width 57 height 27
type input "5"
type input "40"
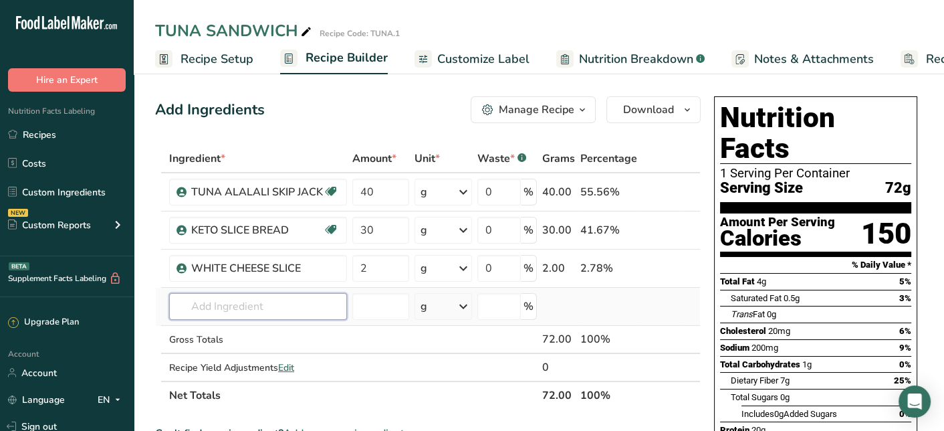
click at [266, 308] on div "Ingredient * Amount * Unit * Waste * .a-a{fill:#347362;}.b-a{fill:#fff;} Grams …" at bounding box center [428, 276] width 546 height 265
click at [255, 304] on input "text" at bounding box center [258, 306] width 178 height 27
type input "DAFSGABG"
click at [220, 278] on div "Add your own ingredient" at bounding box center [258, 282] width 156 height 14
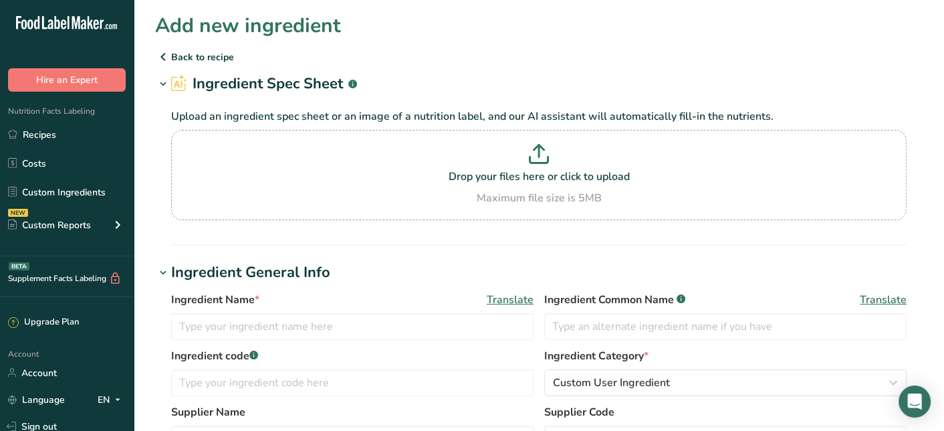
scroll to position [67, 0]
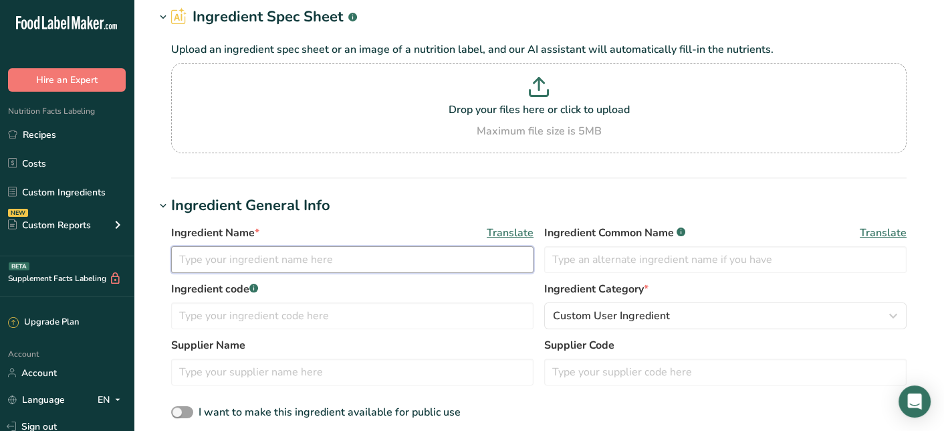
click at [304, 265] on input "text" at bounding box center [352, 259] width 362 height 27
type input "TRUFFLE MAYONAISE"
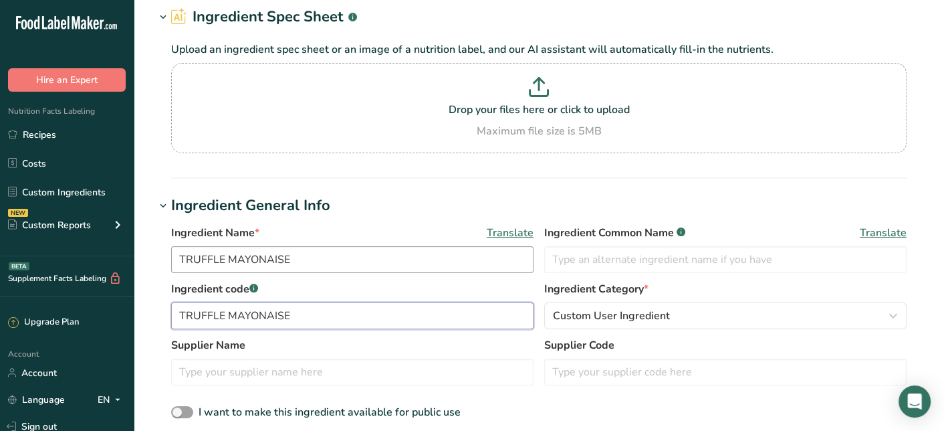
type input "TRUFFLE MAYONAISE"
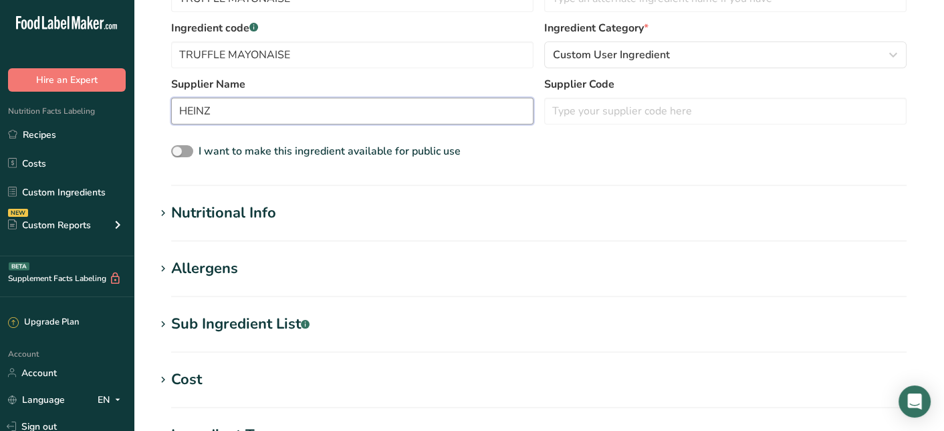
scroll to position [401, 0]
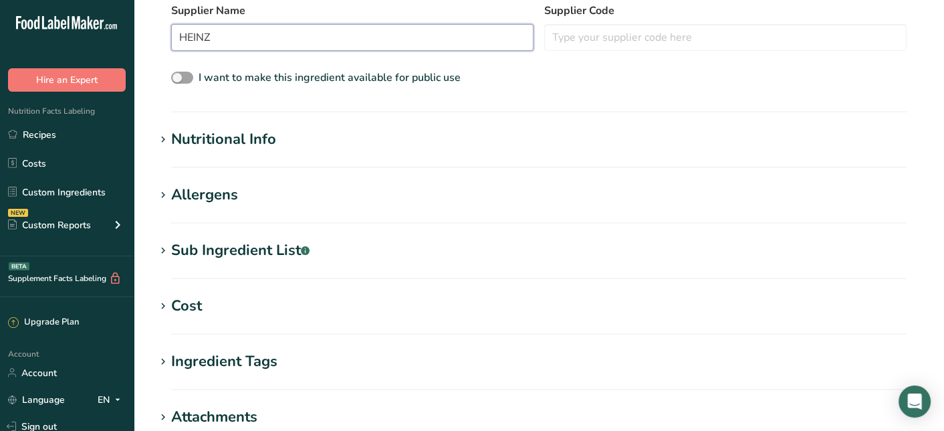
type input "HEINZ"
click at [250, 146] on div "Nutritional Info" at bounding box center [223, 139] width 105 height 22
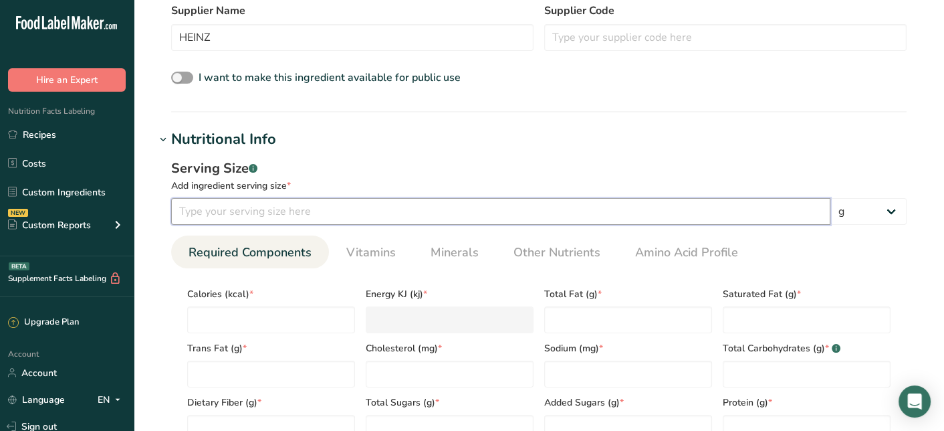
click at [314, 216] on input "number" at bounding box center [500, 211] width 659 height 27
type input "100"
click at [488, 128] on h1 "Nutritional Info" at bounding box center [539, 139] width 768 height 22
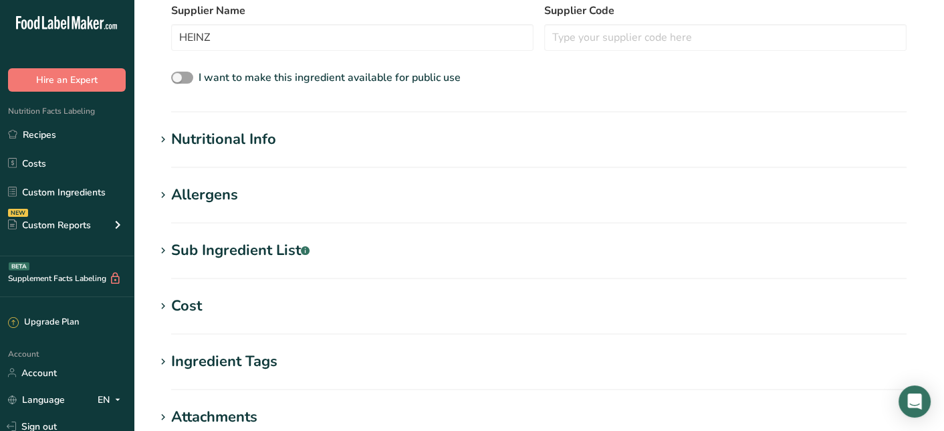
click at [488, 128] on h1 "Nutritional Info" at bounding box center [539, 139] width 768 height 22
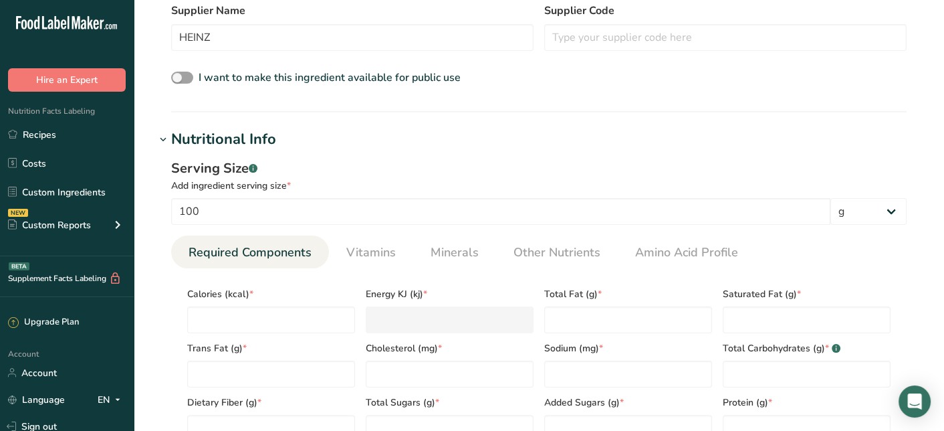
click at [168, 290] on div "Serving Size .a-a{fill:#347362;}.b-a{fill:#fff;} Add ingredient serving size * …" at bounding box center [539, 305] width 768 height 310
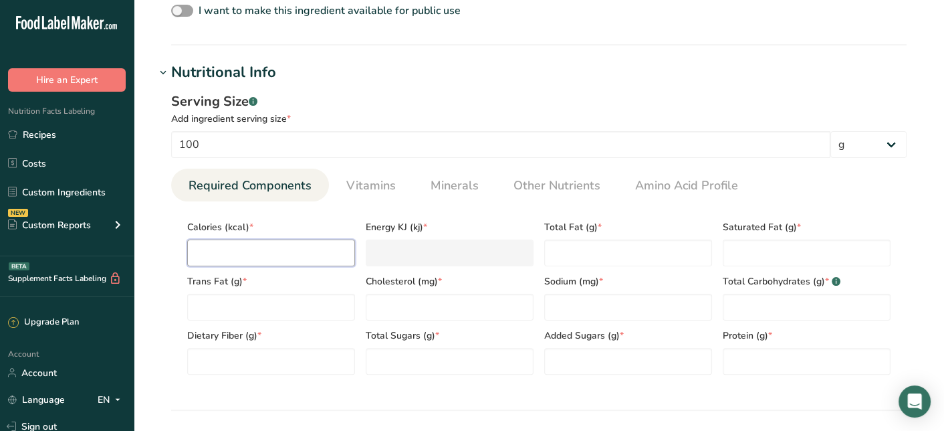
click at [268, 243] on input "number" at bounding box center [271, 252] width 168 height 27
type input "4"
type KJ "16.7"
type input "40"
type KJ "167.4"
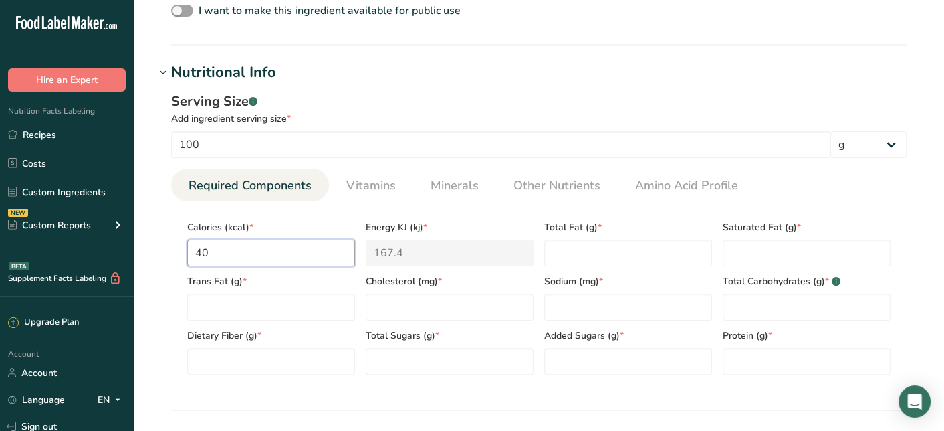
type input "407"
type KJ "1702.9"
type input "407"
click at [571, 265] on Fat "number" at bounding box center [628, 252] width 168 height 27
type Fat "41"
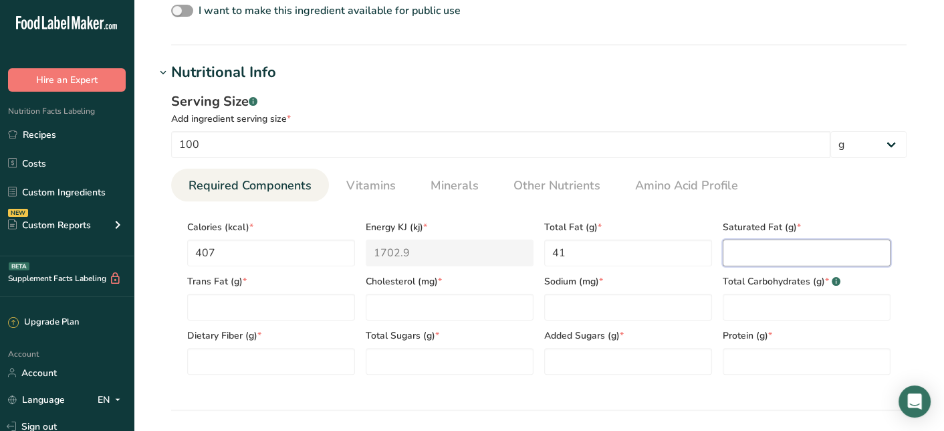
click at [789, 257] on Fat "number" at bounding box center [807, 252] width 168 height 27
type Fat "6.6"
type Fat "0.2"
type input "30"
type input "714"
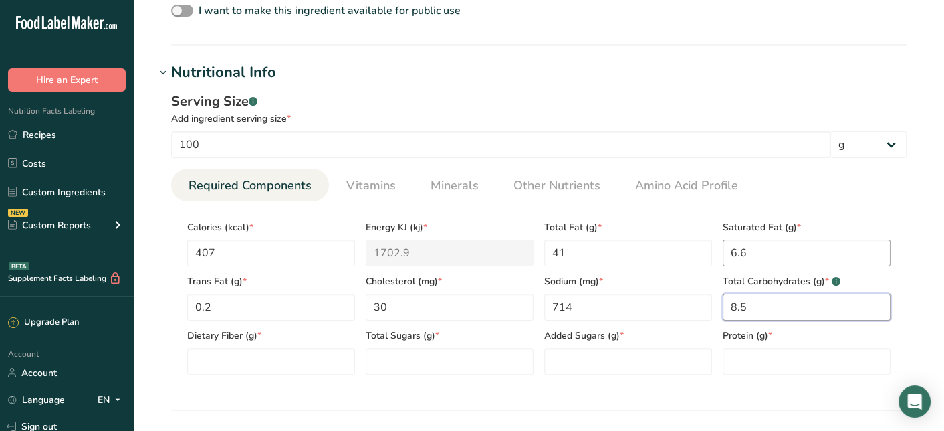
type Carbohydrates "8.5"
type Fiber "0.3"
type Sugars "4.5"
type Sugars "4.3"
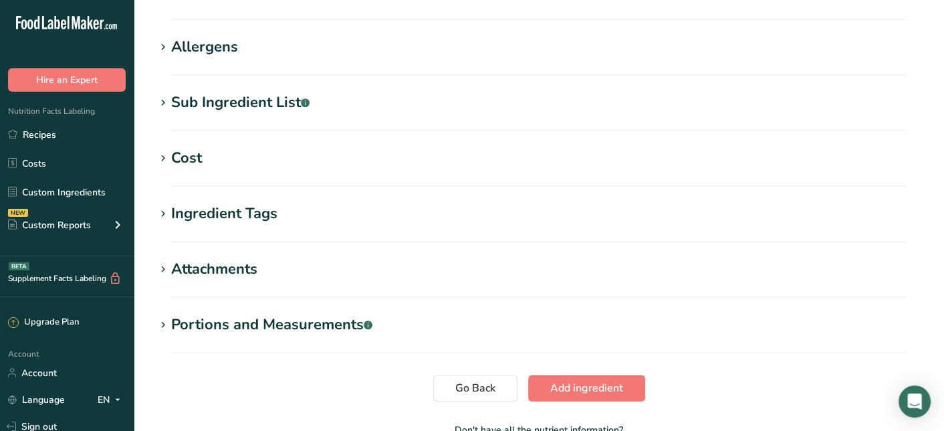
scroll to position [942, 0]
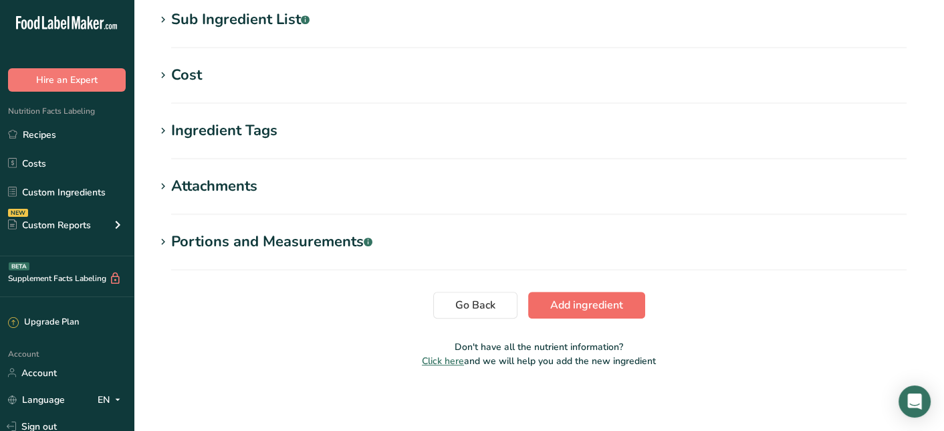
type input "0.6"
click at [599, 304] on span "Add ingredient" at bounding box center [586, 305] width 73 height 16
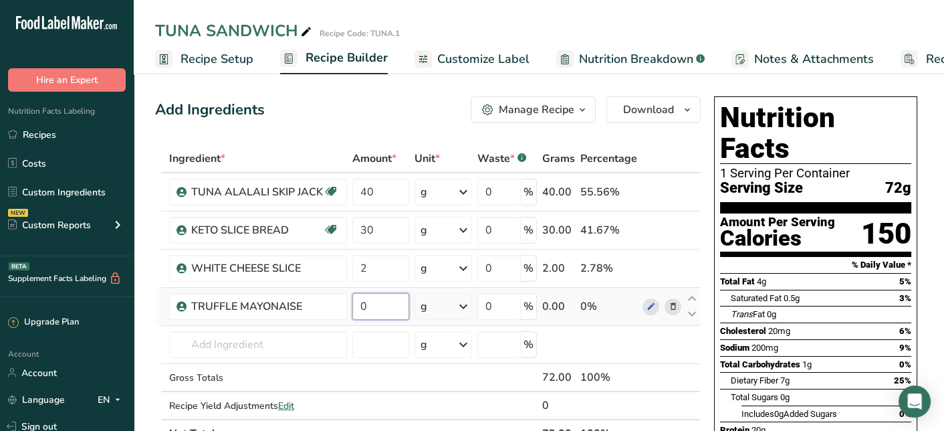
drag, startPoint x: 378, startPoint y: 307, endPoint x: 352, endPoint y: 312, distance: 26.6
click at [352, 312] on input "0" at bounding box center [380, 306] width 57 height 27
click at [356, 116] on div "Add Ingredients Manage Recipe Delete Recipe Duplicate Recipe Scale Recipe Save …" at bounding box center [428, 109] width 546 height 27
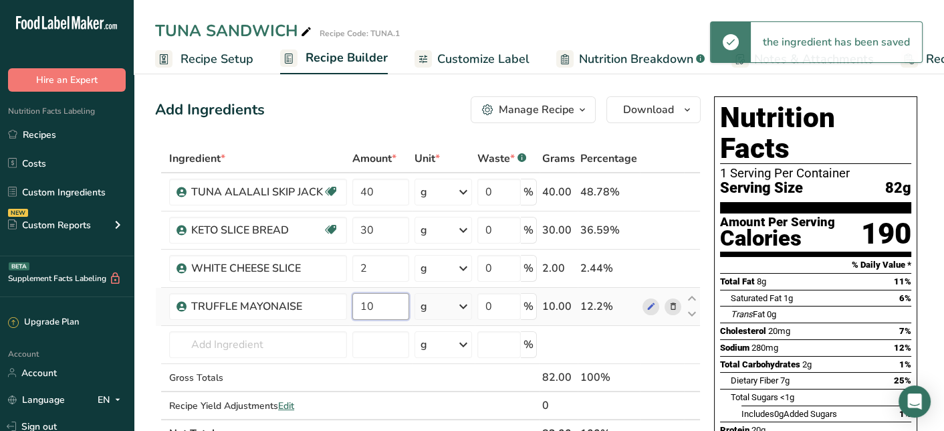
click at [393, 314] on input "10" at bounding box center [380, 306] width 57 height 27
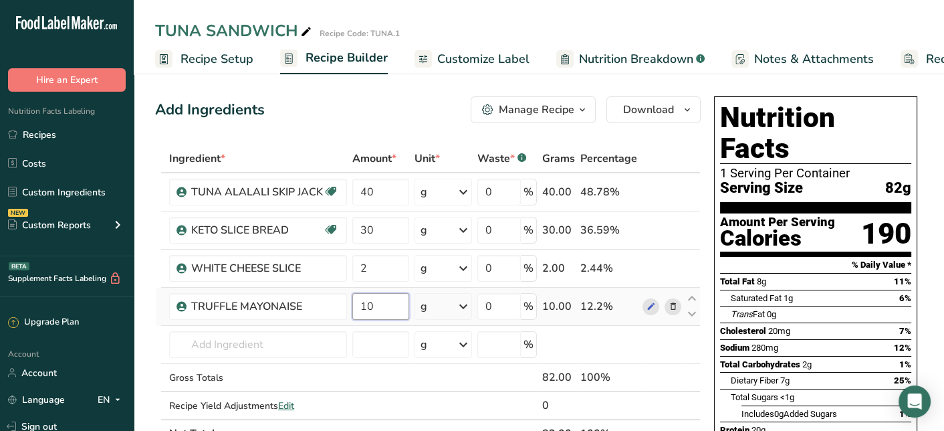
type input "1"
type input "5"
click at [369, 103] on div "Add Ingredients Manage Recipe Delete Recipe Duplicate Recipe Scale Recipe Save …" at bounding box center [428, 109] width 546 height 27
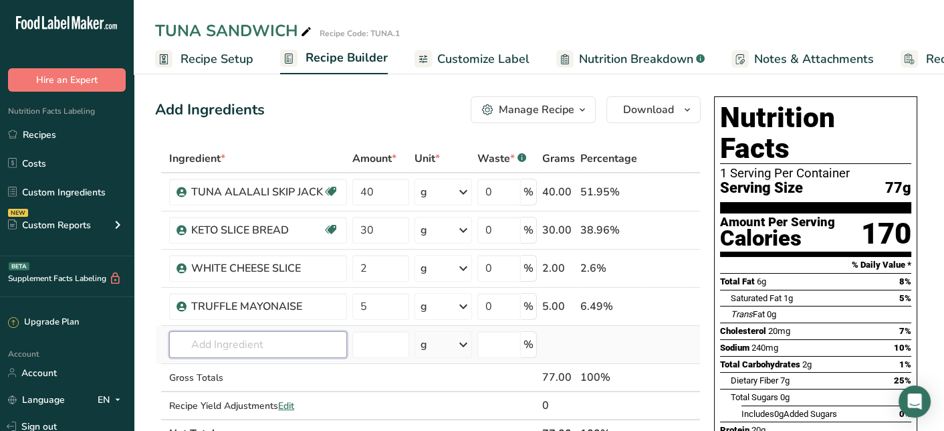
click at [313, 343] on input "text" at bounding box center [258, 344] width 178 height 27
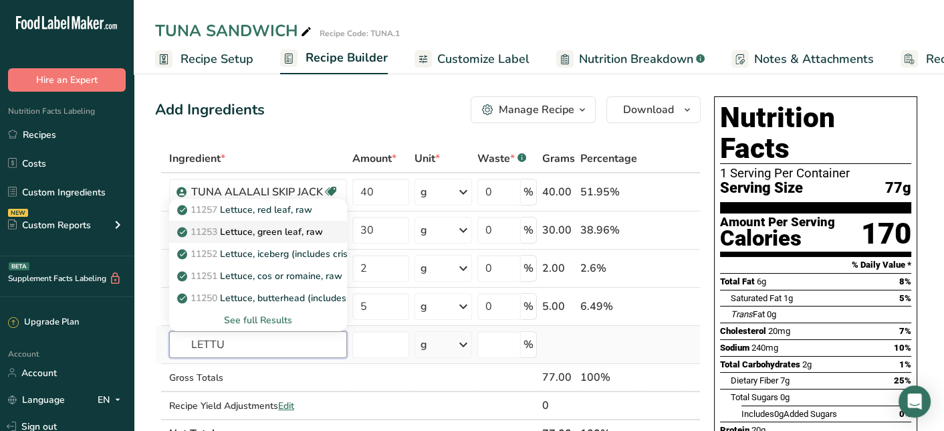
type input "LETTU"
click at [289, 232] on p "11253 Lettuce, green leaf, raw" at bounding box center [251, 232] width 143 height 14
type input "Lettuce, green leaf, raw"
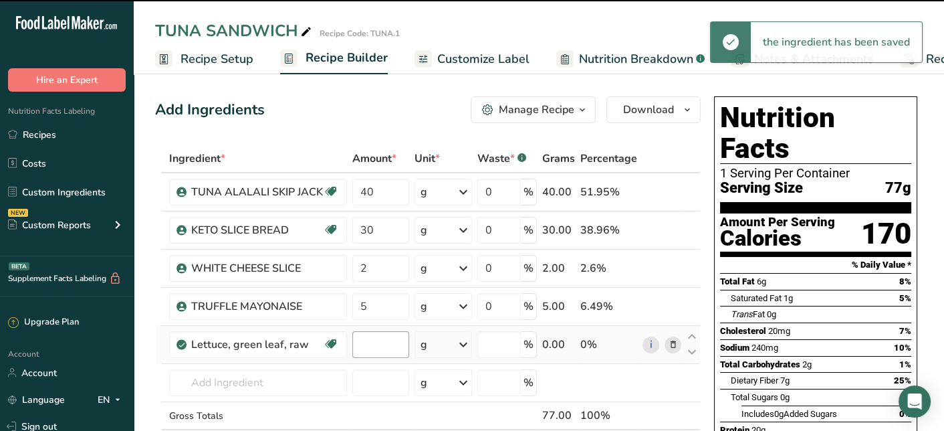
type input "0"
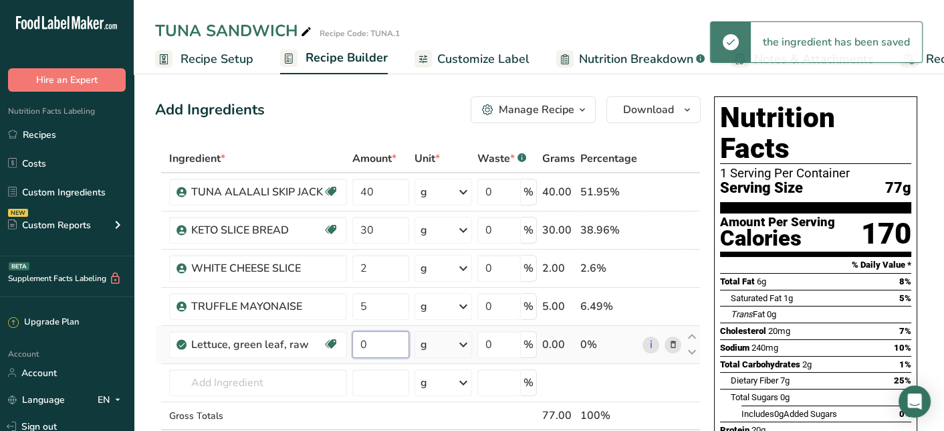
click at [379, 339] on input "0" at bounding box center [380, 344] width 57 height 27
type input "3"
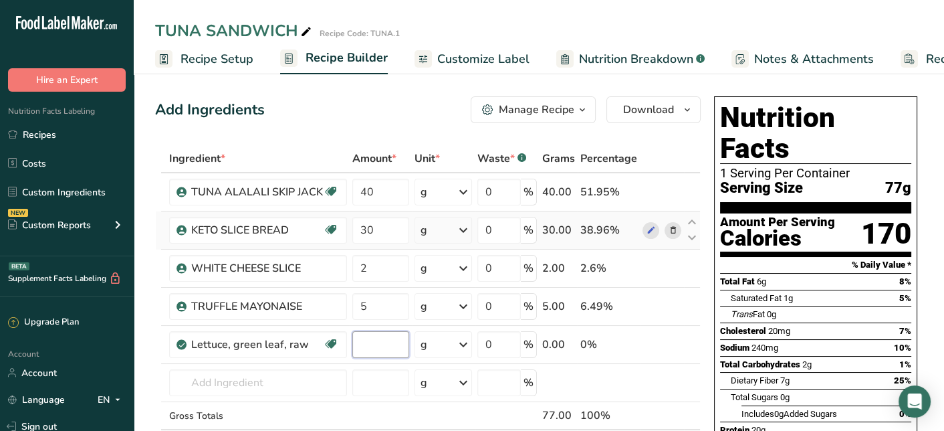
type input "9"
type input "10"
click at [401, 118] on div "Add Ingredients Manage Recipe Delete Recipe Duplicate Recipe Scale Recipe Save …" at bounding box center [428, 109] width 546 height 27
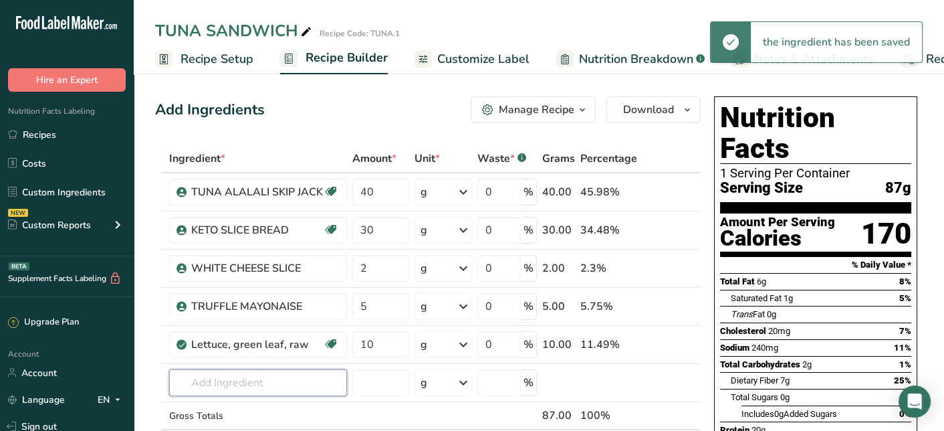
click at [235, 378] on input "text" at bounding box center [258, 382] width 178 height 27
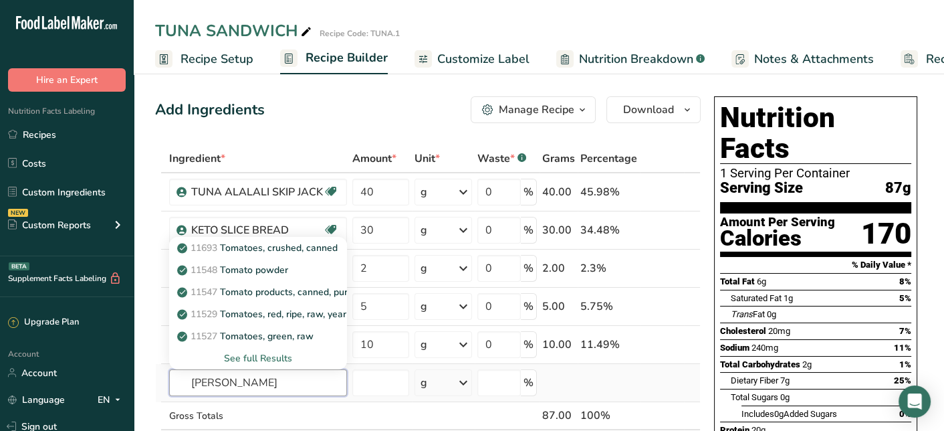
type input "[PERSON_NAME]"
click at [274, 351] on div "See full Results" at bounding box center [258, 358] width 156 height 14
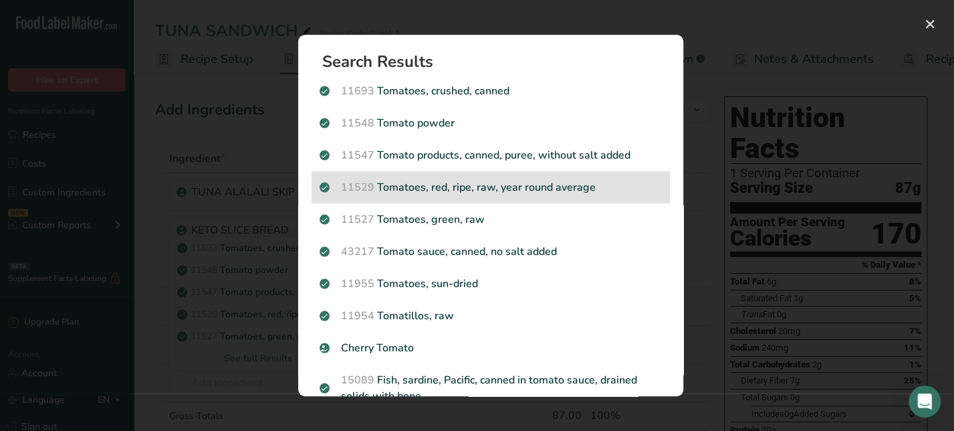
click at [375, 186] on span "11529" at bounding box center [357, 187] width 33 height 15
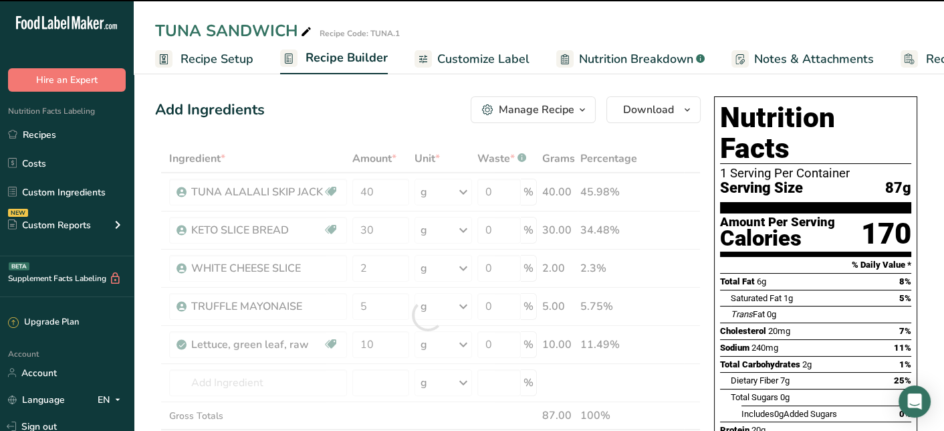
type input "0"
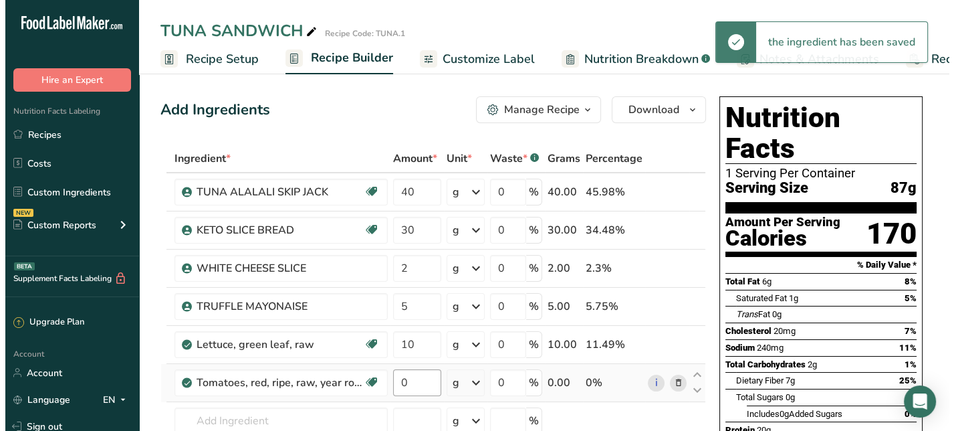
scroll to position [67, 0]
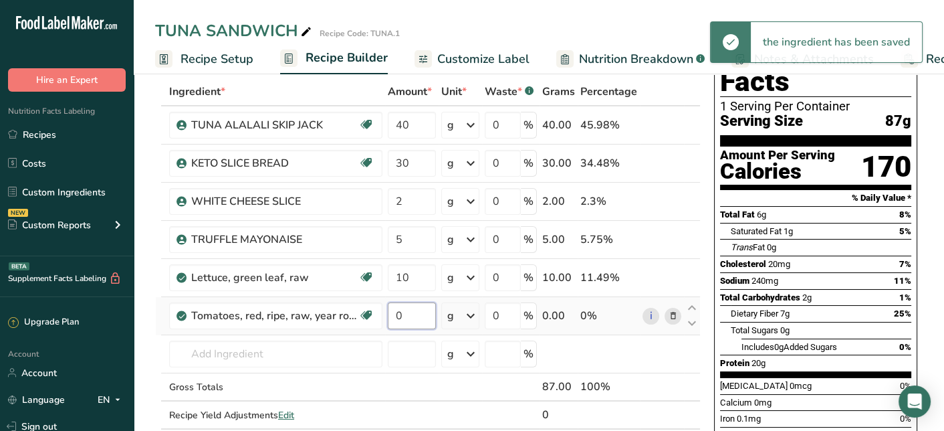
click at [423, 314] on input "0" at bounding box center [412, 315] width 48 height 27
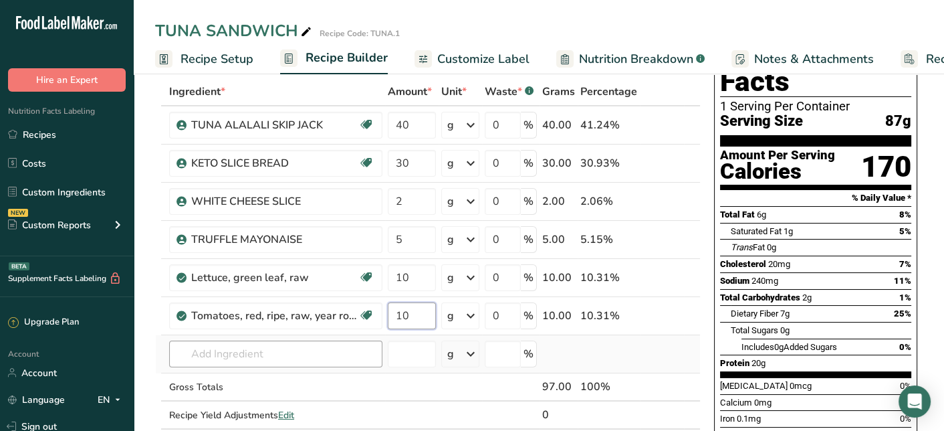
type input "10"
click at [268, 354] on div "Ingredient * Amount * Unit * Waste * .a-a{fill:#347362;}.b-a{fill:#fff;} Grams …" at bounding box center [428, 267] width 546 height 379
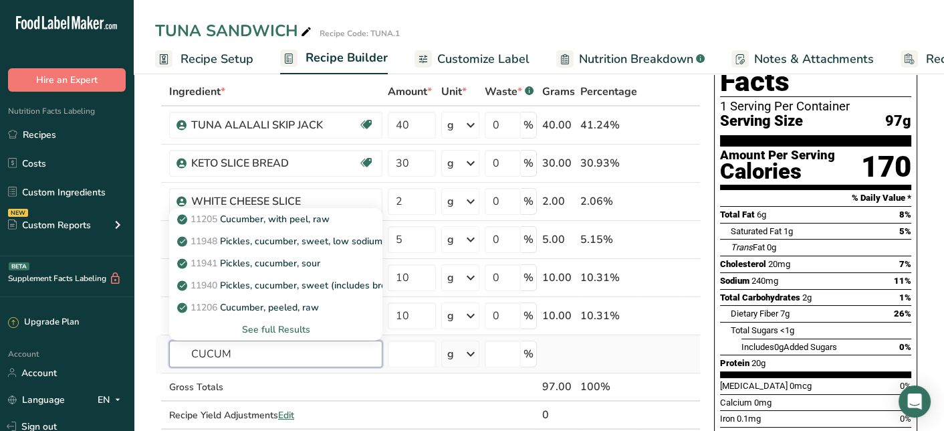
type input "CUCUM"
click at [296, 326] on div "See full Results" at bounding box center [276, 329] width 192 height 14
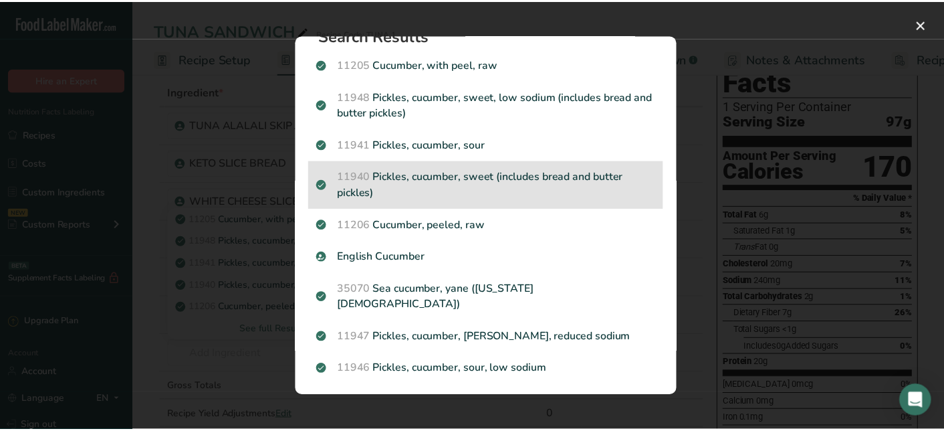
scroll to position [5, 0]
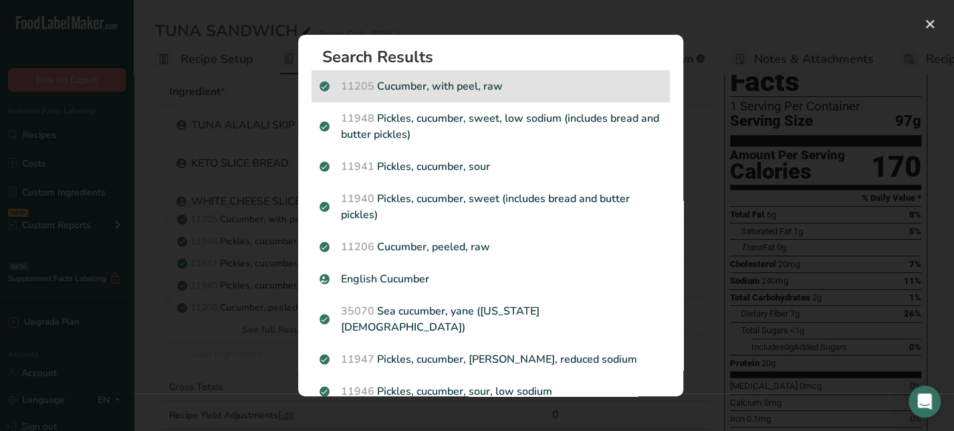
click at [495, 100] on div "11205 Cucumber, with peel, raw" at bounding box center [491, 86] width 358 height 32
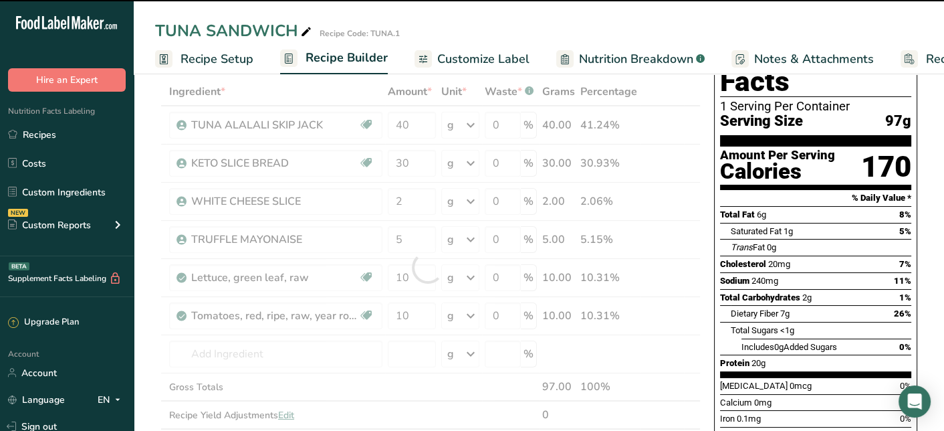
type input "0"
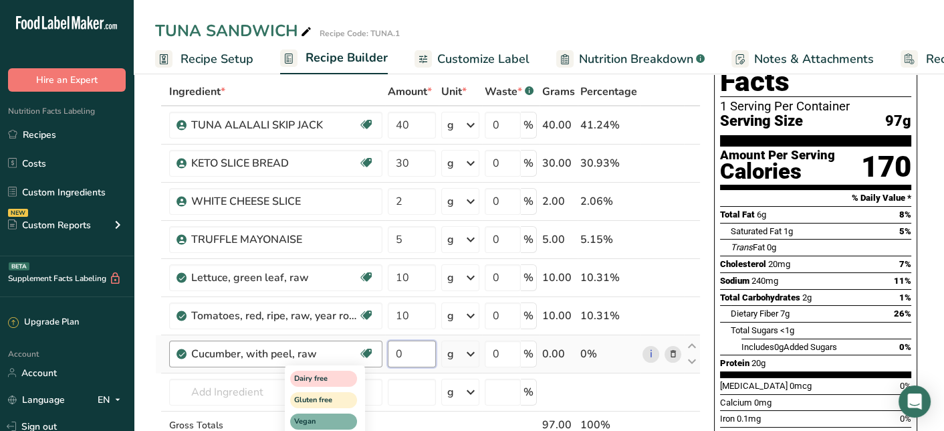
drag, startPoint x: 413, startPoint y: 359, endPoint x: 360, endPoint y: 347, distance: 54.2
click at [360, 347] on tr "Cucumber, with peel, raw Dairy free Gluten free Vegan Vegetarian Soy free 0 g P…" at bounding box center [428, 354] width 544 height 38
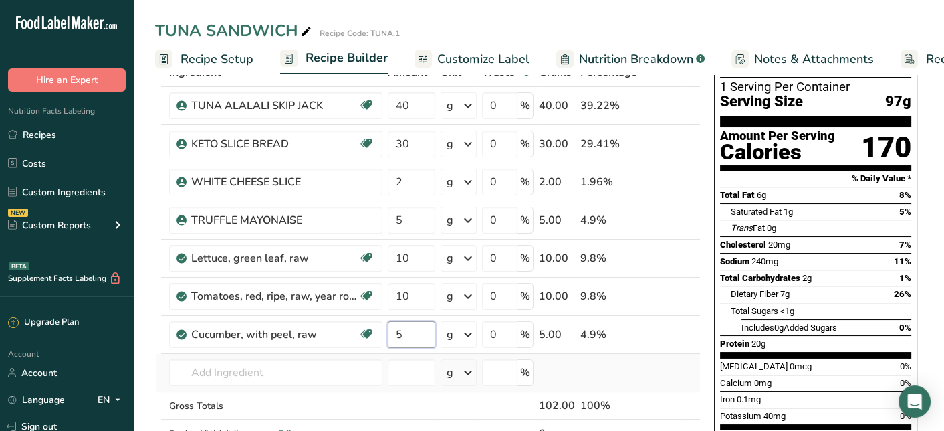
scroll to position [0, 0]
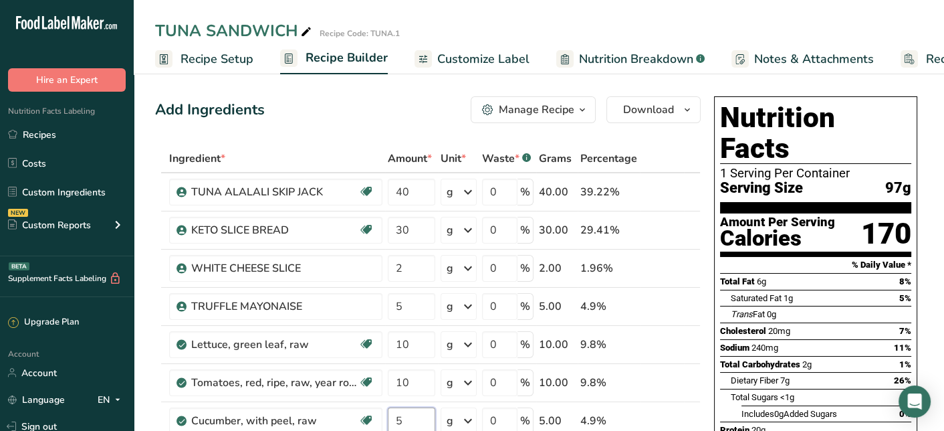
type input "5"
click at [443, 117] on div "Add Ingredients Manage Recipe Delete Recipe Duplicate Recipe Scale Recipe Save …" at bounding box center [428, 109] width 546 height 27
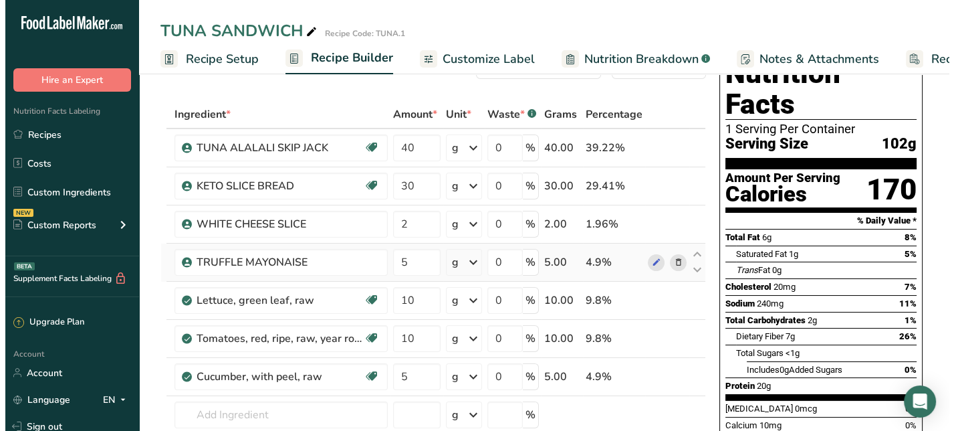
scroll to position [67, 0]
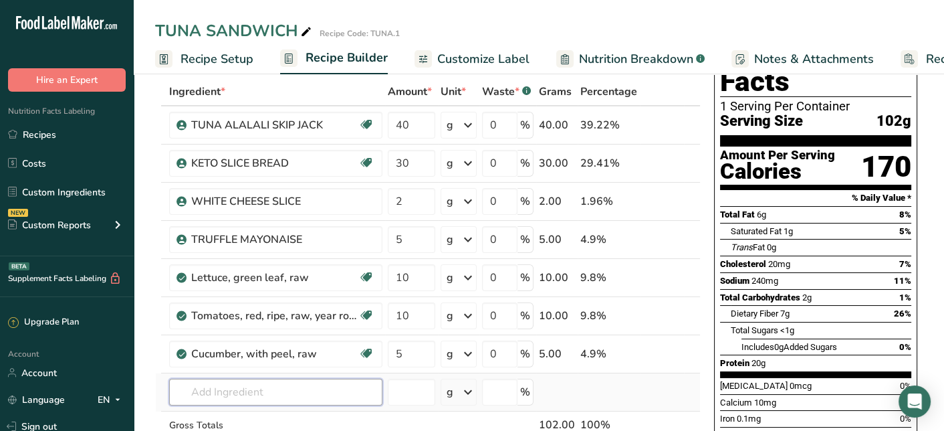
click at [245, 387] on input "text" at bounding box center [275, 392] width 213 height 27
type input "R"
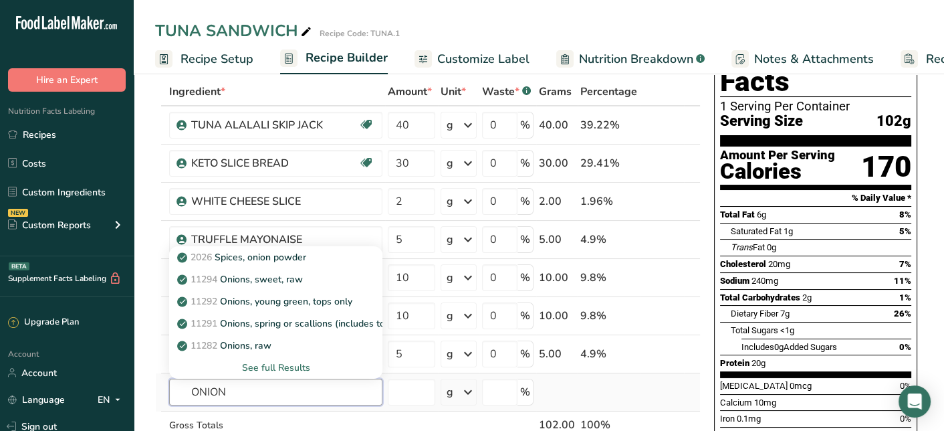
type input "ONION"
click at [281, 363] on div "See full Results" at bounding box center [276, 367] width 192 height 14
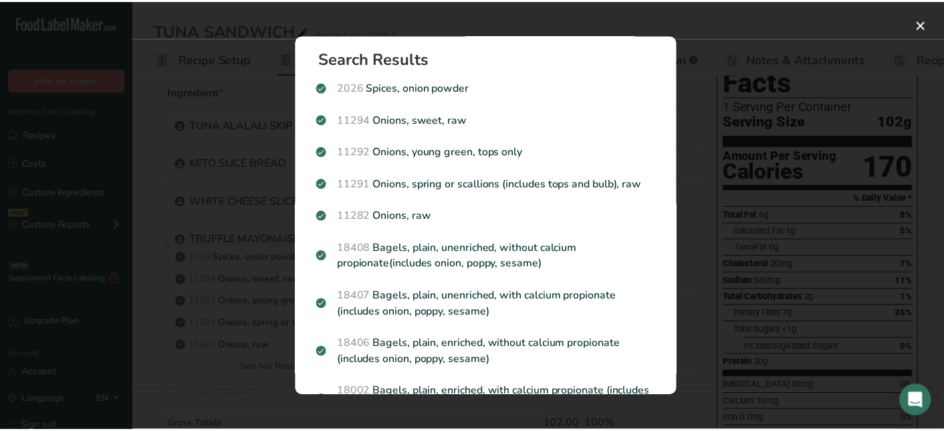
scroll to position [0, 0]
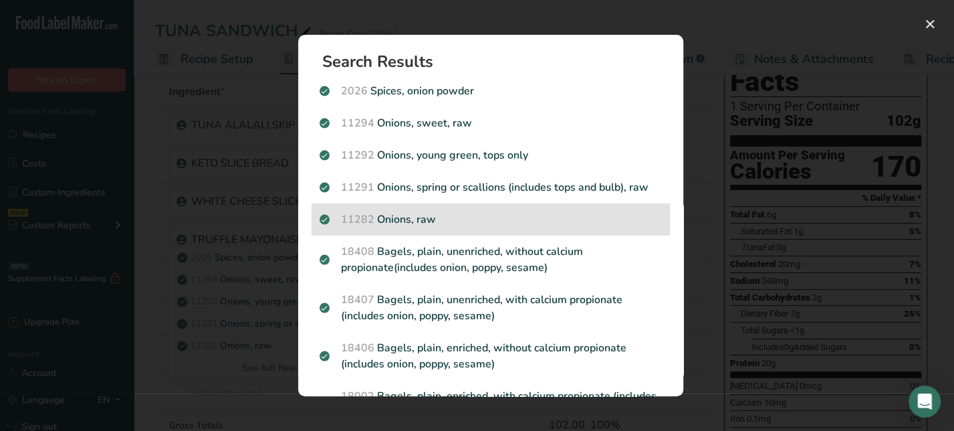
click at [423, 217] on p "11282 Onions, raw" at bounding box center [491, 219] width 342 height 16
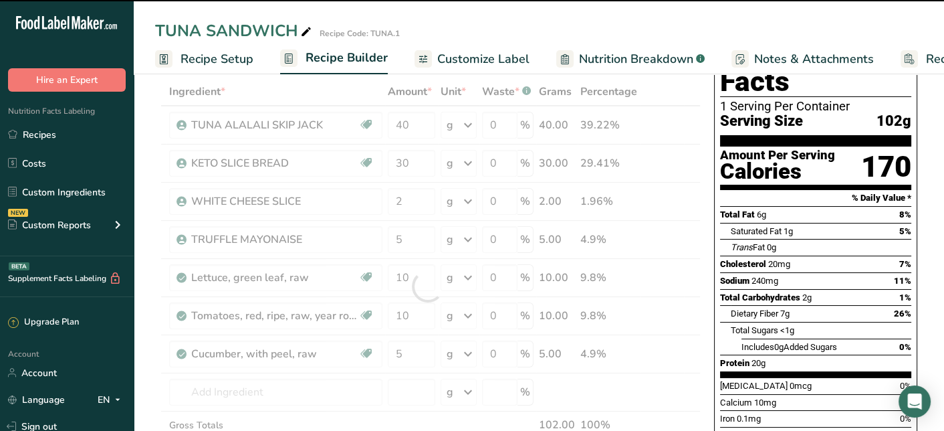
type input "0"
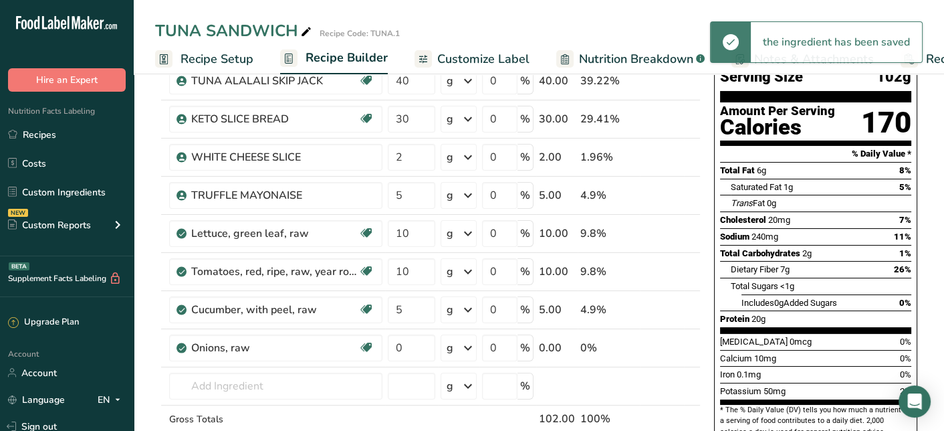
scroll to position [134, 0]
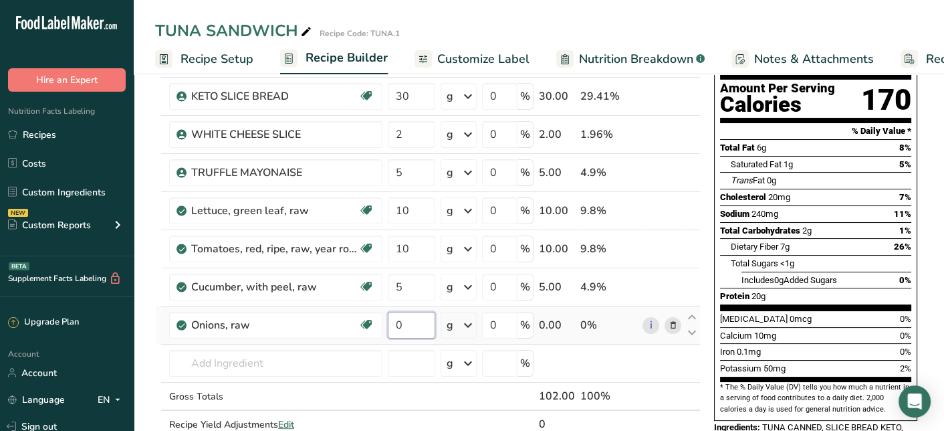
click at [422, 327] on input "0" at bounding box center [411, 325] width 47 height 27
type input "5"
click at [696, 389] on div "Ingredient * Amount * Unit * Waste * .a-a{fill:#347362;}.b-a{fill:#fff;} Grams …" at bounding box center [428, 238] width 546 height 455
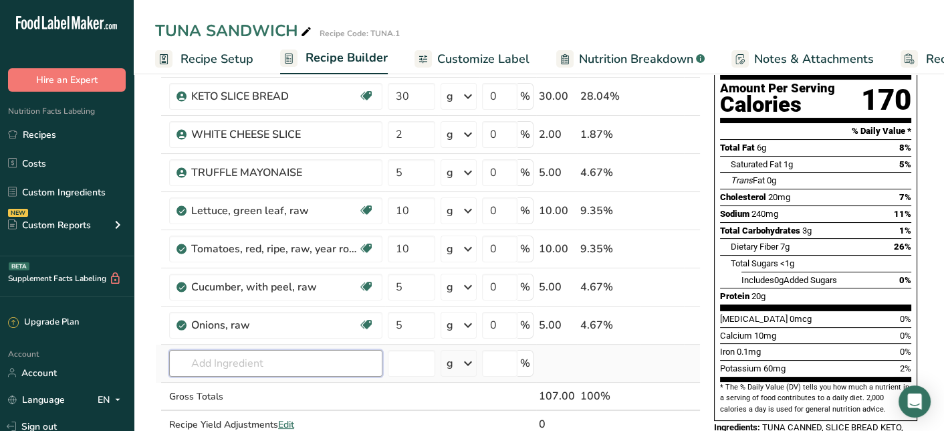
click at [315, 352] on input "text" at bounding box center [275, 363] width 213 height 27
type input "G"
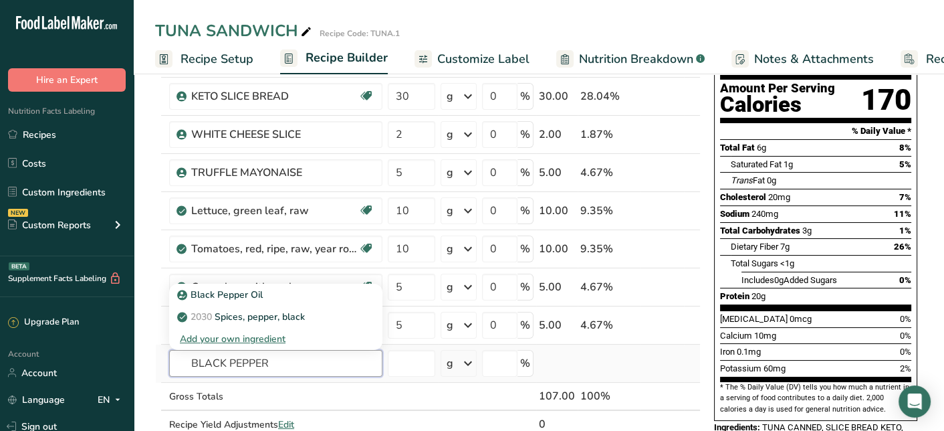
type input "BLACK PEPPER"
click at [264, 332] on div "Add your own ingredient" at bounding box center [276, 339] width 192 height 14
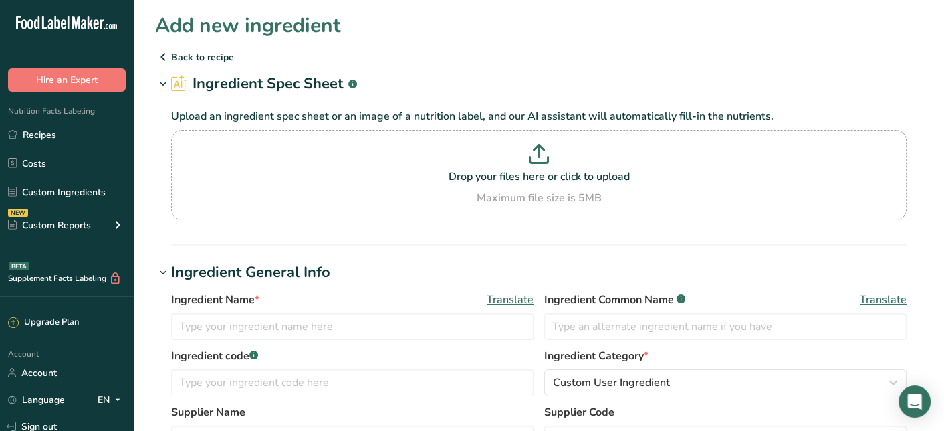
click at [201, 60] on p "Back to recipe" at bounding box center [539, 57] width 768 height 16
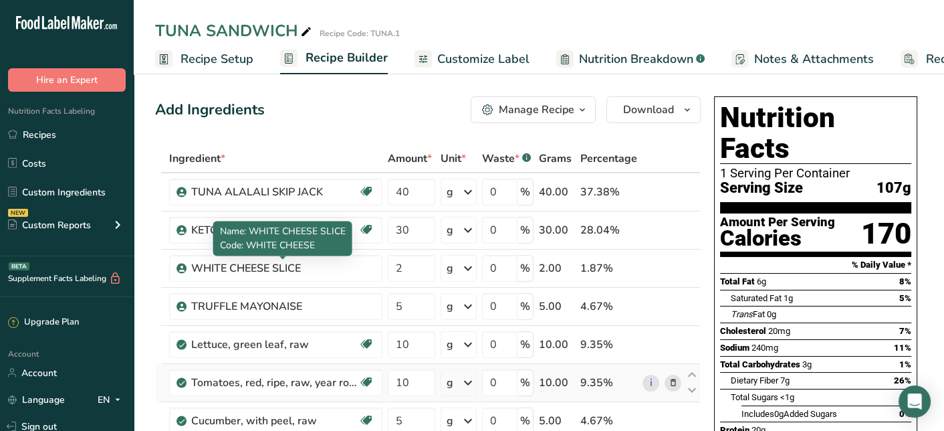
scroll to position [268, 0]
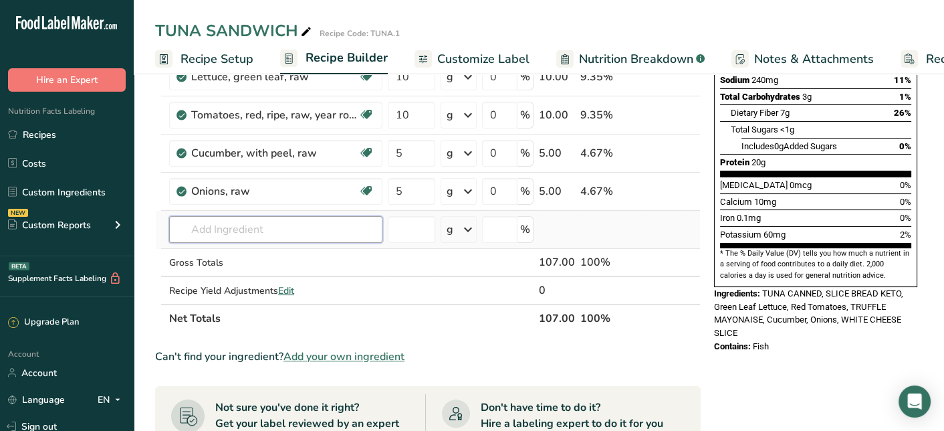
click at [359, 227] on input "text" at bounding box center [275, 229] width 213 height 27
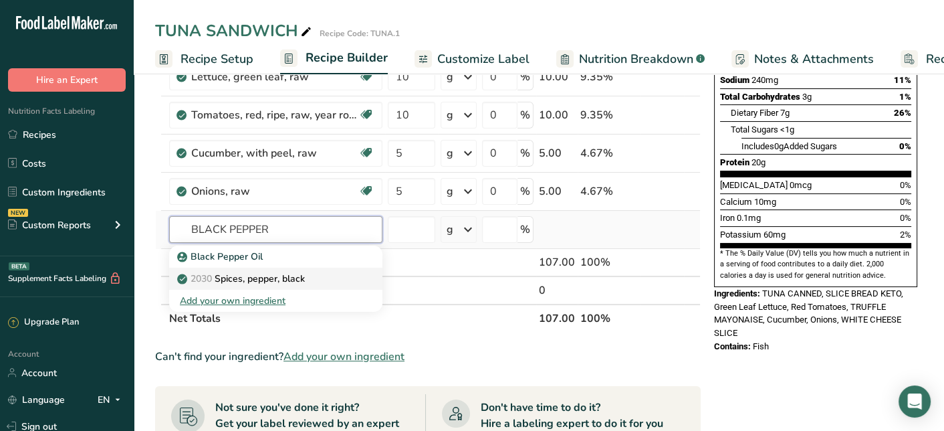
type input "BLACK PEPPER"
click at [278, 272] on p "2030 Spices, pepper, black" at bounding box center [242, 279] width 125 height 14
type input "Spices, pepper, black"
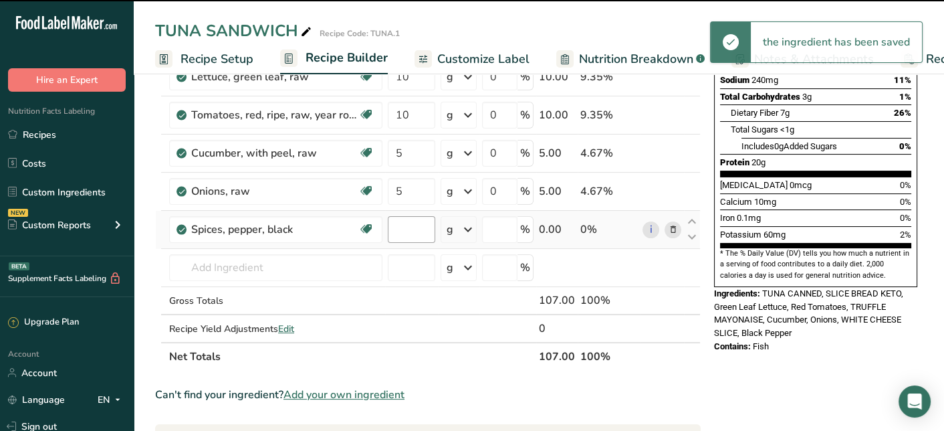
type input "0"
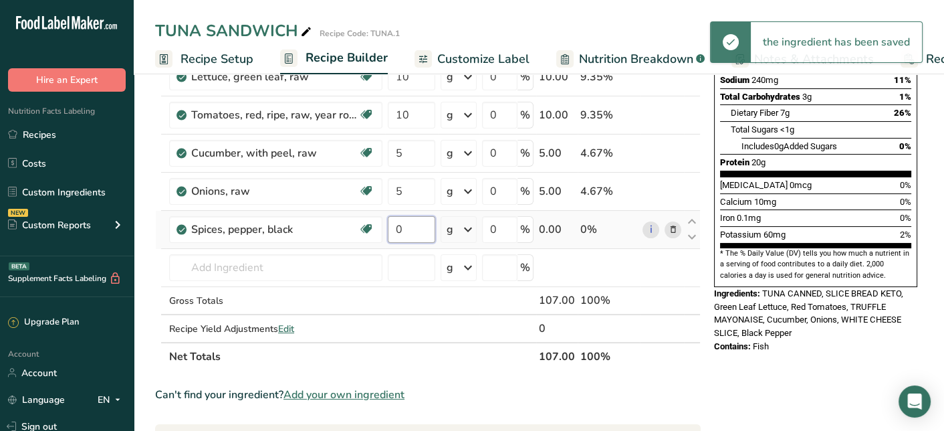
click at [429, 223] on input "0" at bounding box center [411, 229] width 47 height 27
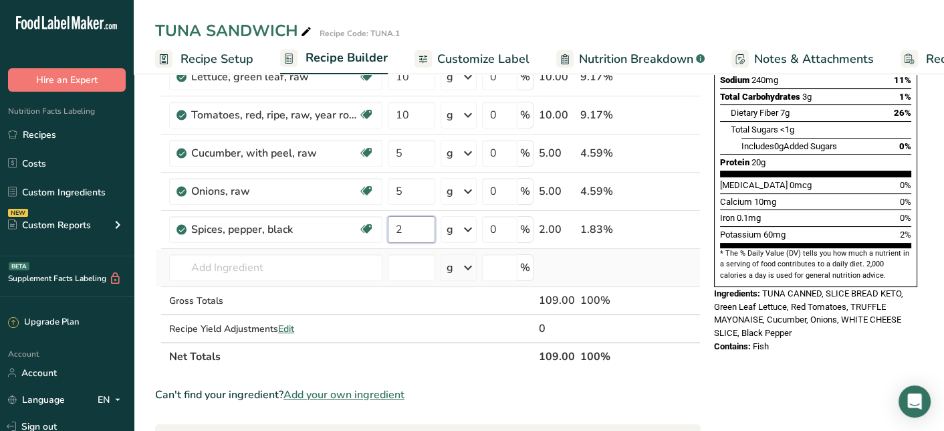
type input "2"
click at [668, 268] on div "Ingredient * Amount * Unit * Waste * .a-a{fill:#347362;}.b-a{fill:#fff;} Grams …" at bounding box center [428, 124] width 546 height 494
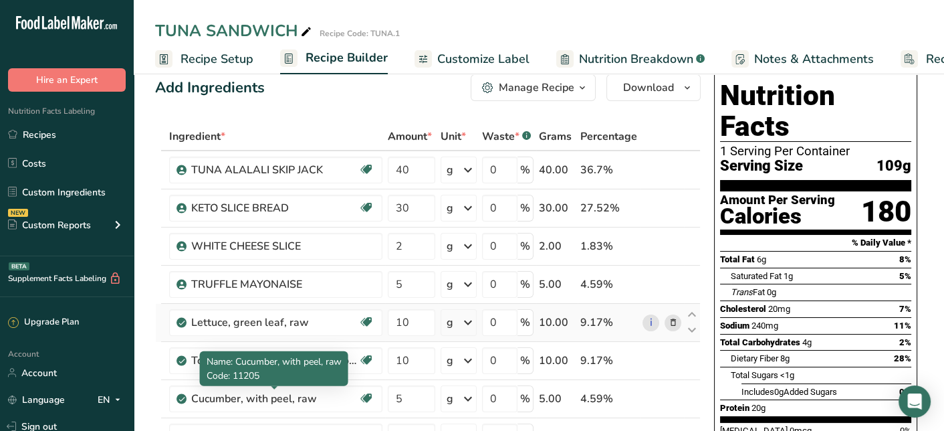
scroll to position [0, 0]
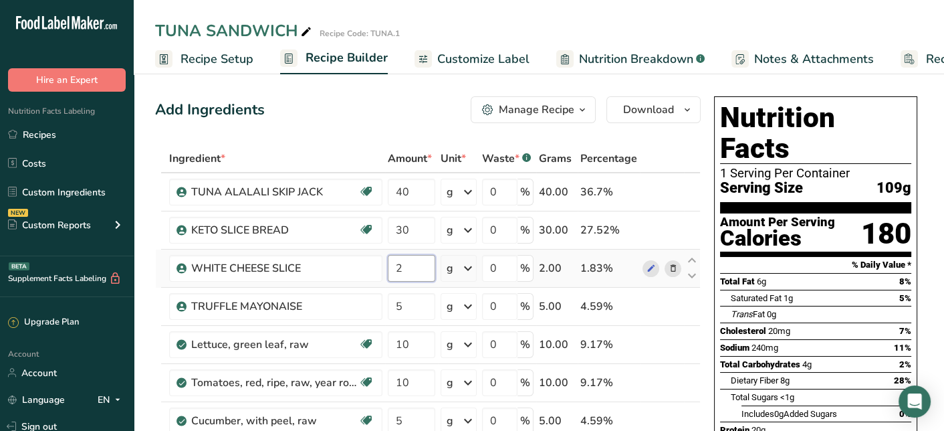
click at [415, 266] on input "2" at bounding box center [411, 268] width 47 height 27
type input "10"
click at [394, 122] on div "Add Ingredients Manage Recipe Delete Recipe Duplicate Recipe Scale Recipe Save …" at bounding box center [428, 109] width 546 height 27
click at [195, 60] on span "Recipe Setup" at bounding box center [217, 59] width 73 height 18
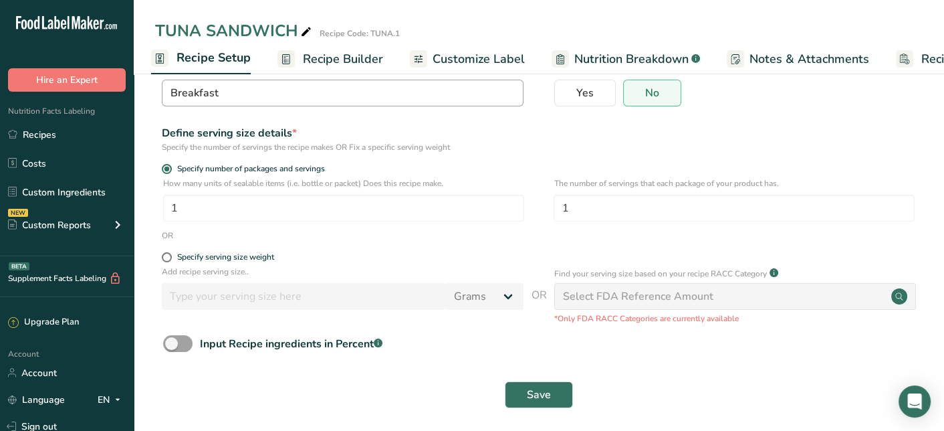
scroll to position [124, 0]
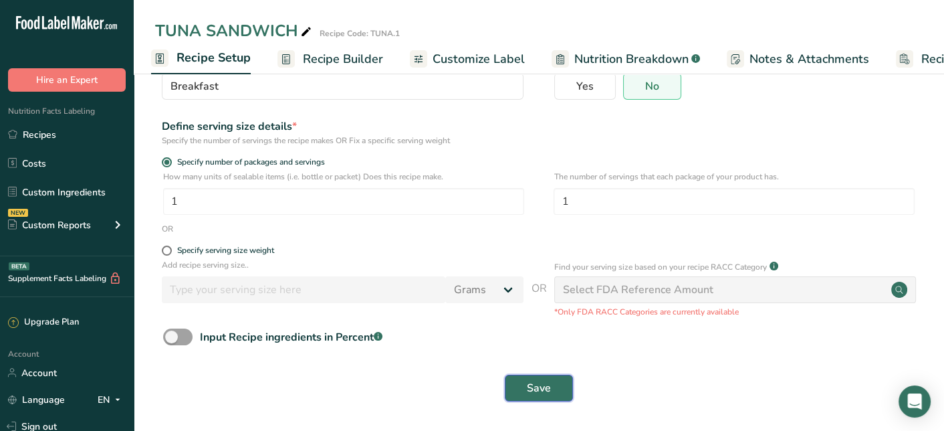
click at [553, 399] on button "Save" at bounding box center [539, 388] width 68 height 27
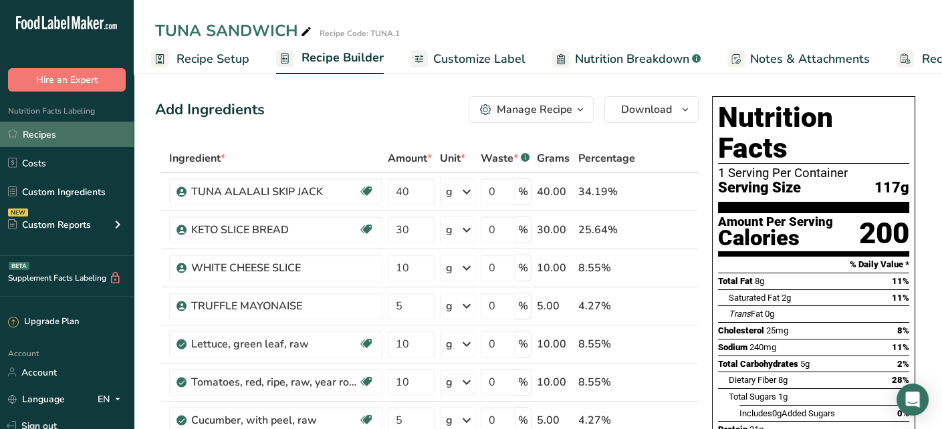
click at [41, 138] on link "Recipes" at bounding box center [67, 134] width 134 height 25
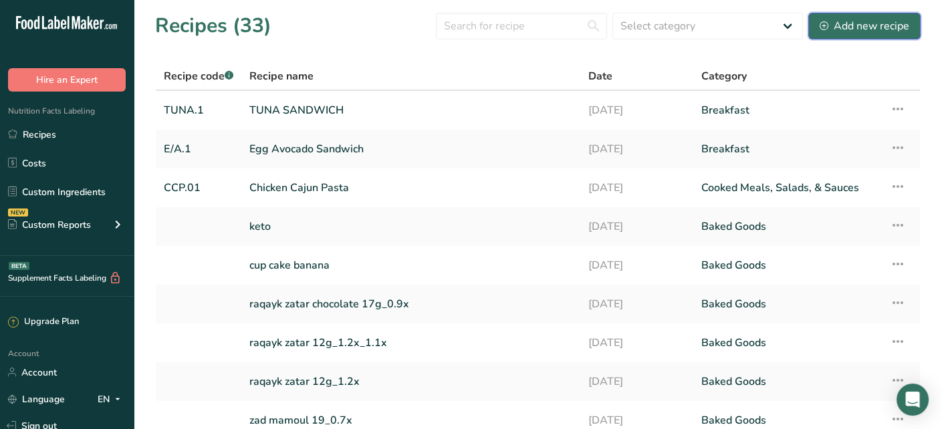
click at [827, 19] on div "Add new recipe" at bounding box center [865, 26] width 90 height 16
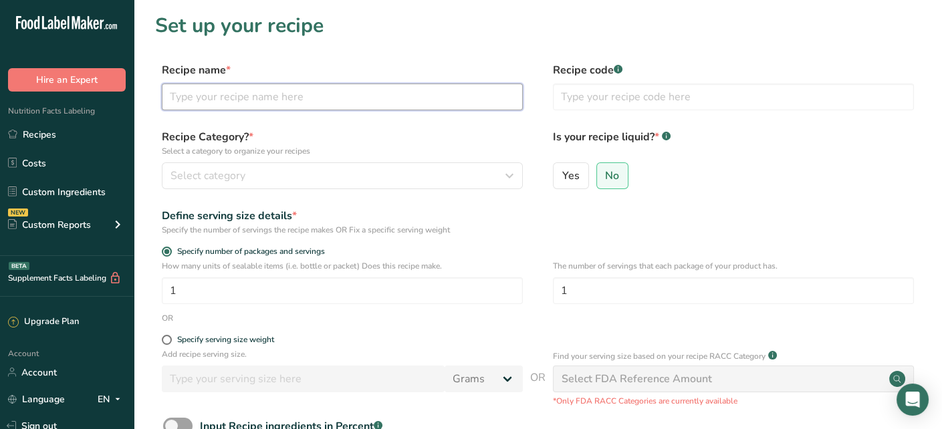
click at [401, 92] on input "text" at bounding box center [342, 97] width 361 height 27
type input "SMOKED SALMON SANDWICH"
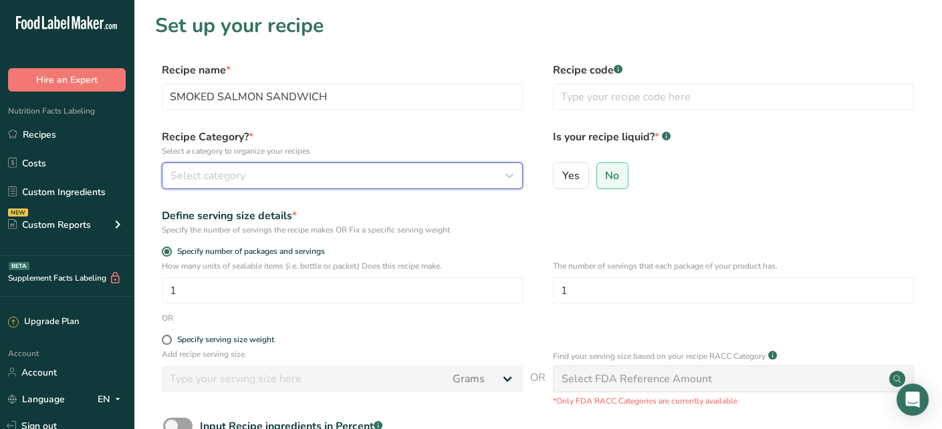
click at [391, 182] on div "Select category" at bounding box center [339, 176] width 336 height 16
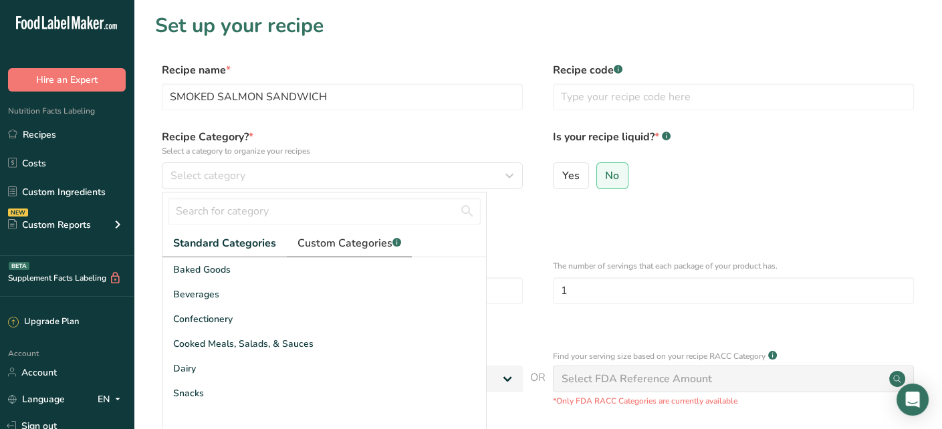
click at [340, 248] on span "Custom Categories .a-a{fill:#347362;}.b-a{fill:#fff;}" at bounding box center [350, 243] width 104 height 16
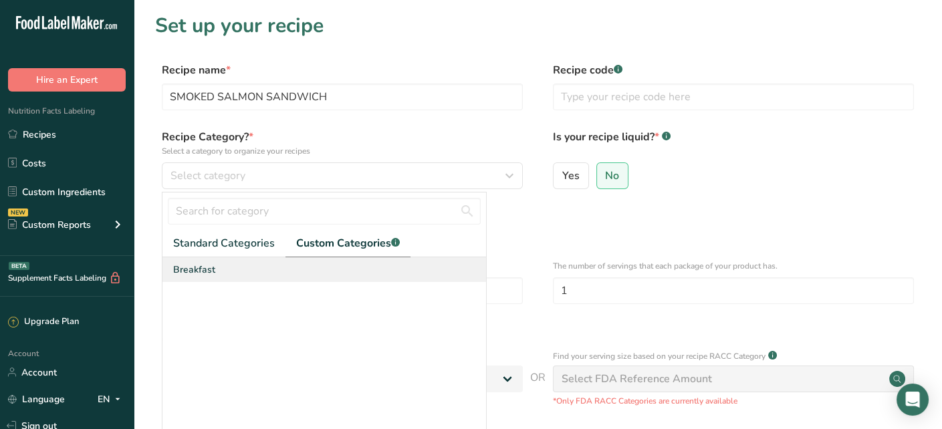
click at [212, 274] on span "Breakfast" at bounding box center [194, 270] width 42 height 14
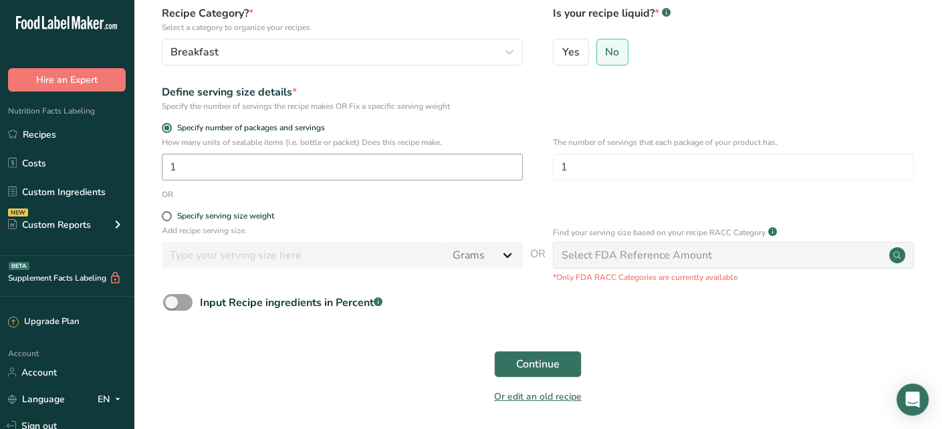
scroll to position [134, 0]
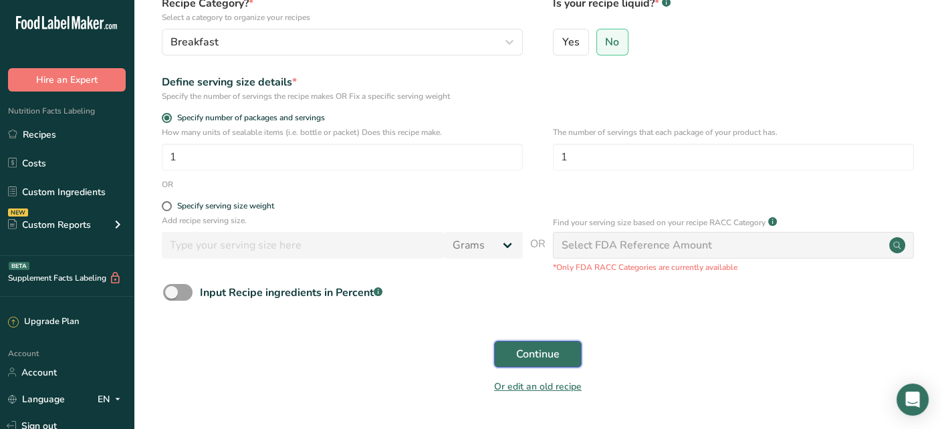
click at [530, 350] on span "Continue" at bounding box center [537, 354] width 43 height 16
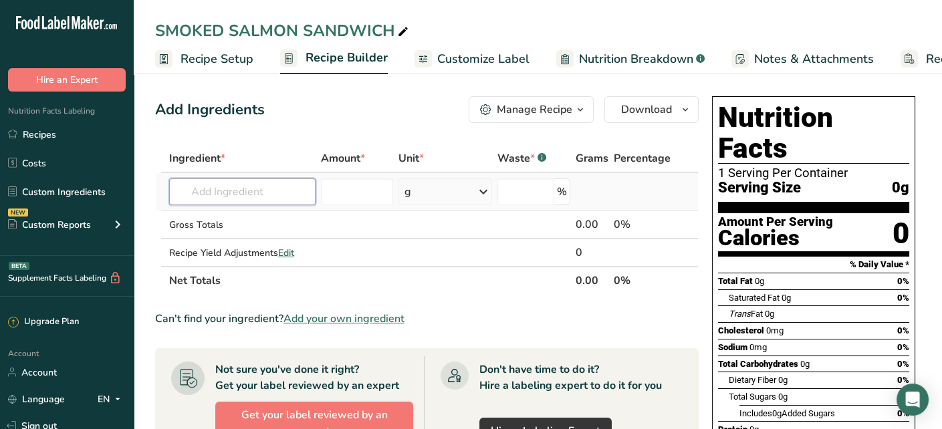
click at [281, 187] on input "text" at bounding box center [242, 192] width 146 height 27
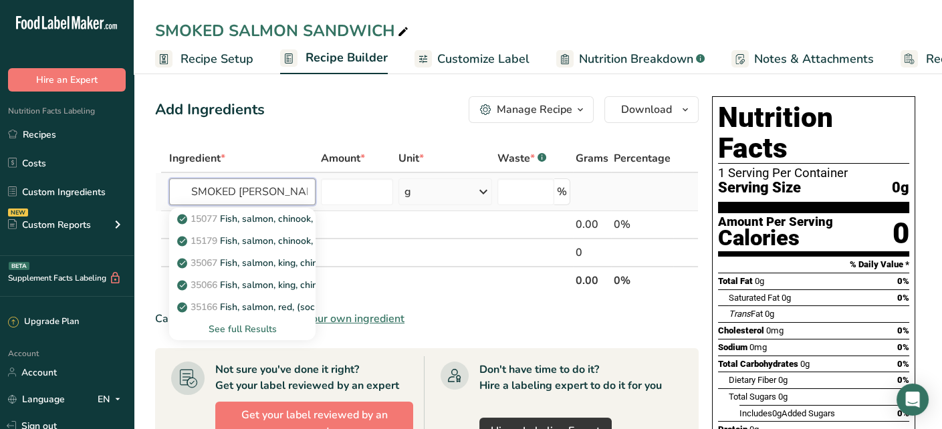
type input "SMOKED [PERSON_NAME]"
click at [246, 332] on div "See full Results" at bounding box center [242, 329] width 125 height 14
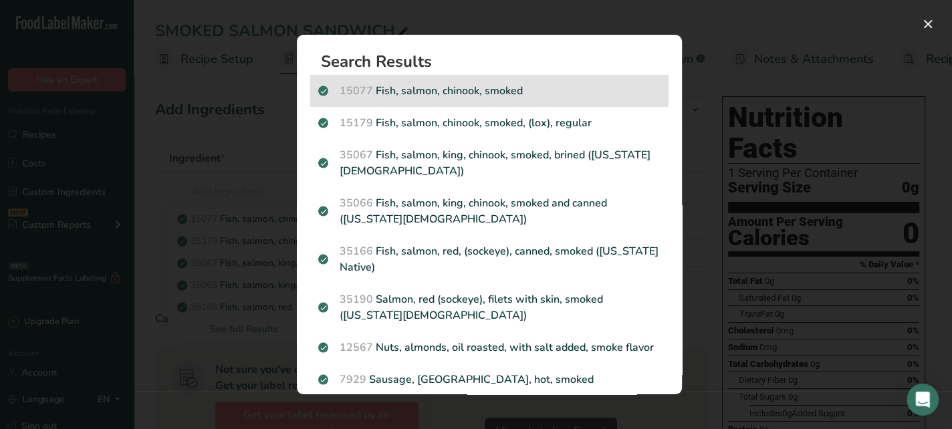
click at [439, 93] on p "15077 Fish, salmon, chinook, smoked" at bounding box center [489, 91] width 342 height 16
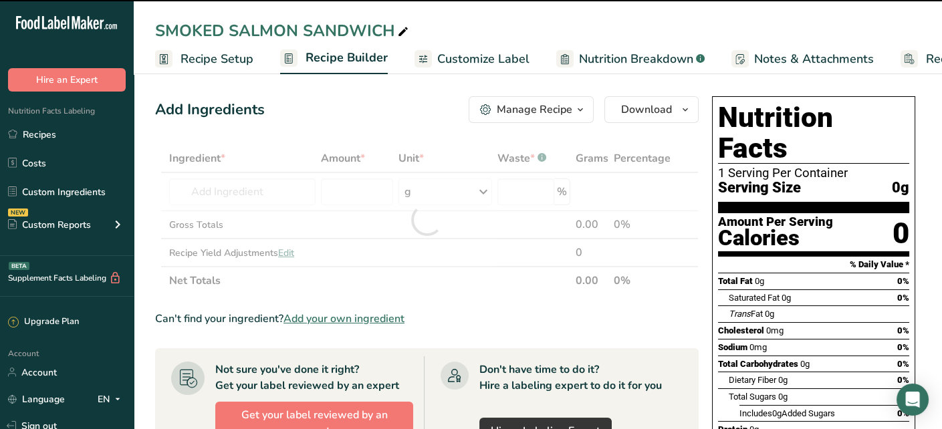
type input "0"
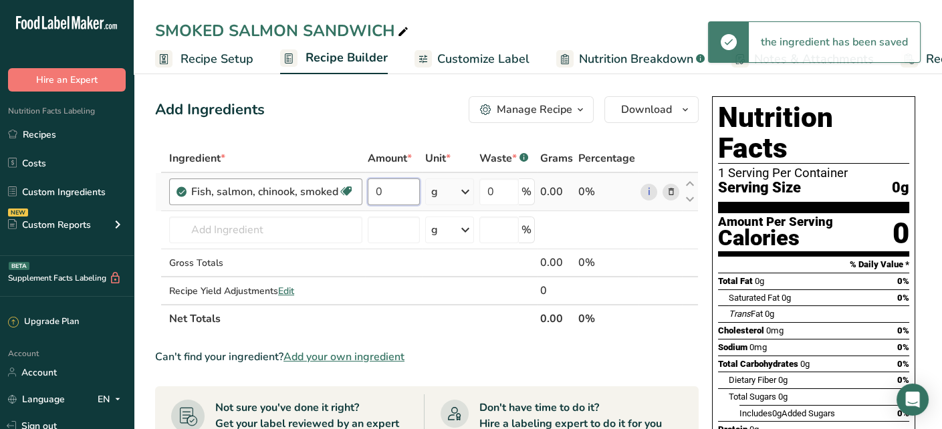
drag, startPoint x: 393, startPoint y: 191, endPoint x: 354, endPoint y: 198, distance: 40.0
click at [354, 198] on tr "Fish, salmon, chinook, smoked Source of Omega 3 Dairy free Gluten free Soy free…" at bounding box center [427, 192] width 542 height 38
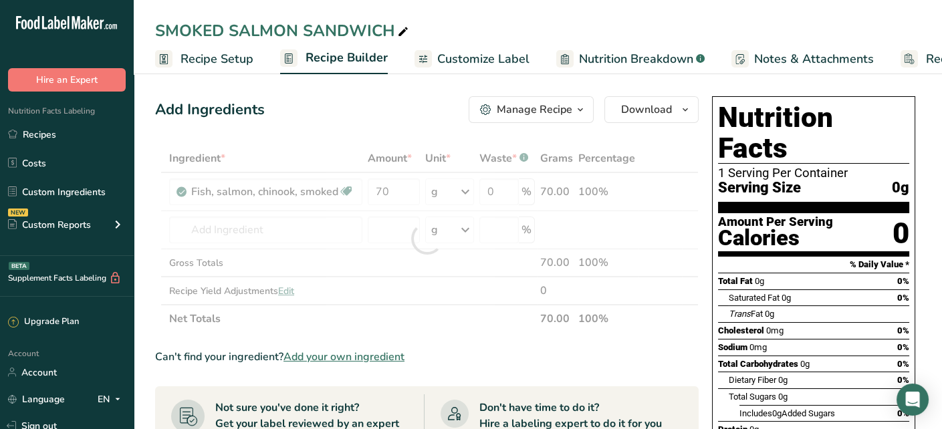
click at [406, 121] on div "Add Ingredients Manage Recipe Delete Recipe Duplicate Recipe Scale Recipe Save …" at bounding box center [427, 109] width 544 height 27
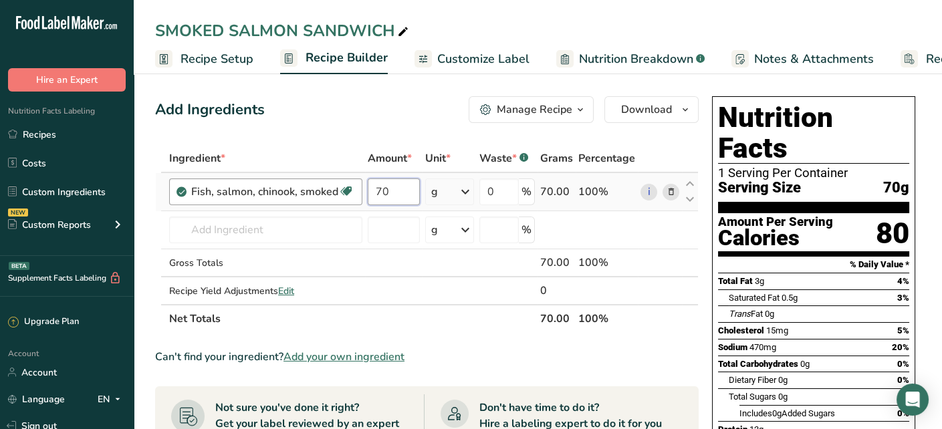
drag, startPoint x: 395, startPoint y: 197, endPoint x: 354, endPoint y: 194, distance: 40.9
click at [351, 194] on tr "Fish, salmon, chinook, smoked Source of Omega 3 Dairy free Gluten free Soy free…" at bounding box center [427, 192] width 542 height 38
type input "80"
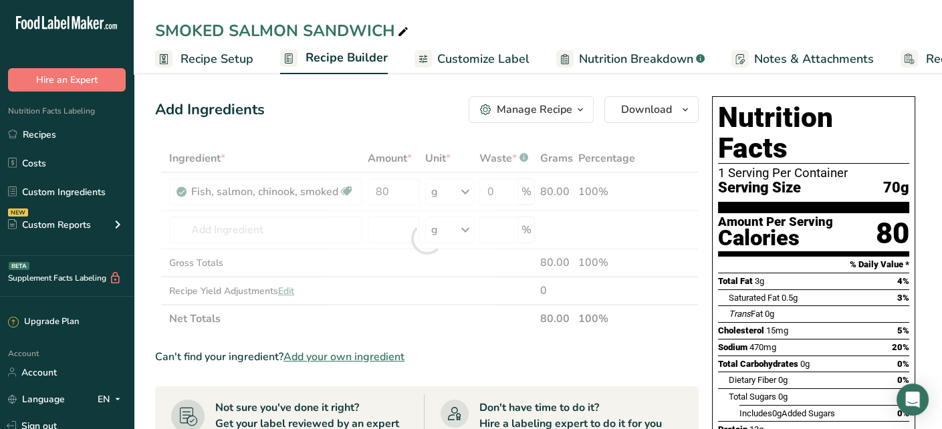
click at [378, 101] on div "Add Ingredients Manage Recipe Delete Recipe Duplicate Recipe Scale Recipe Save …" at bounding box center [427, 109] width 544 height 27
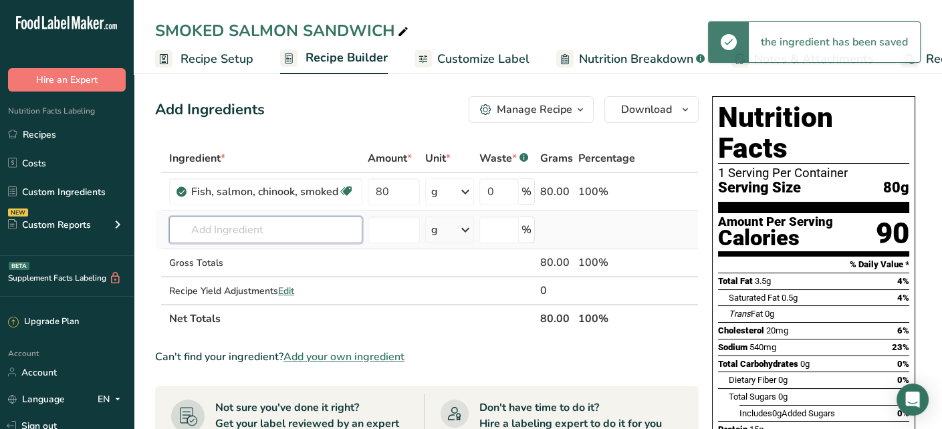
click at [247, 236] on input "text" at bounding box center [265, 230] width 193 height 27
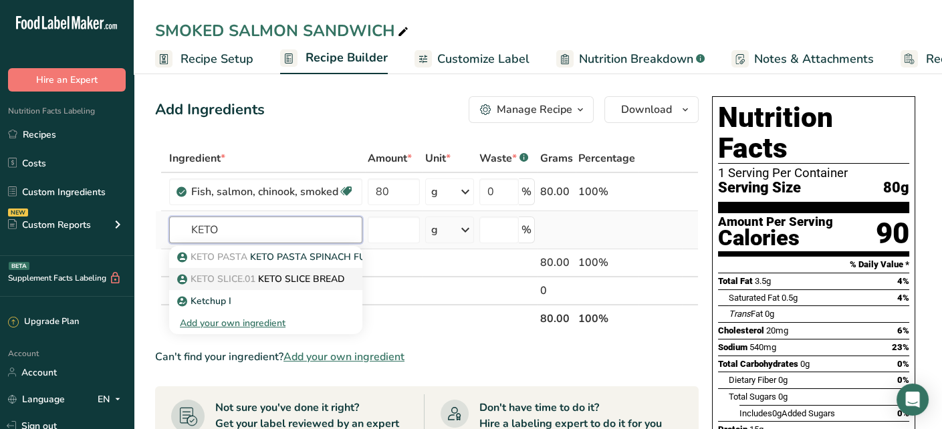
type input "KETO"
click at [278, 270] on link "KETO SLICE.01 KETO SLICE BREAD" at bounding box center [265, 279] width 193 height 22
type input "KETO SLICE BREAD"
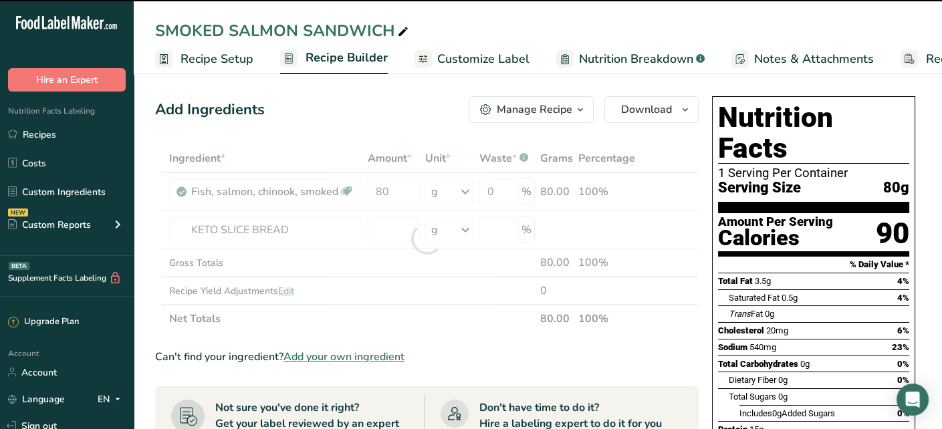
type input "0"
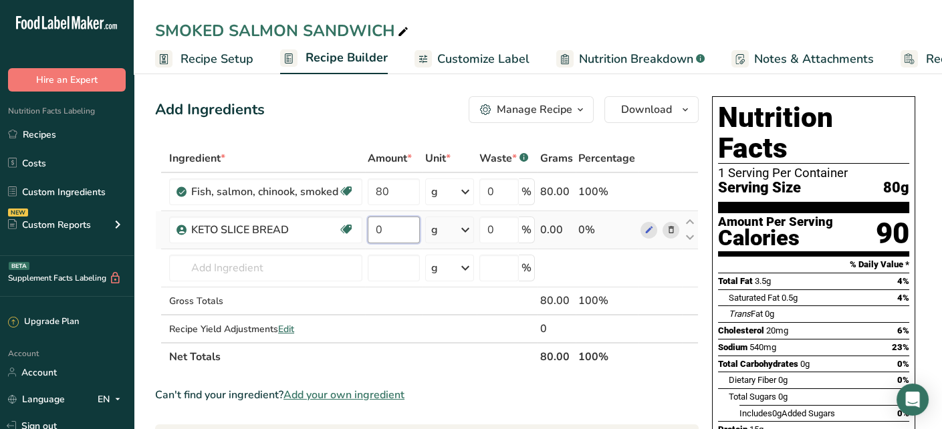
drag, startPoint x: 398, startPoint y: 236, endPoint x: 371, endPoint y: 236, distance: 26.8
click at [371, 236] on input "0" at bounding box center [394, 230] width 52 height 27
click at [409, 104] on div "Add Ingredients Manage Recipe Delete Recipe Duplicate Recipe Scale Recipe Save …" at bounding box center [427, 109] width 544 height 27
drag, startPoint x: 411, startPoint y: 238, endPoint x: 371, endPoint y: 232, distance: 41.2
click at [371, 232] on input "20" at bounding box center [393, 230] width 51 height 27
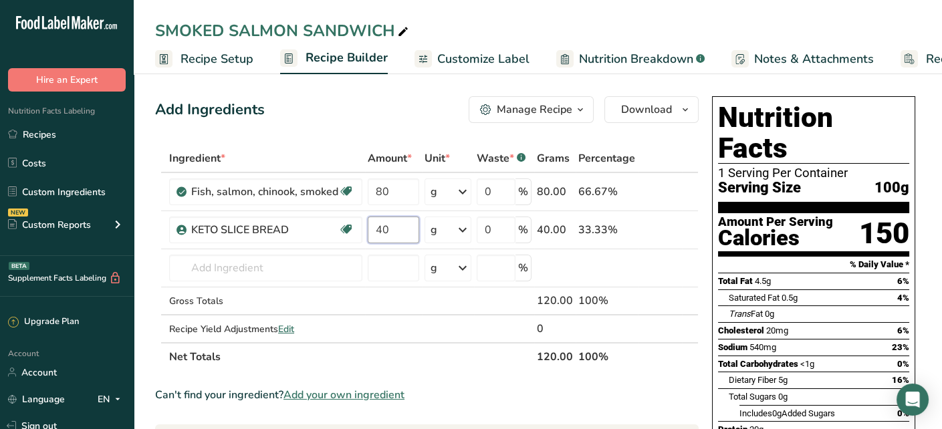
type input "40"
click at [359, 101] on div "Add Ingredients Manage Recipe Delete Recipe Duplicate Recipe Scale Recipe Save …" at bounding box center [427, 109] width 544 height 27
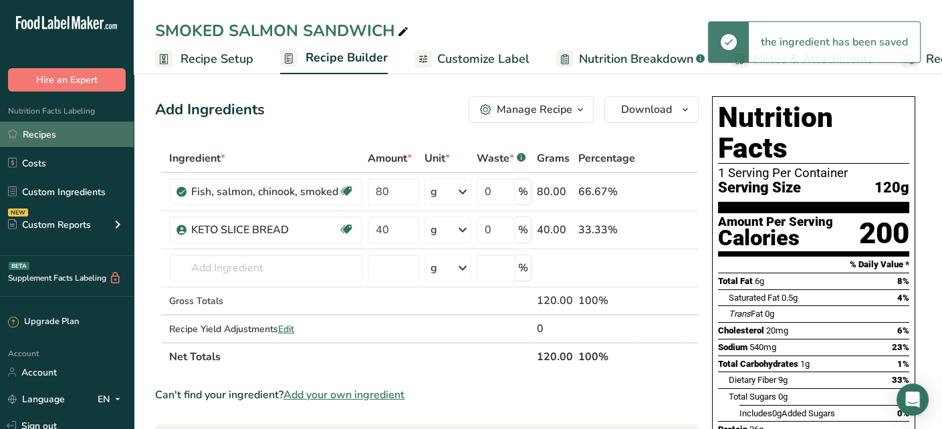
click at [81, 130] on link "Recipes" at bounding box center [67, 134] width 134 height 25
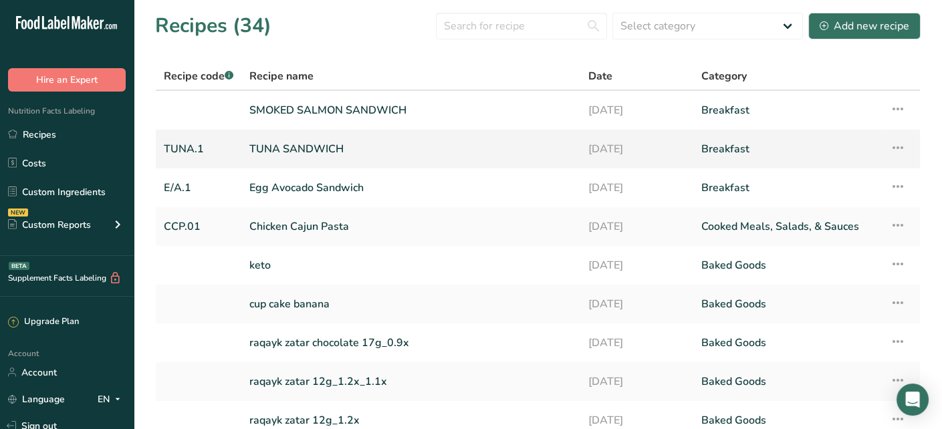
click at [377, 147] on link "TUNA SANDWICH" at bounding box center [410, 149] width 323 height 28
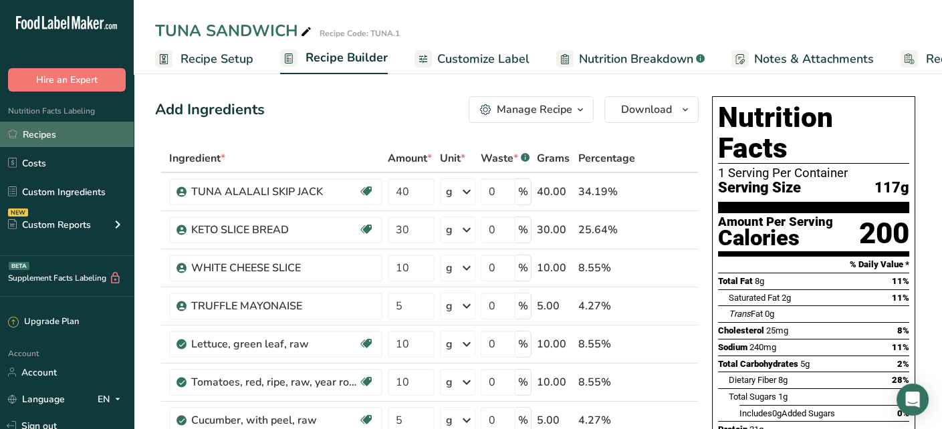
click at [75, 144] on link "Recipes" at bounding box center [67, 134] width 134 height 25
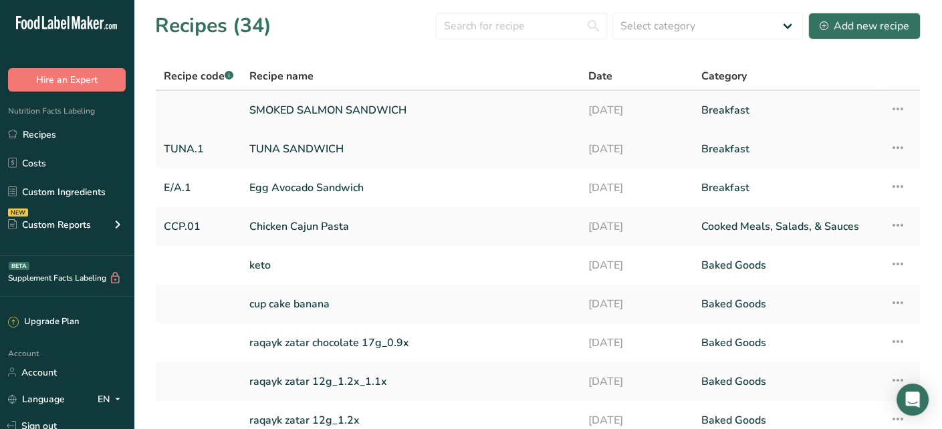
click at [375, 110] on link "SMOKED SALMON SANDWICH" at bounding box center [410, 110] width 323 height 28
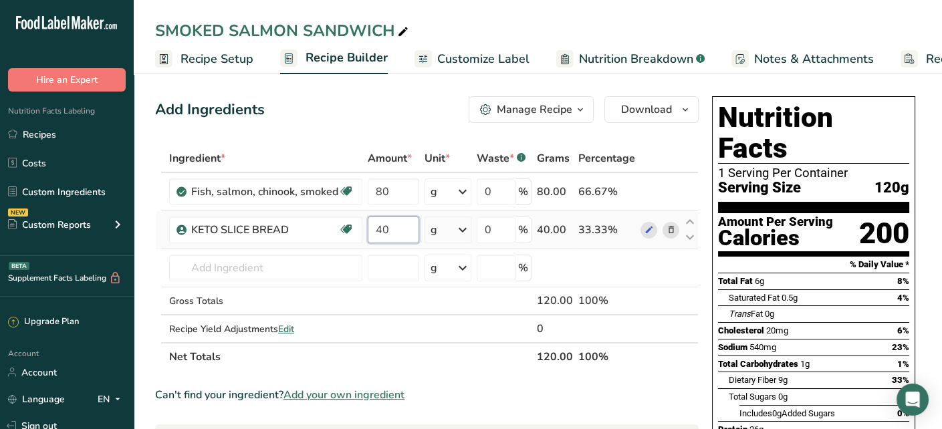
drag, startPoint x: 398, startPoint y: 230, endPoint x: 371, endPoint y: 230, distance: 27.4
click at [371, 230] on input "40" at bounding box center [393, 230] width 51 height 27
type input "30"
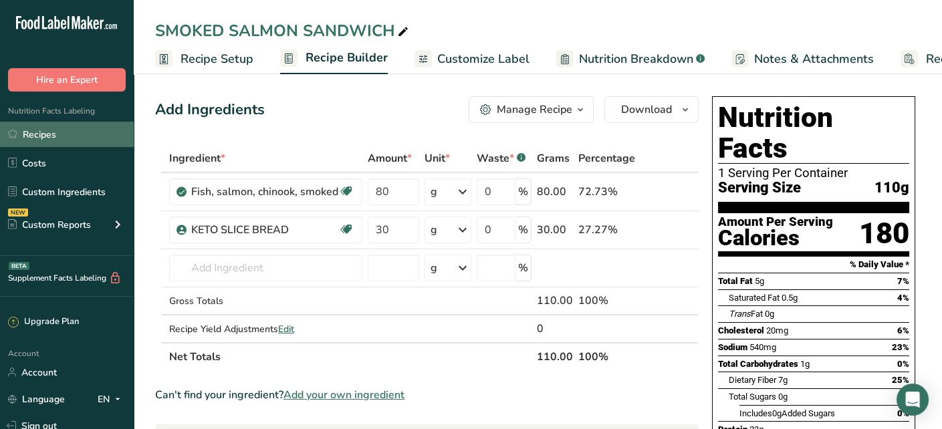
click at [62, 130] on link "Recipes" at bounding box center [67, 134] width 134 height 25
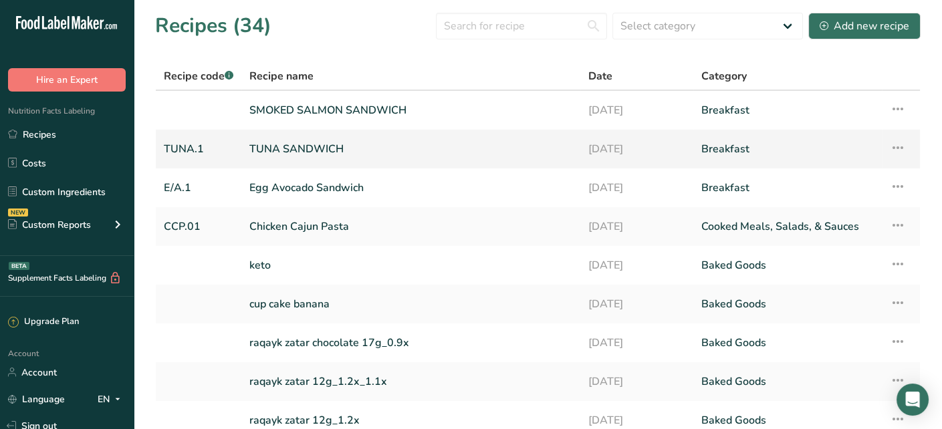
click at [388, 144] on link "TUNA SANDWICH" at bounding box center [410, 149] width 323 height 28
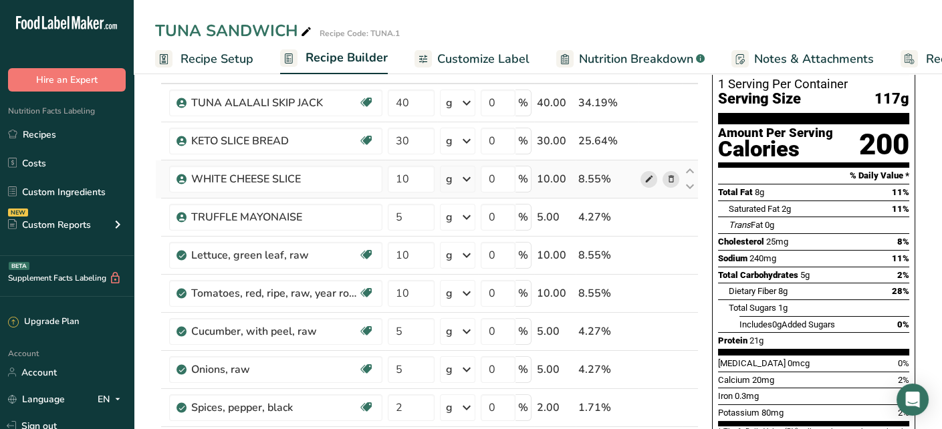
scroll to position [67, 0]
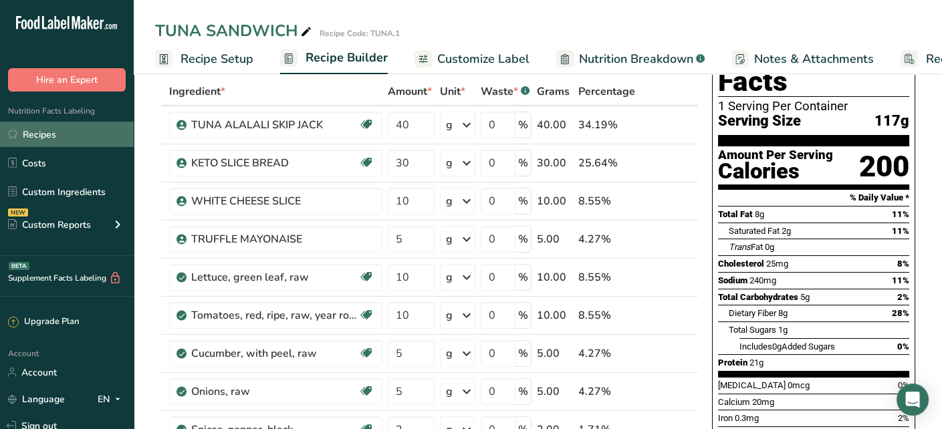
click at [72, 123] on link "Recipes" at bounding box center [67, 134] width 134 height 25
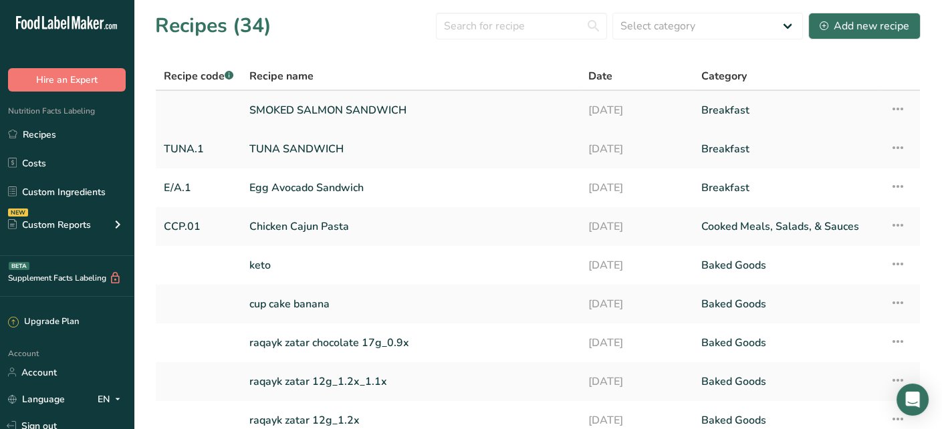
click at [352, 116] on link "SMOKED SALMON SANDWICH" at bounding box center [410, 110] width 323 height 28
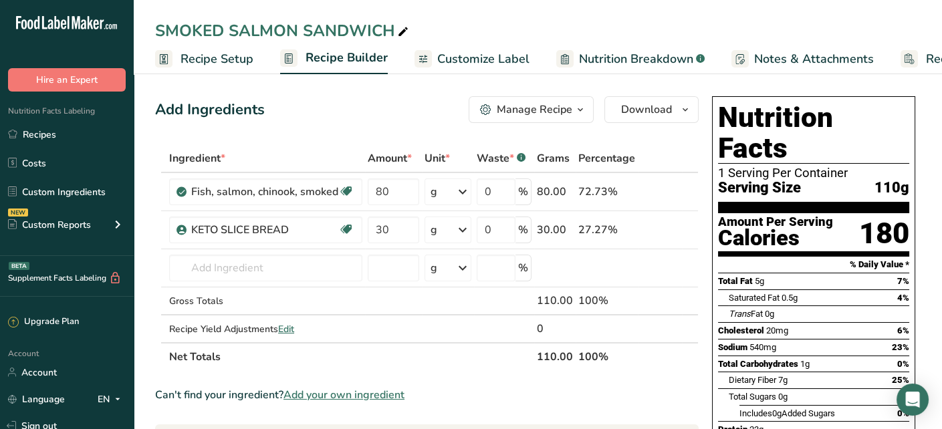
click at [225, 63] on span "Recipe Setup" at bounding box center [217, 59] width 73 height 18
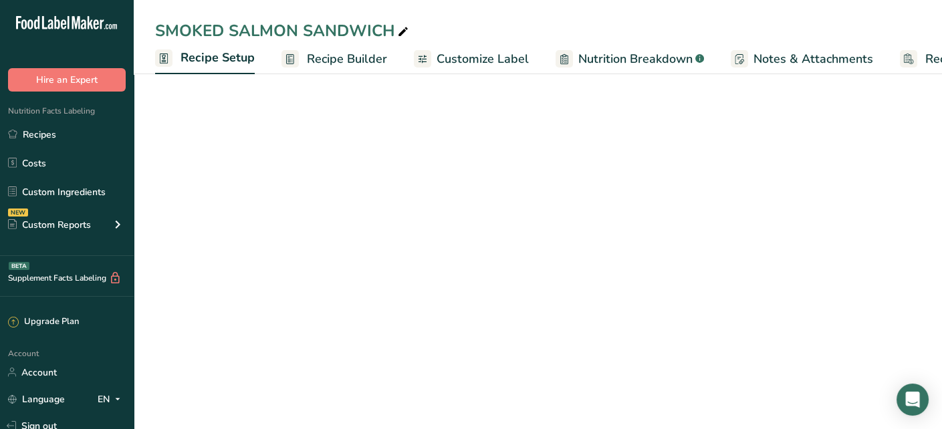
scroll to position [0, 4]
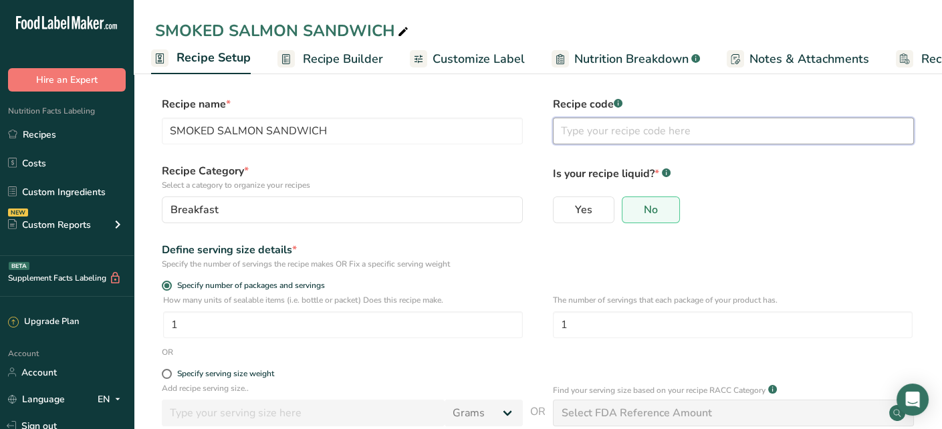
click at [621, 126] on input "text" at bounding box center [733, 131] width 361 height 27
type input "3S"
click at [539, 150] on div "Recipe name * SMOKED SALMON SANDWICH Recipe code .a-a{fill:#347362;}.b-a{fill:#…" at bounding box center [538, 124] width 766 height 56
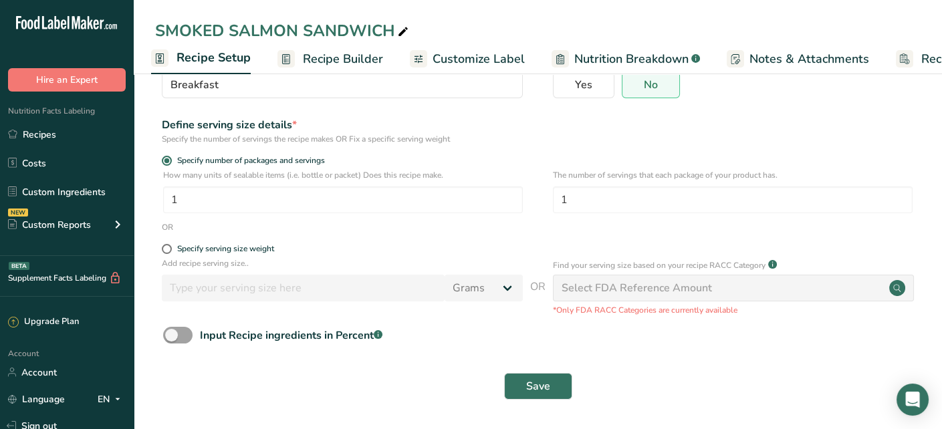
click at [312, 54] on span "Recipe Builder" at bounding box center [343, 59] width 80 height 18
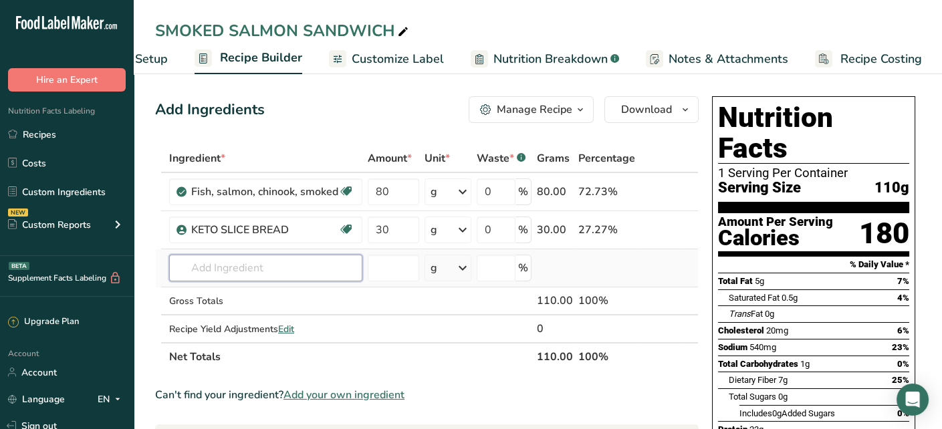
click at [284, 270] on input "text" at bounding box center [265, 268] width 193 height 27
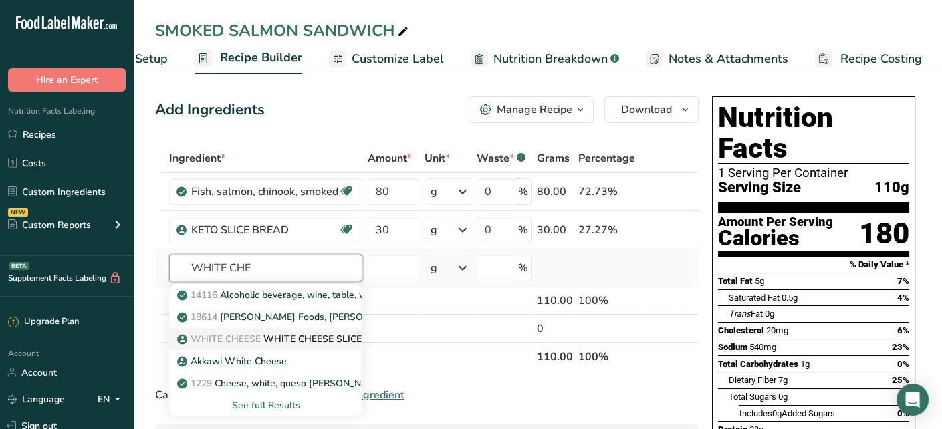
type input "WHITE CHE"
click at [299, 343] on p "WHITE CHEESE WHITE CHEESE SLICE" at bounding box center [271, 339] width 182 height 14
type input "WHITE CHEESE SLICE"
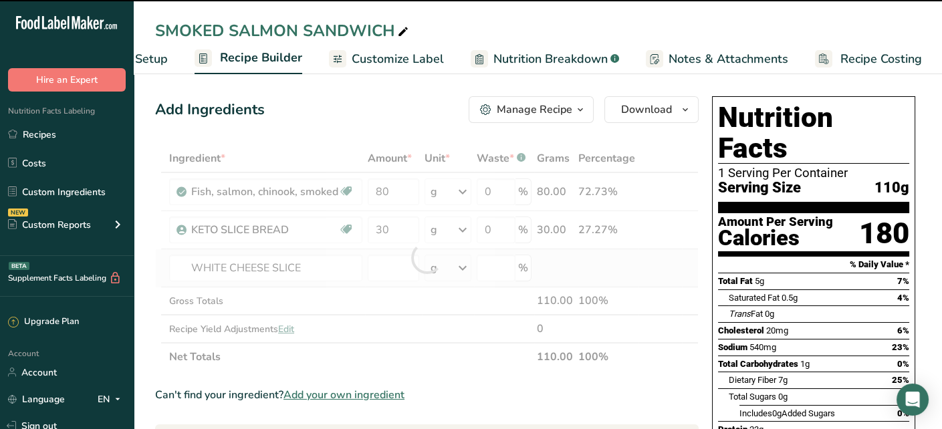
type input "0"
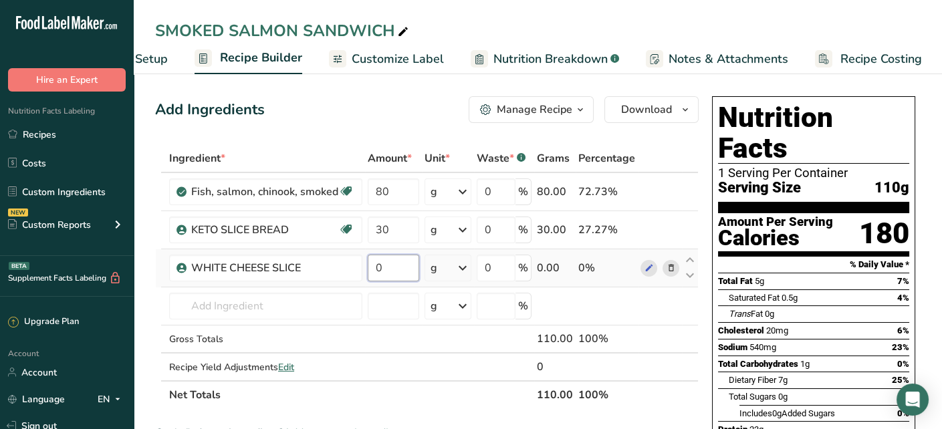
drag, startPoint x: 385, startPoint y: 270, endPoint x: 365, endPoint y: 270, distance: 20.1
click at [365, 270] on td "0" at bounding box center [393, 268] width 57 height 38
type input "10"
click at [271, 314] on div "Ingredient * Amount * Unit * Waste * .a-a{fill:#347362;}.b-a{fill:#fff;} Grams …" at bounding box center [427, 276] width 544 height 265
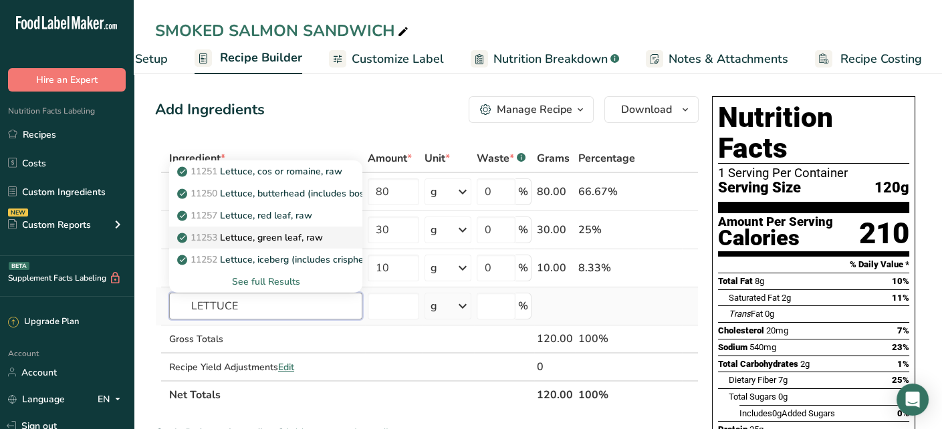
type input "LETTUCE"
click at [307, 239] on p "11253 Lettuce, green leaf, raw" at bounding box center [251, 238] width 143 height 14
type input "Lettuce, green leaf, raw"
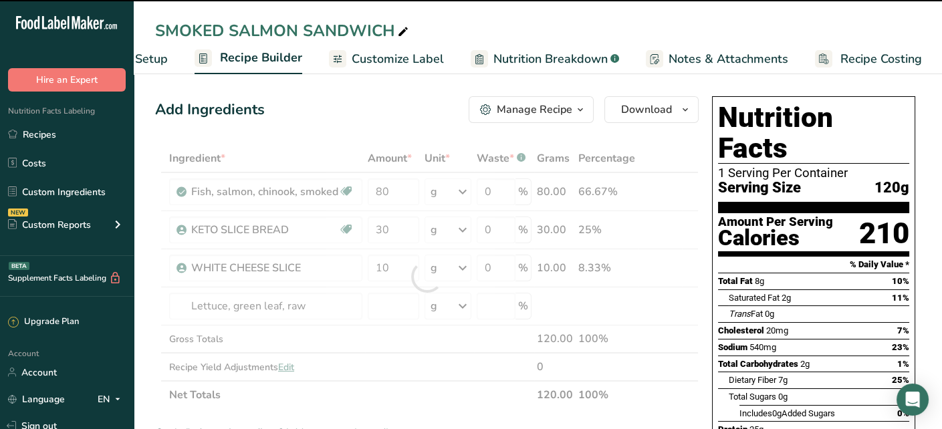
type input "0"
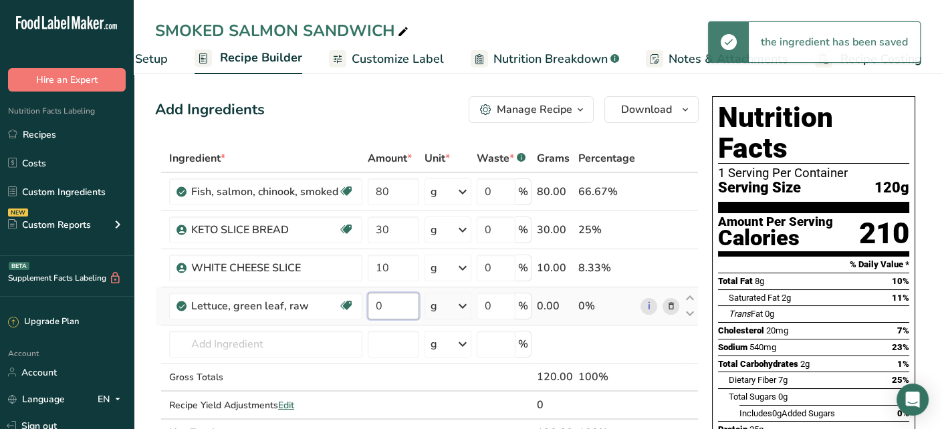
drag, startPoint x: 389, startPoint y: 306, endPoint x: 362, endPoint y: 310, distance: 26.4
click at [365, 309] on td "0" at bounding box center [393, 307] width 57 height 38
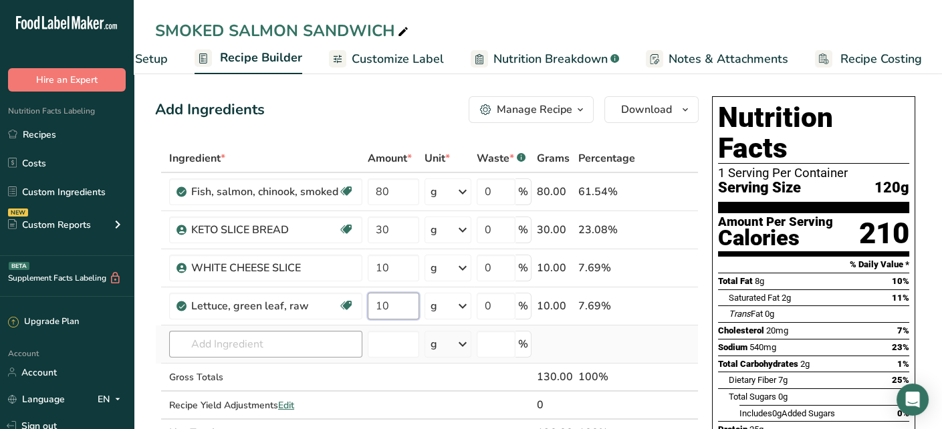
type input "10"
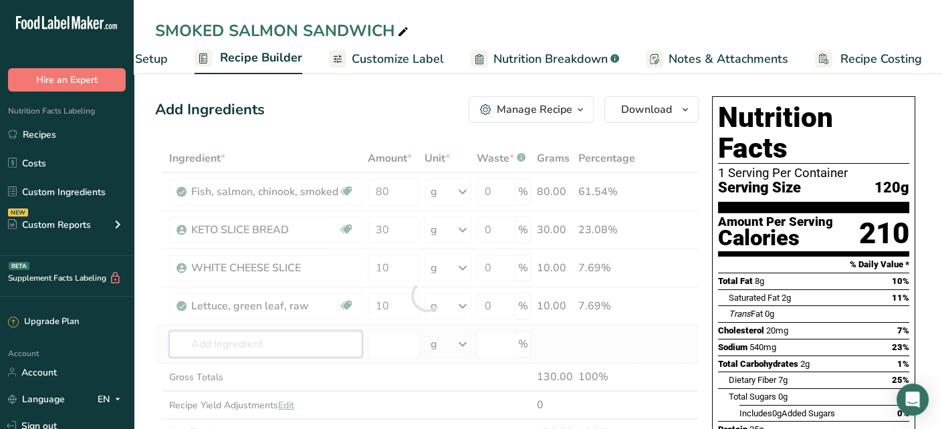
click at [251, 334] on div "Ingredient * Amount * Unit * Waste * .a-a{fill:#347362;}.b-a{fill:#fff;} Grams …" at bounding box center [427, 295] width 544 height 303
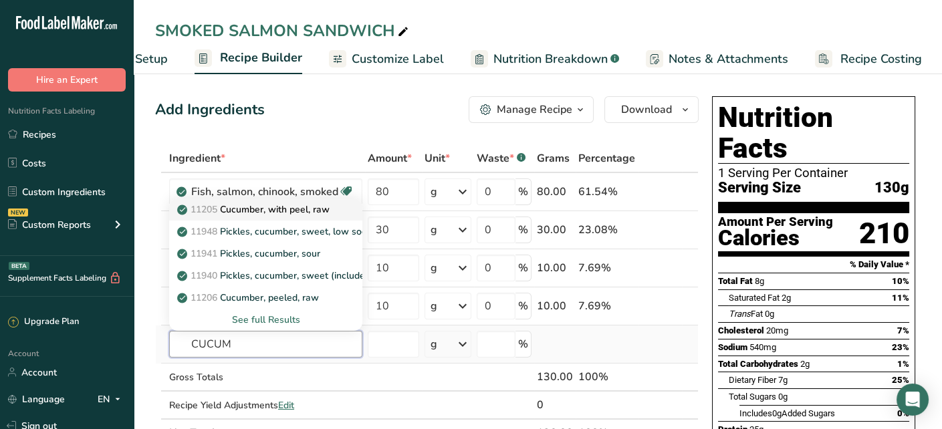
type input "CUCUM"
click at [304, 217] on link "11205 Cucumber, with peel, raw" at bounding box center [265, 210] width 193 height 22
type input "Cucumber, with peel, raw"
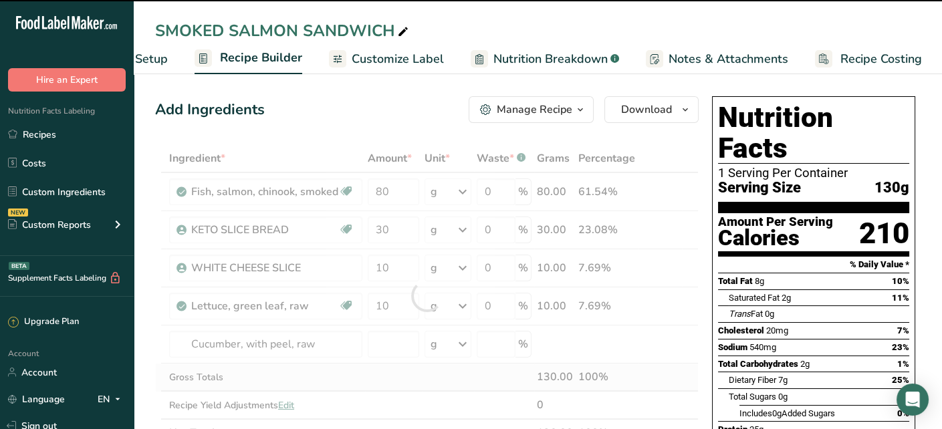
type input "0"
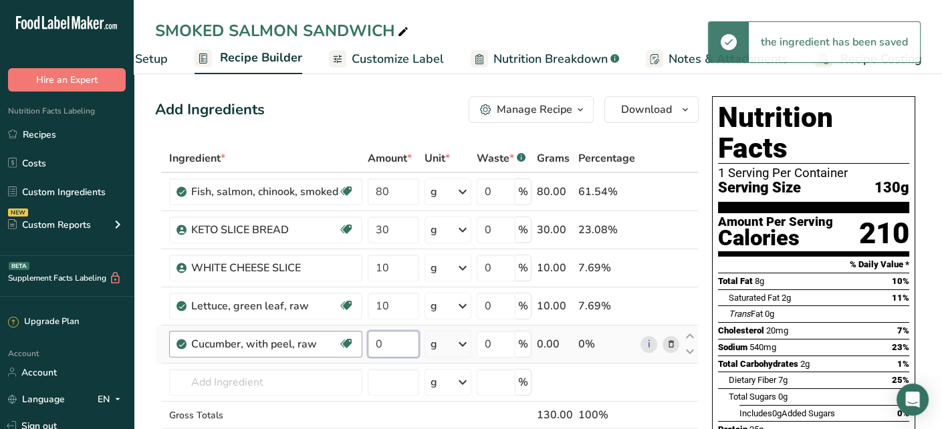
drag, startPoint x: 391, startPoint y: 339, endPoint x: 340, endPoint y: 347, distance: 51.5
click at [340, 347] on tr "Cucumber, with peel, raw Dairy free Gluten free Vegan Vegetarian Soy free 0 g P…" at bounding box center [427, 345] width 542 height 38
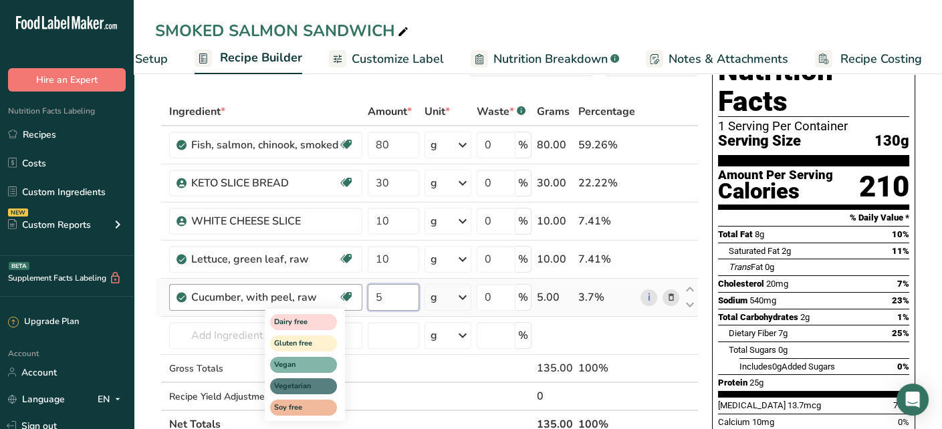
scroll to position [67, 0]
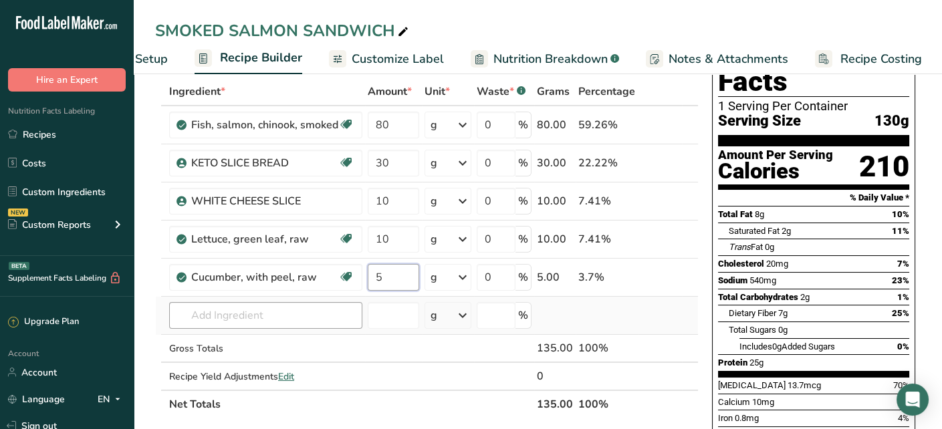
type input "5"
click at [241, 316] on div "Ingredient * Amount * Unit * Waste * .a-a{fill:#347362;}.b-a{fill:#fff;} Grams …" at bounding box center [427, 248] width 544 height 341
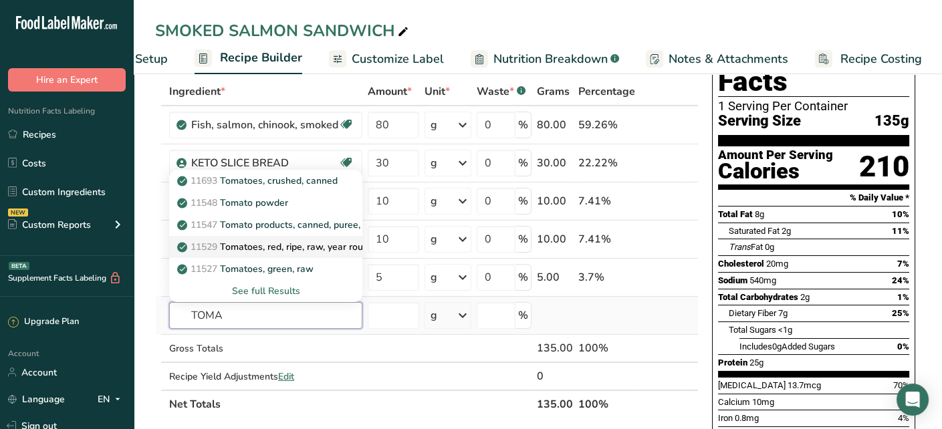
type input "TOMA"
click at [311, 253] on link "11529 Tomatoes, red, ripe, raw, year round average" at bounding box center [265, 247] width 193 height 22
type input "Tomatoes, red, ripe, raw, year round average"
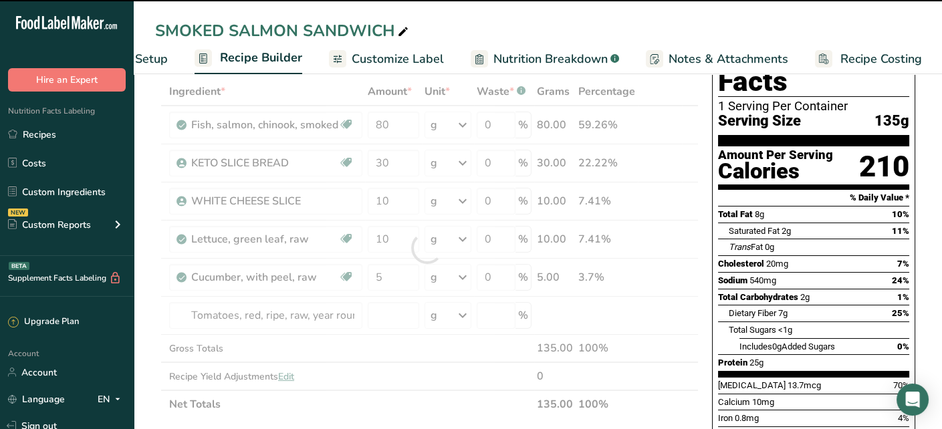
type input "0"
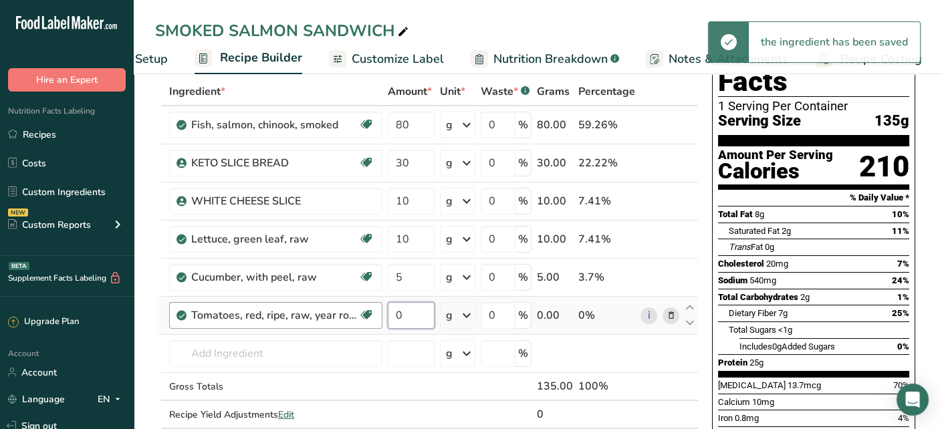
drag, startPoint x: 391, startPoint y: 324, endPoint x: 381, endPoint y: 322, distance: 10.2
click at [381, 322] on tr "Tomatoes, red, ripe, raw, year round average Source of Antioxidants Dairy free …" at bounding box center [427, 316] width 542 height 38
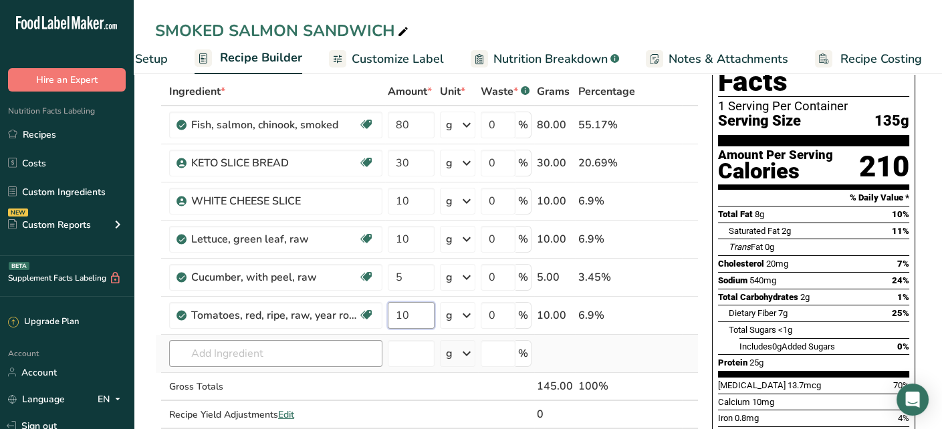
type input "10"
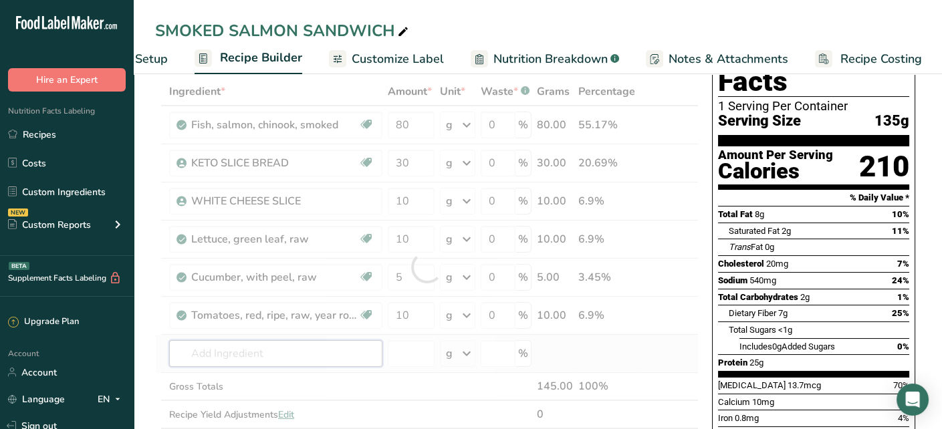
click at [278, 350] on div "Ingredient * Amount * Unit * Waste * .a-a{fill:#347362;}.b-a{fill:#fff;} Grams …" at bounding box center [427, 267] width 544 height 379
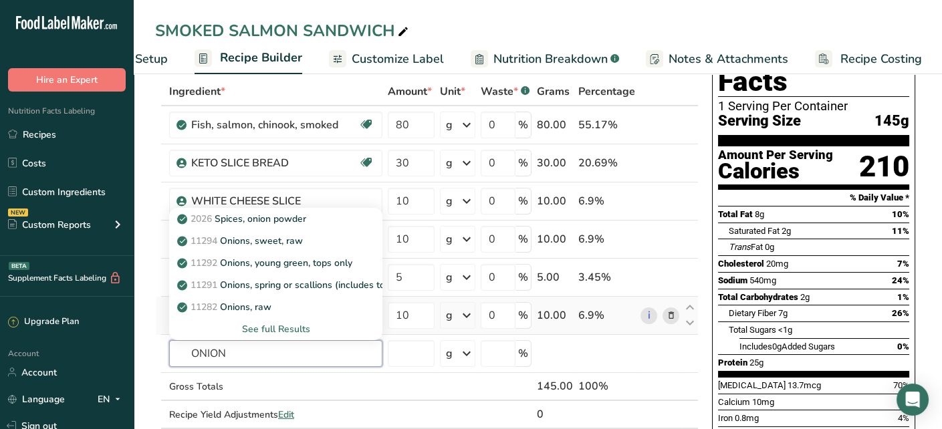
type input "ONION"
click at [318, 300] on div "11282 Onions, raw" at bounding box center [265, 307] width 171 height 14
type input "Onions, raw"
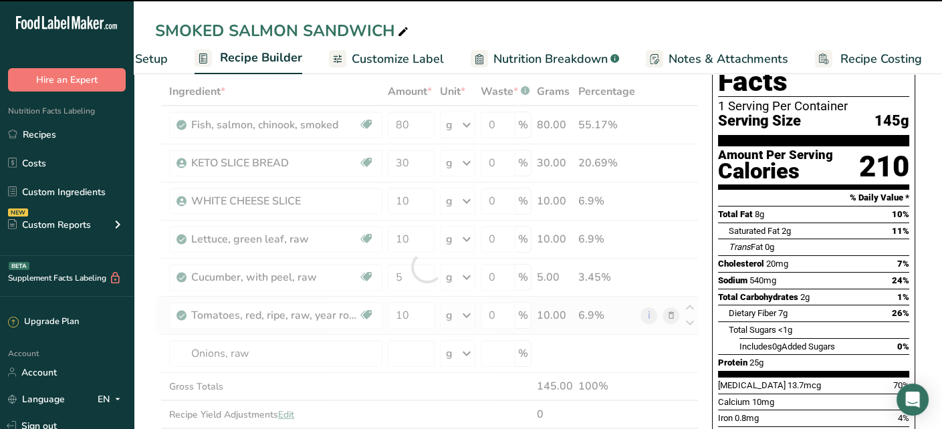
type input "0"
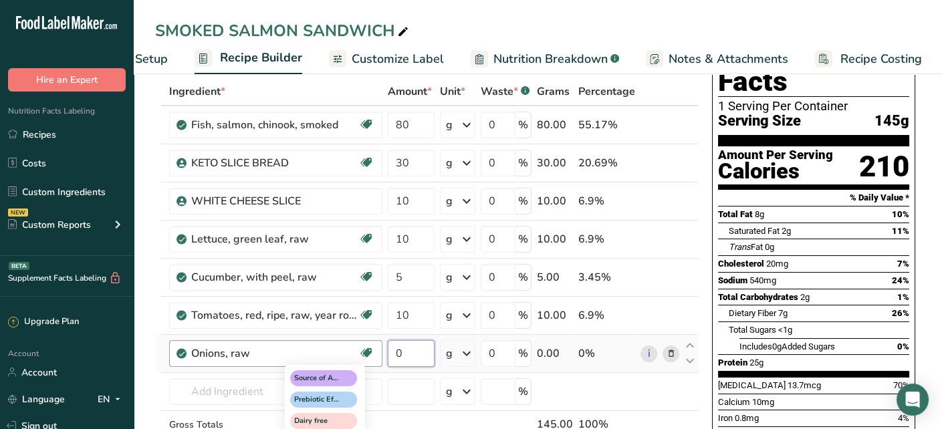
drag, startPoint x: 411, startPoint y: 350, endPoint x: 364, endPoint y: 350, distance: 46.8
click at [364, 350] on tr "Onions, raw Source of Antioxidants [MEDICAL_DATA] Effect Dairy free Gluten free…" at bounding box center [427, 354] width 542 height 38
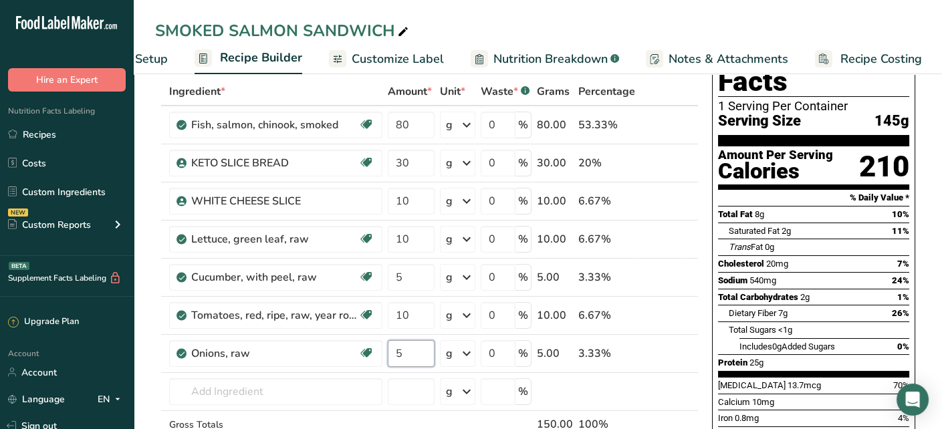
type input "5"
click at [224, 393] on input "text" at bounding box center [275, 392] width 213 height 27
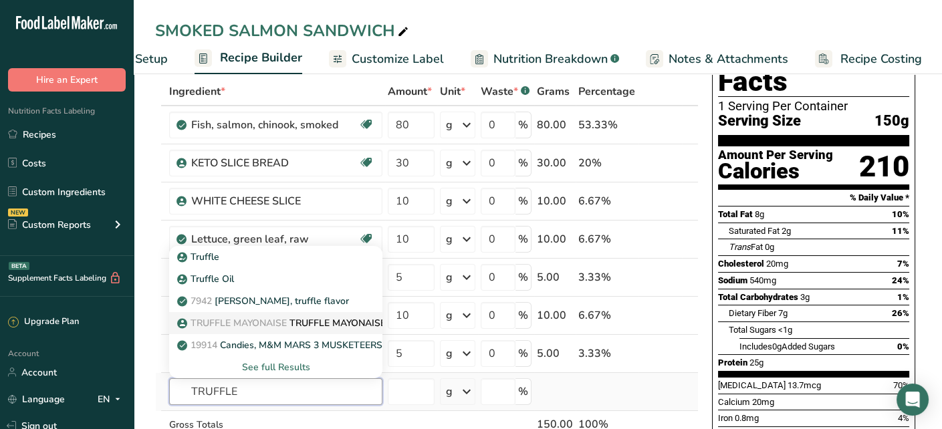
type input "TRUFFLE"
click at [259, 318] on span "TRUFFLE MAYONAISE" at bounding box center [239, 323] width 96 height 13
type input "TRUFFLE MAYONAISE"
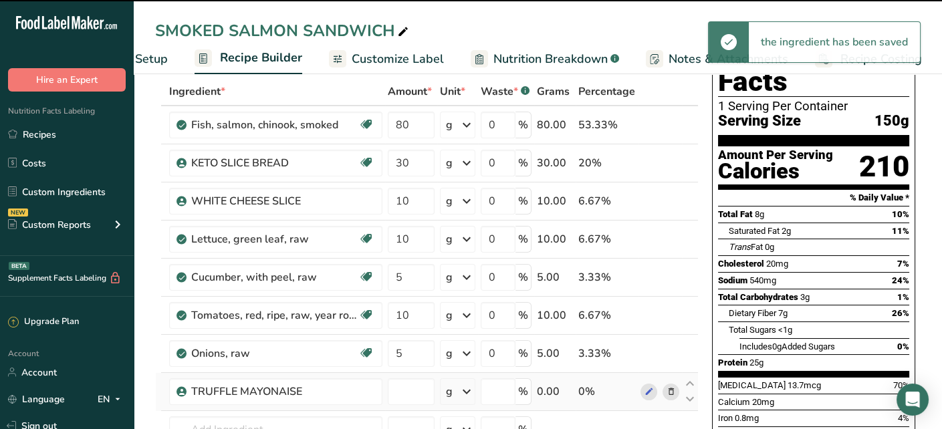
type input "0"
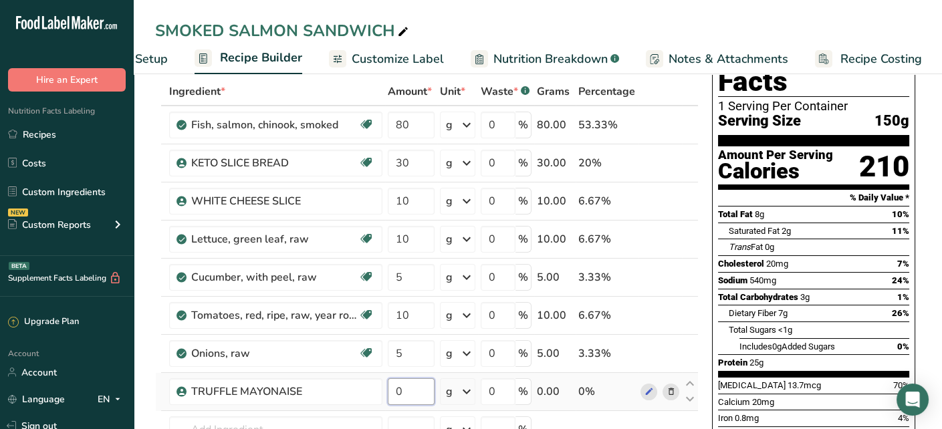
drag, startPoint x: 419, startPoint y: 382, endPoint x: 385, endPoint y: 387, distance: 33.9
click at [385, 387] on td "0" at bounding box center [411, 392] width 52 height 38
type input "5"
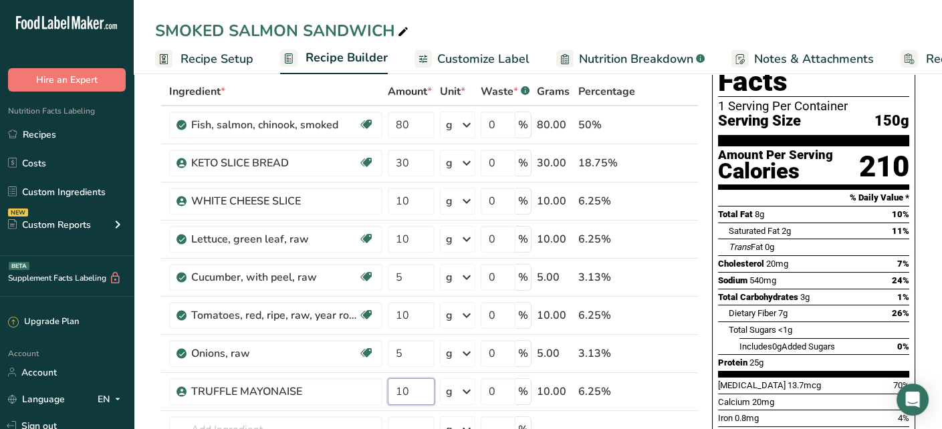
type input "10"
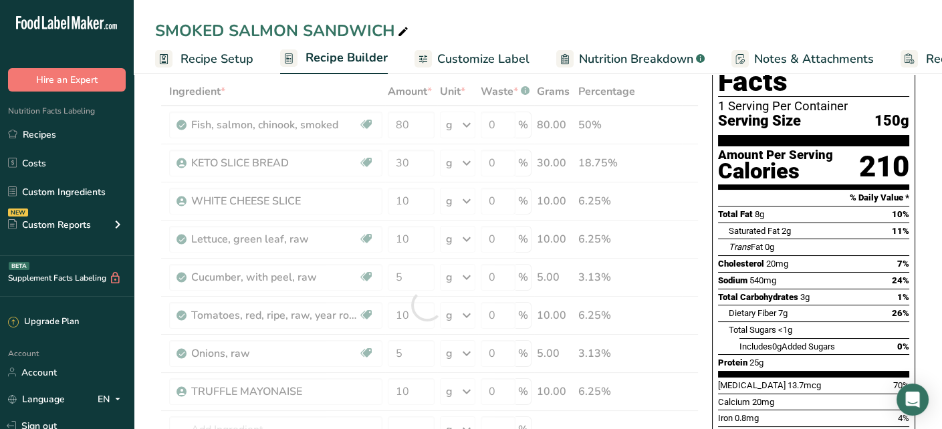
click at [655, 25] on div "SMOKED SALMON SANDWICH" at bounding box center [538, 31] width 809 height 24
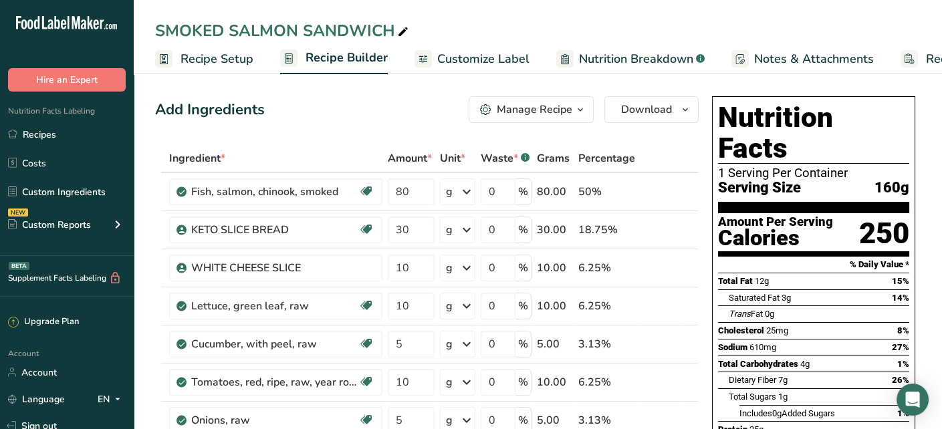
click at [590, 60] on span "Nutrition Breakdown" at bounding box center [636, 59] width 114 height 18
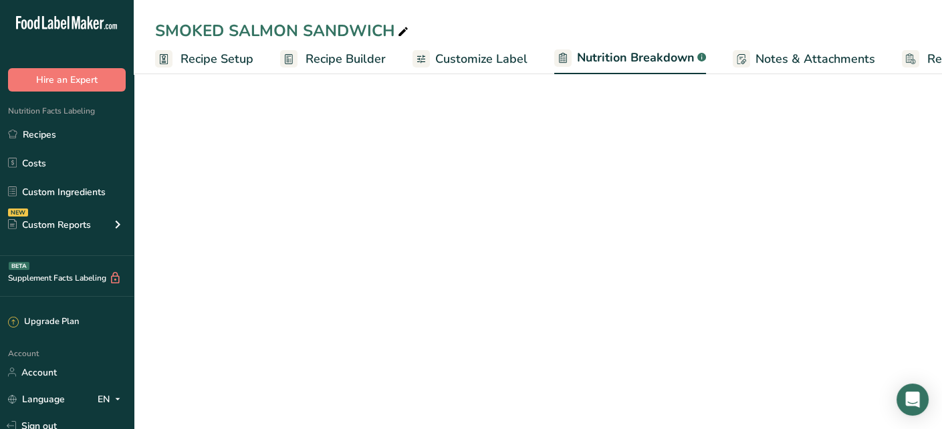
scroll to position [0, 47]
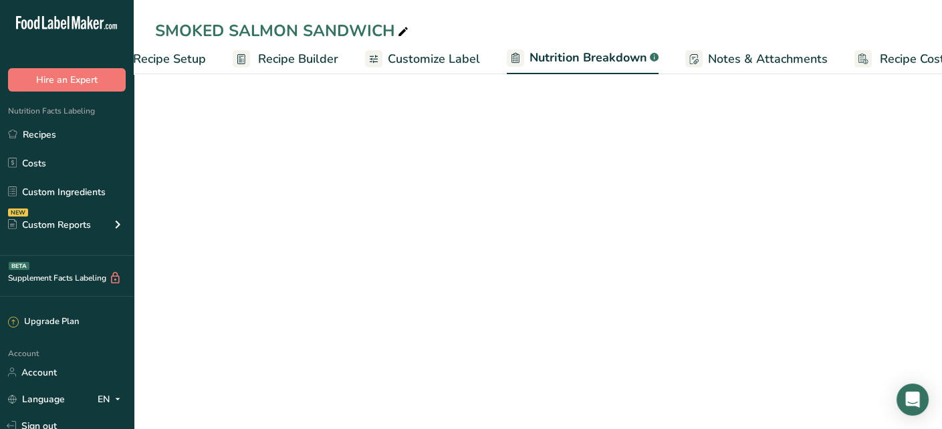
select select "Calories"
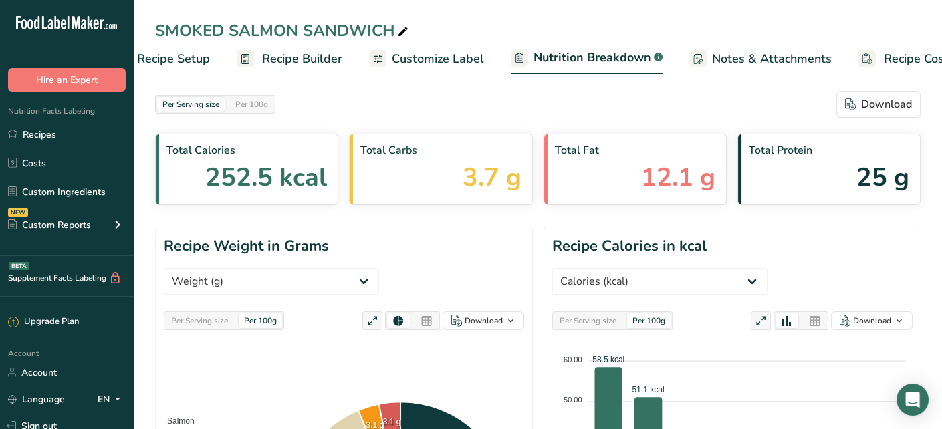
scroll to position [0, 0]
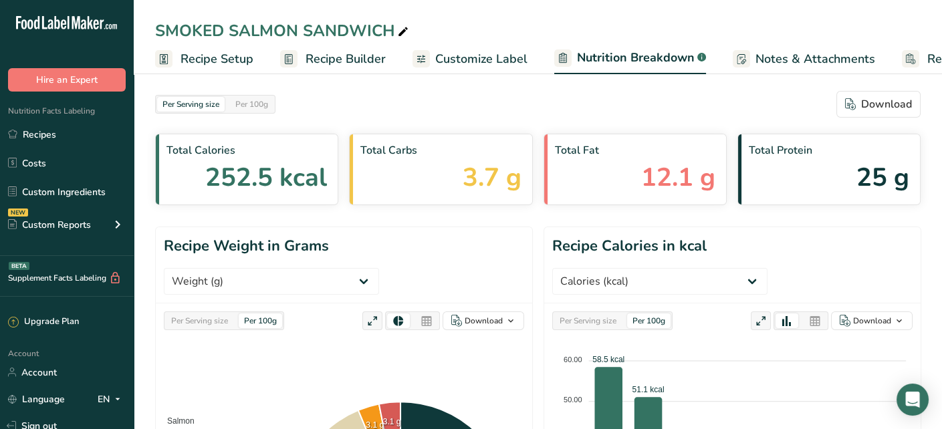
click at [339, 51] on span "Recipe Builder" at bounding box center [346, 59] width 80 height 18
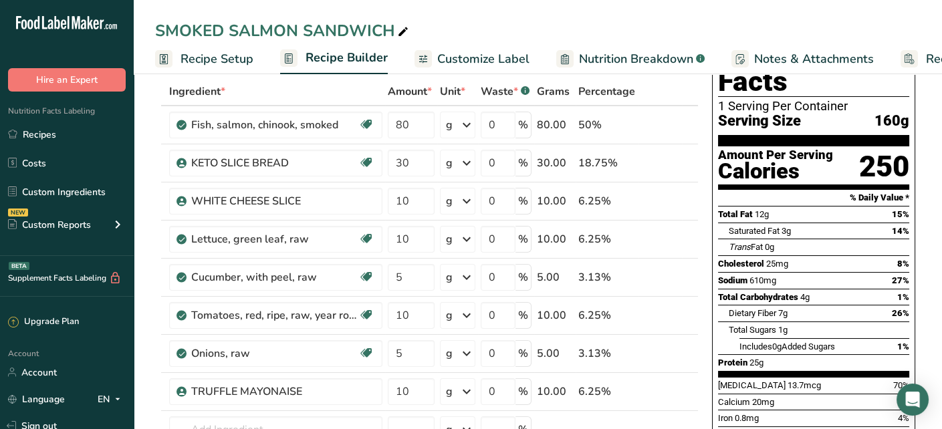
click at [221, 58] on span "Recipe Setup" at bounding box center [217, 59] width 73 height 18
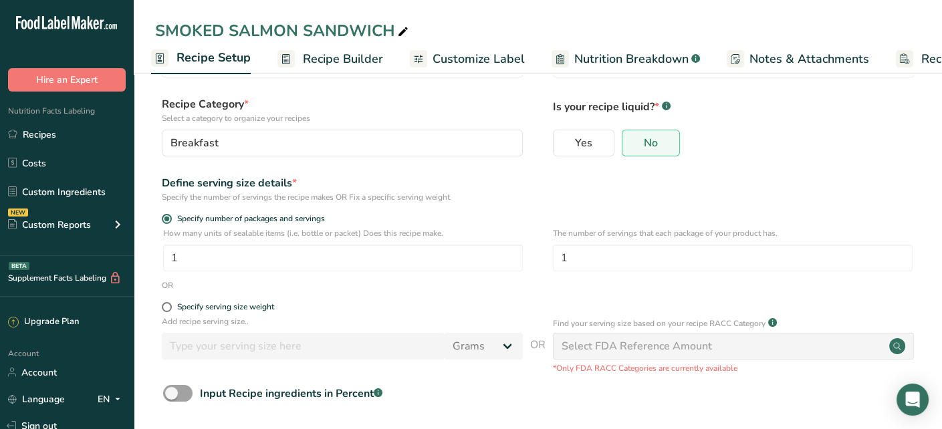
scroll to position [125, 0]
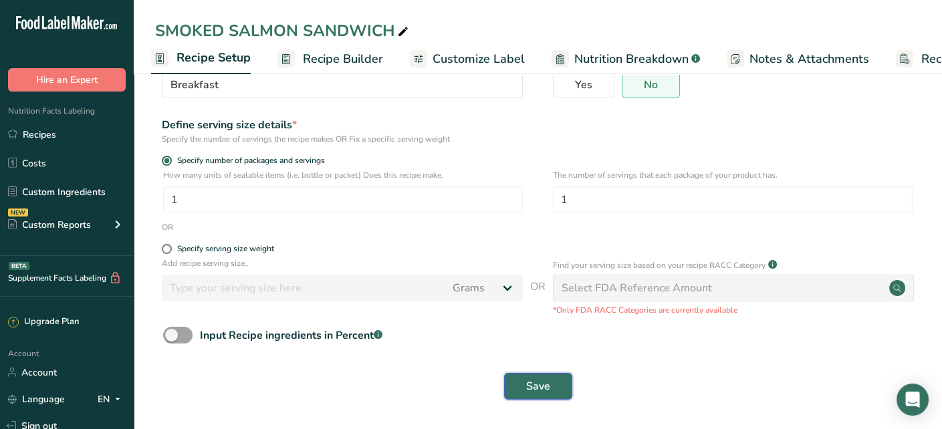
click at [530, 381] on span "Save" at bounding box center [538, 387] width 24 height 16
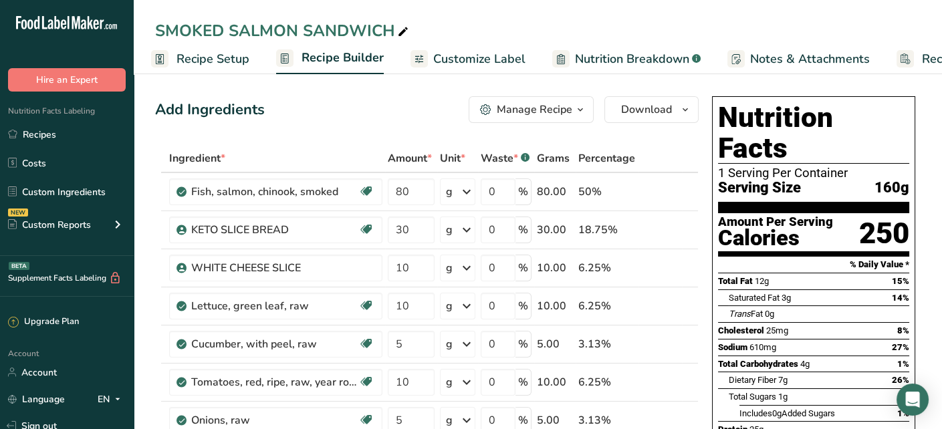
click at [606, 54] on span "Nutrition Breakdown" at bounding box center [632, 59] width 114 height 18
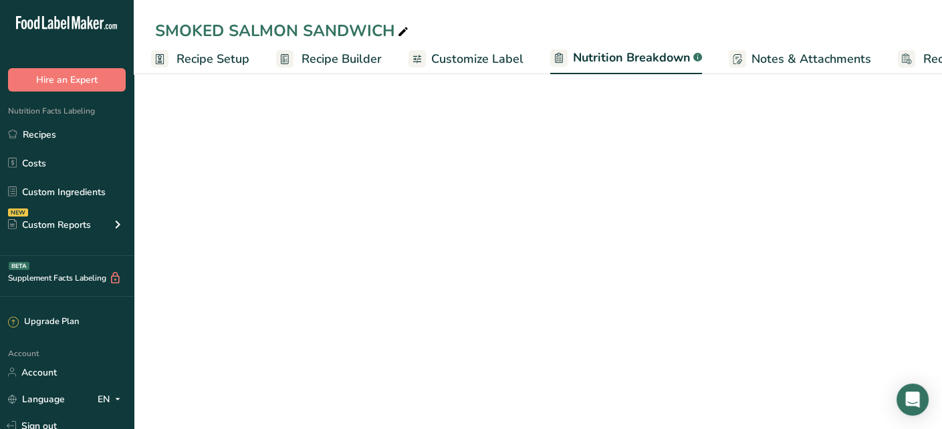
scroll to position [0, 86]
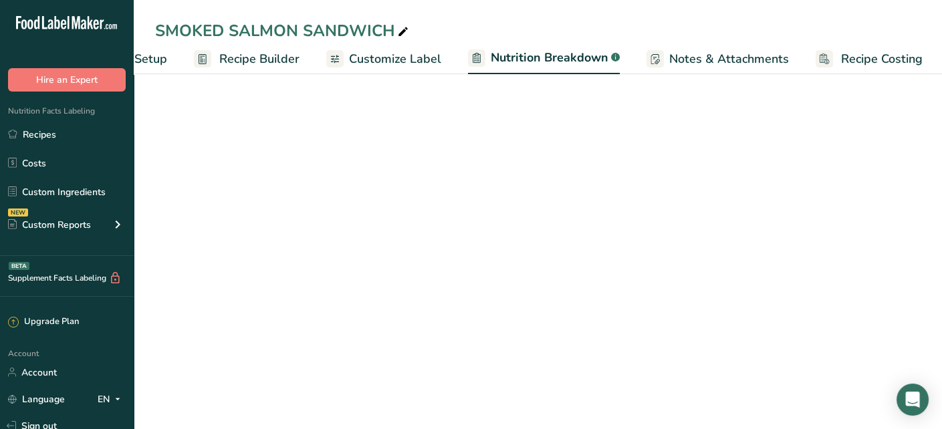
select select "Calories"
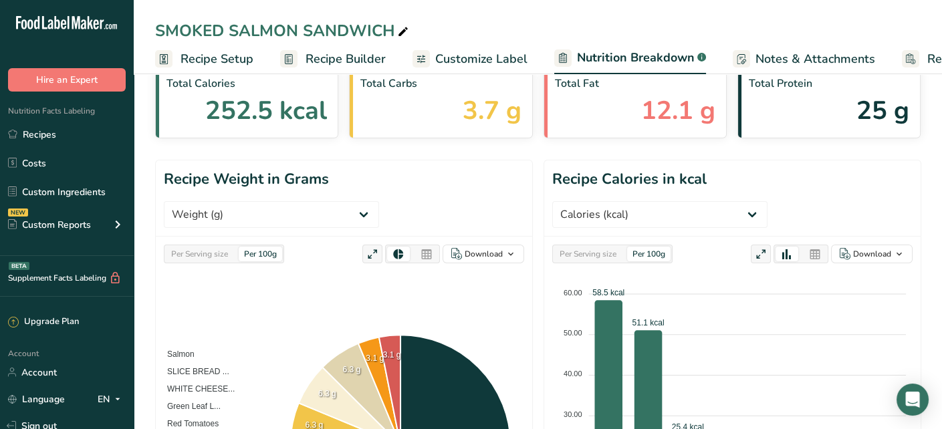
scroll to position [0, 0]
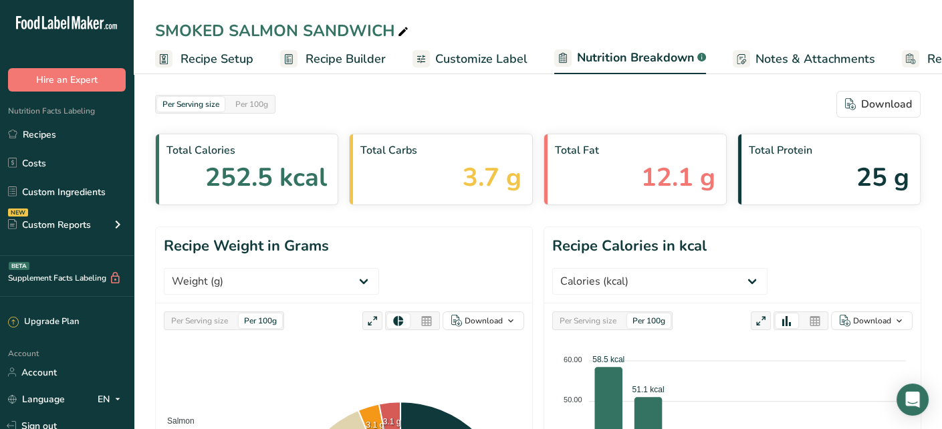
click at [223, 56] on span "Recipe Setup" at bounding box center [217, 59] width 73 height 18
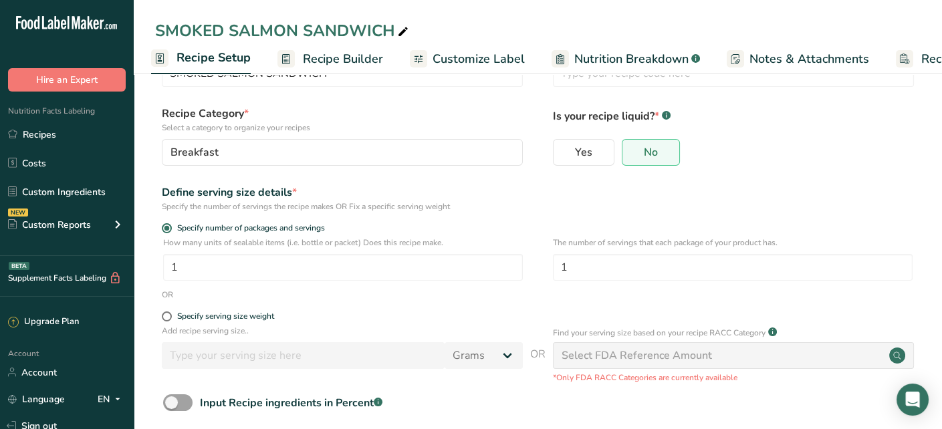
scroll to position [125, 0]
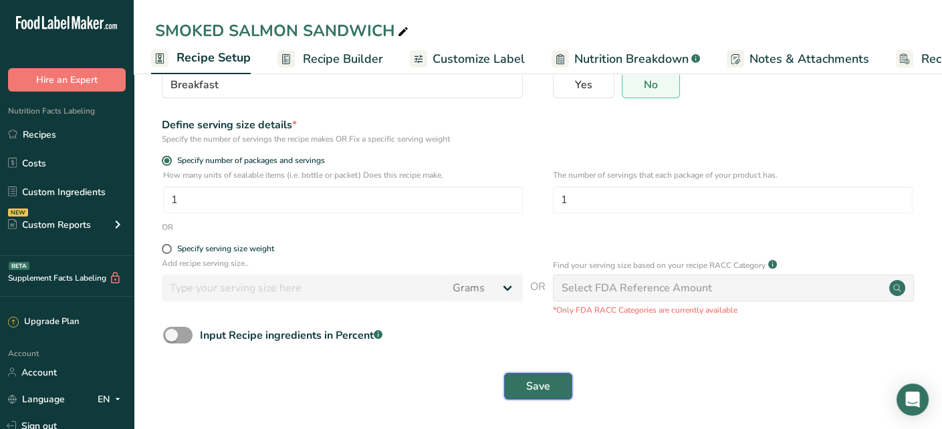
click at [548, 382] on span "Save" at bounding box center [538, 387] width 24 height 16
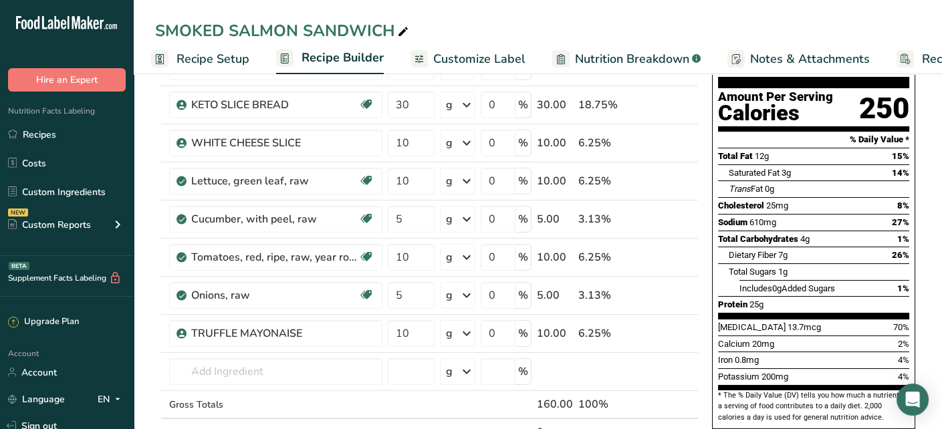
click at [219, 64] on span "Recipe Setup" at bounding box center [213, 59] width 73 height 18
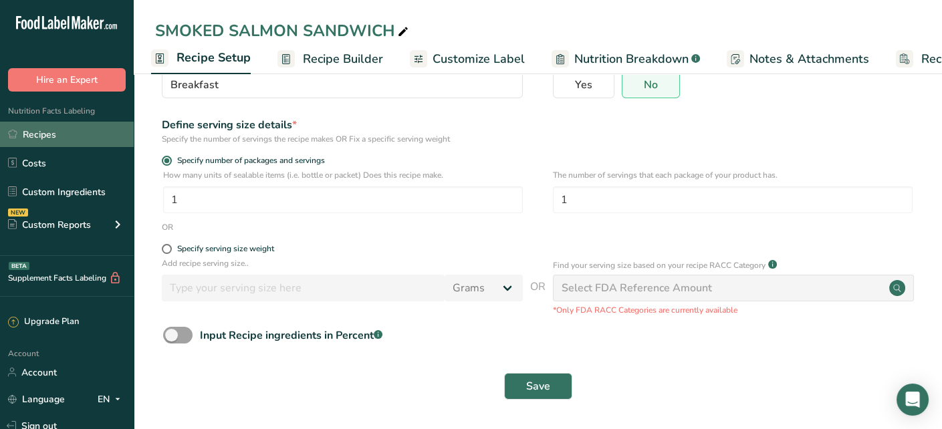
click at [87, 125] on link "Recipes" at bounding box center [67, 134] width 134 height 25
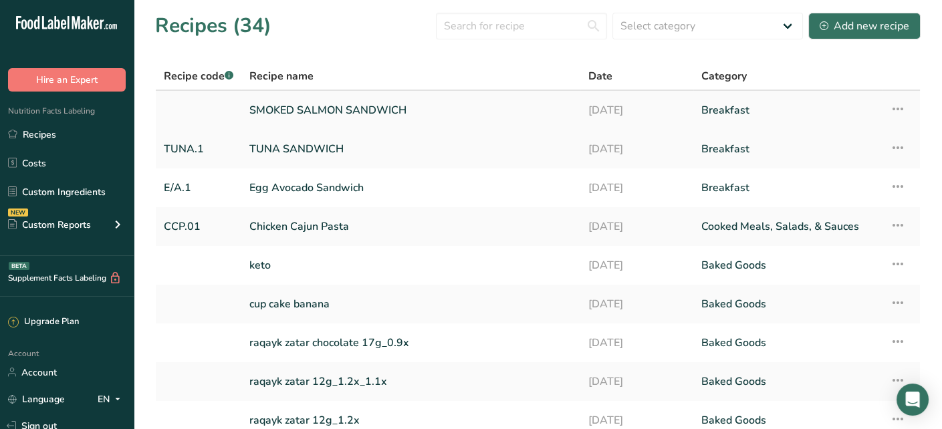
click at [358, 112] on link "SMOKED SALMON SANDWICH" at bounding box center [410, 110] width 323 height 28
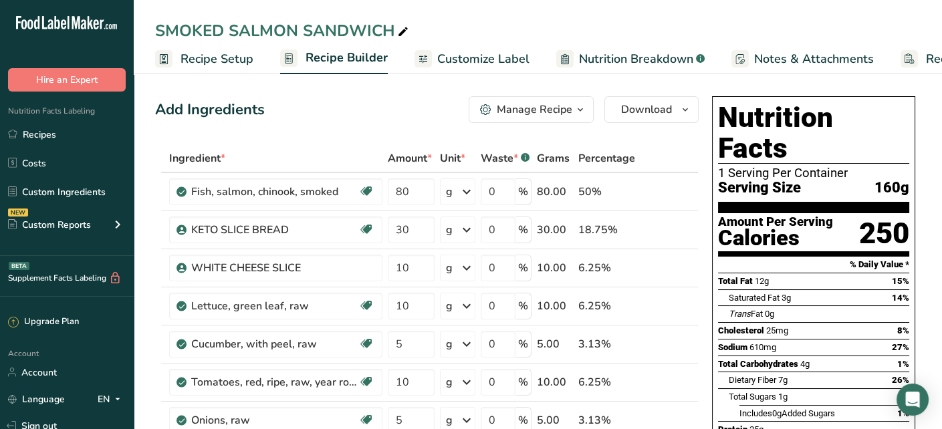
click at [222, 58] on span "Recipe Setup" at bounding box center [217, 59] width 73 height 18
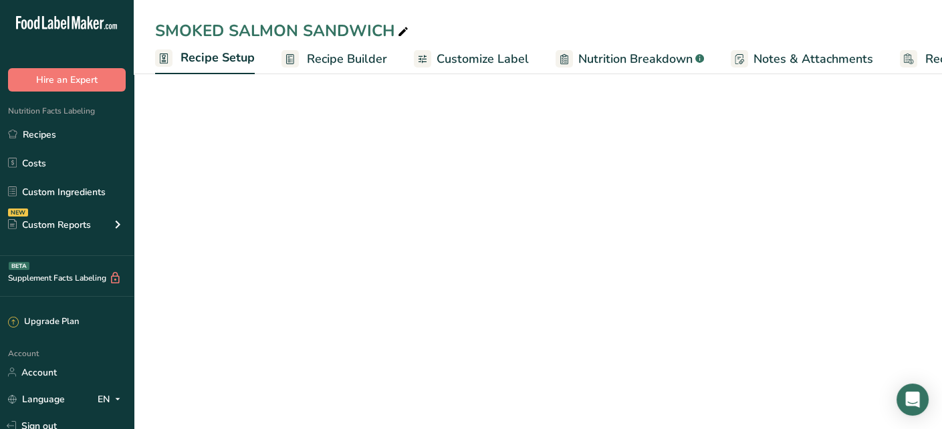
scroll to position [0, 4]
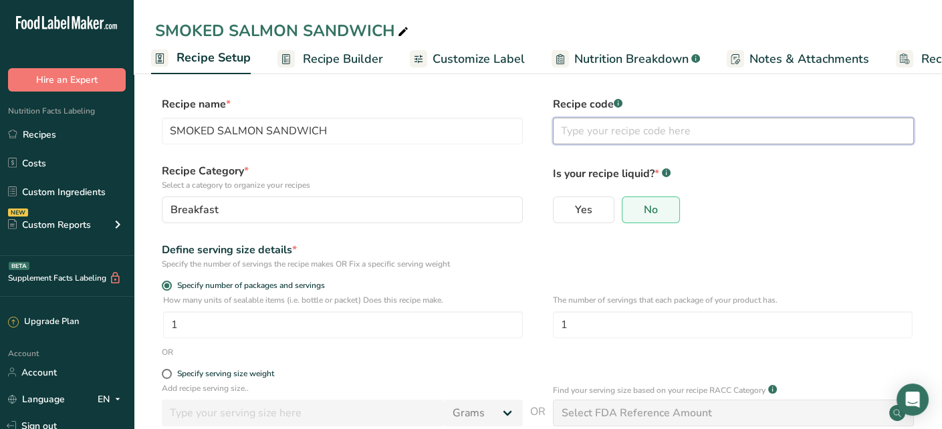
click at [607, 134] on input "text" at bounding box center [733, 131] width 361 height 27
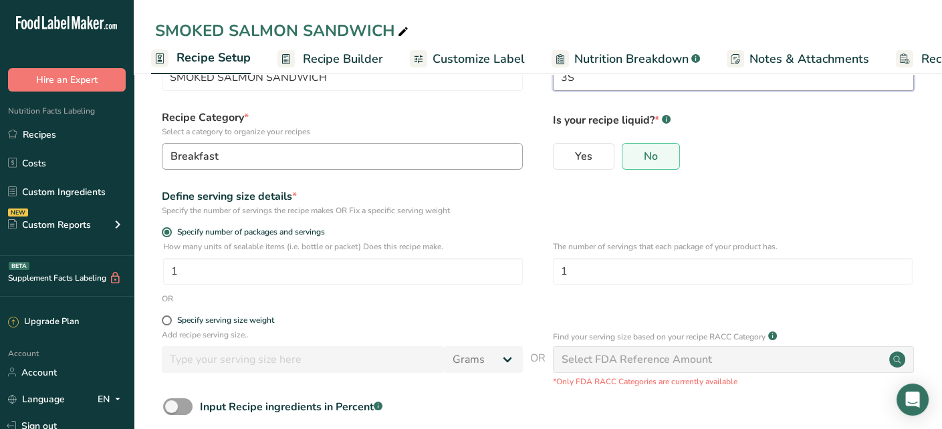
scroll to position [125, 0]
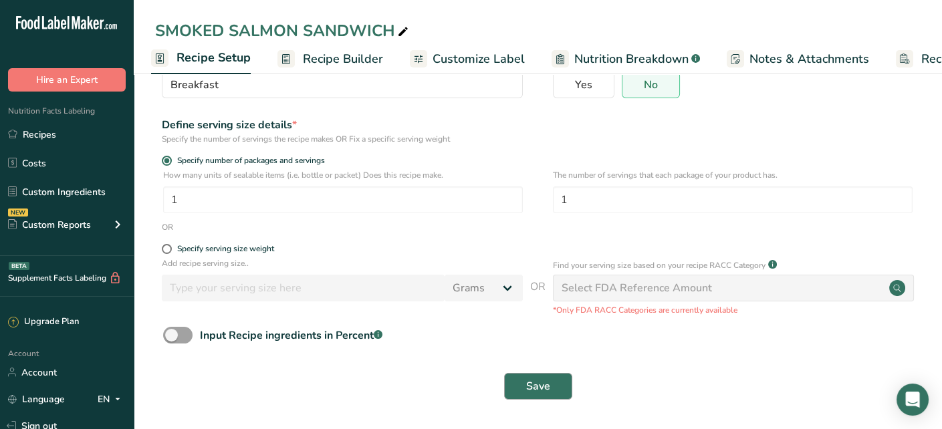
type input "3S"
click at [544, 395] on button "Save" at bounding box center [538, 386] width 68 height 27
